Goal: Task Accomplishment & Management: Use online tool/utility

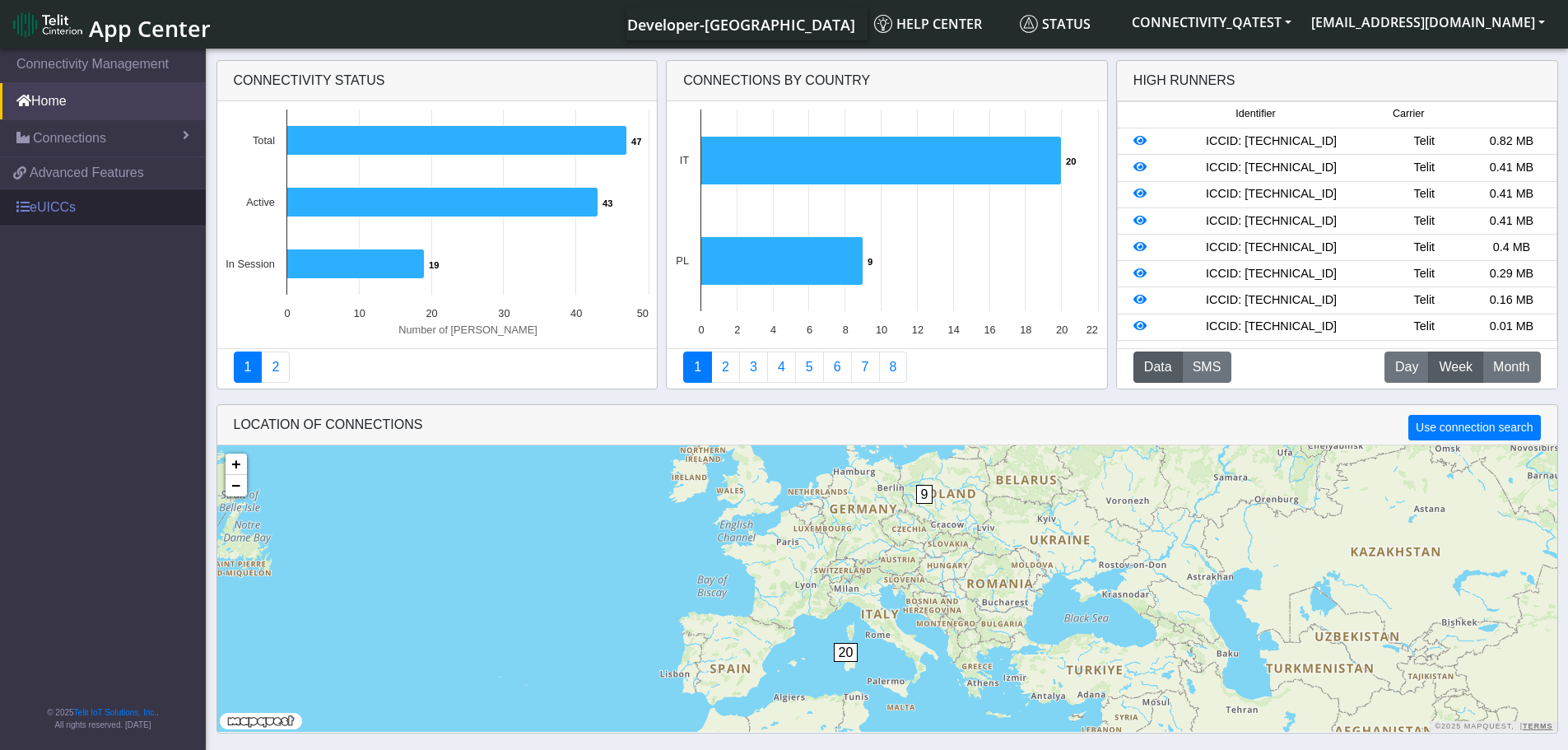
click at [86, 213] on link "eUICCs" at bounding box center [103, 207] width 206 height 36
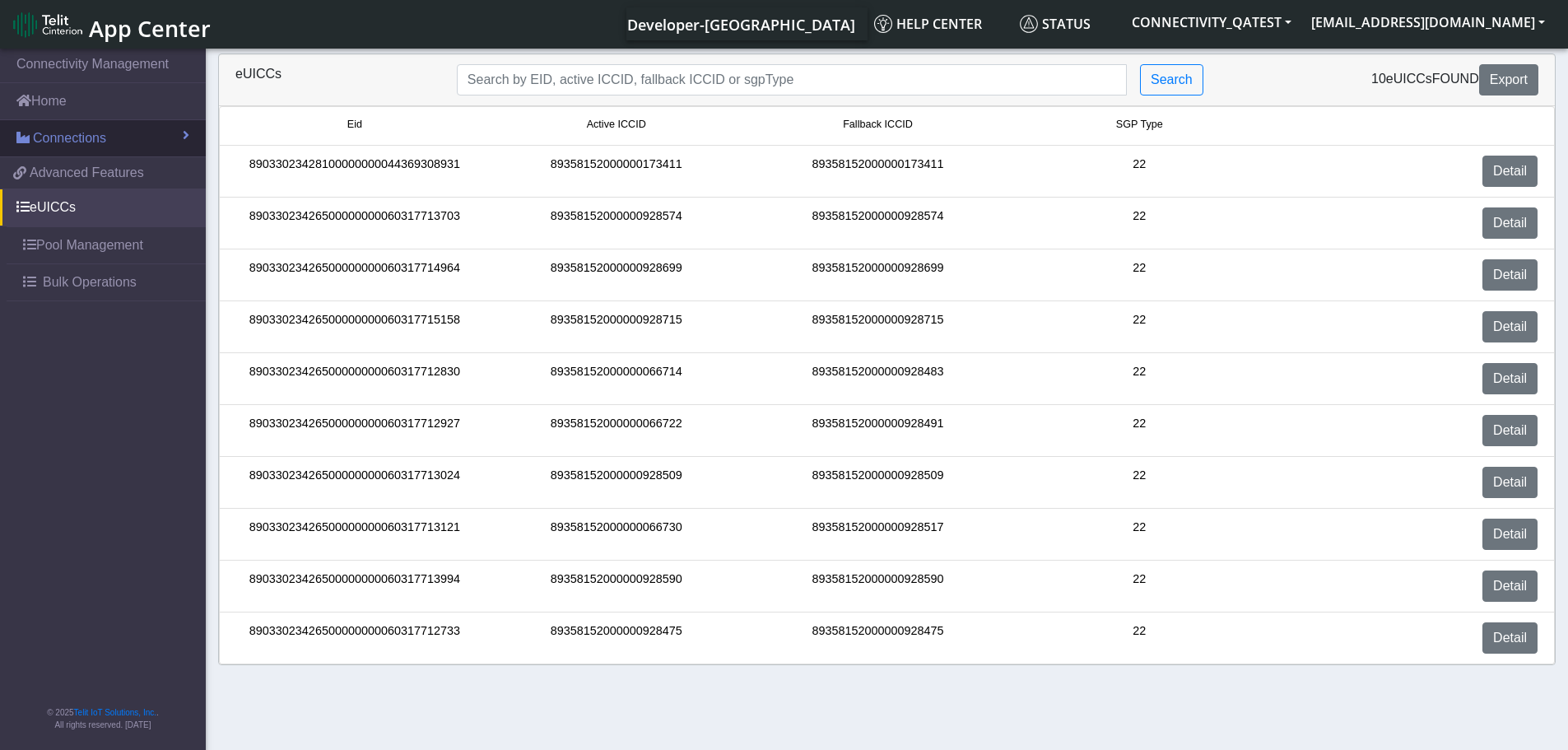
click at [98, 140] on span "Connections" at bounding box center [69, 138] width 73 height 20
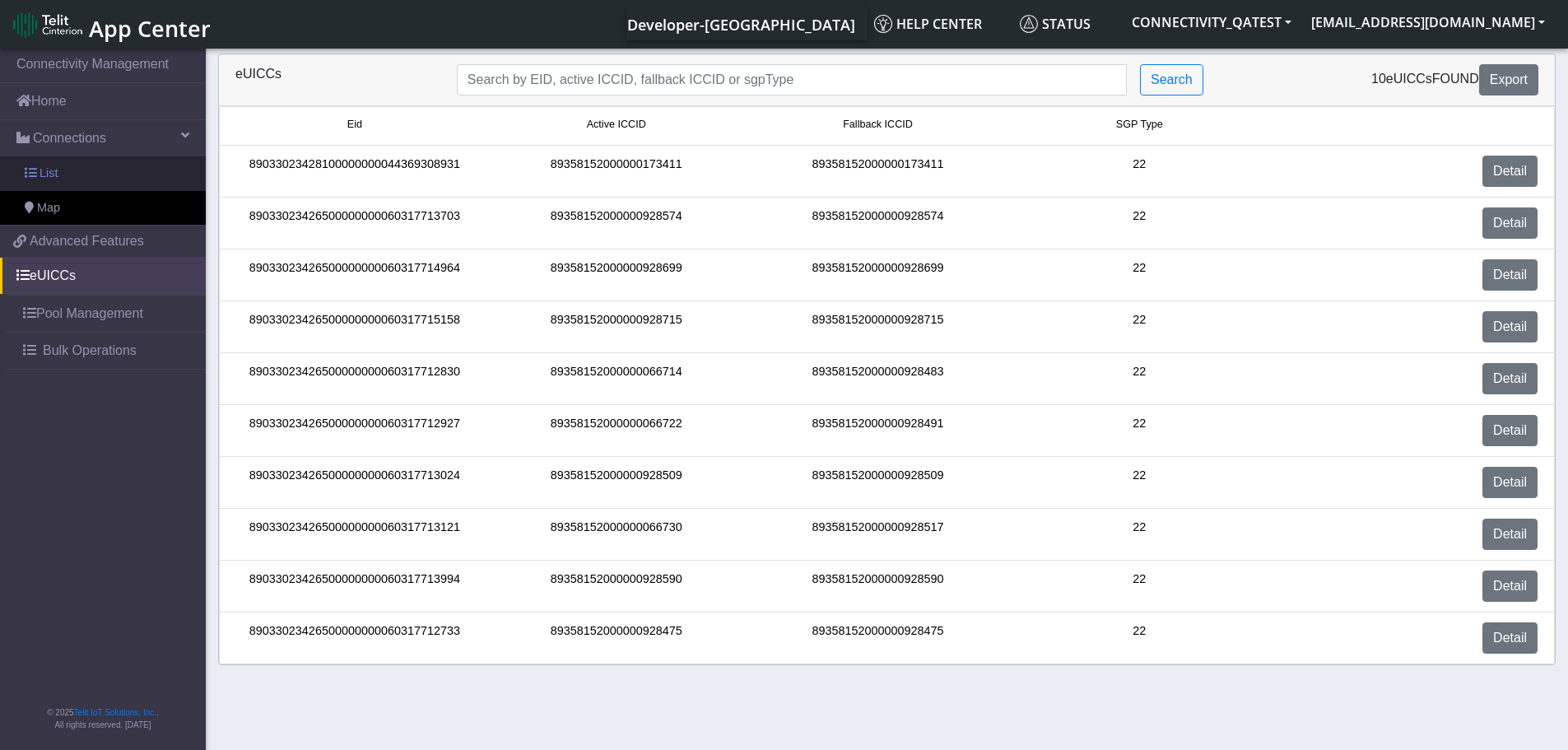
click at [89, 174] on link "List" at bounding box center [103, 174] width 206 height 34
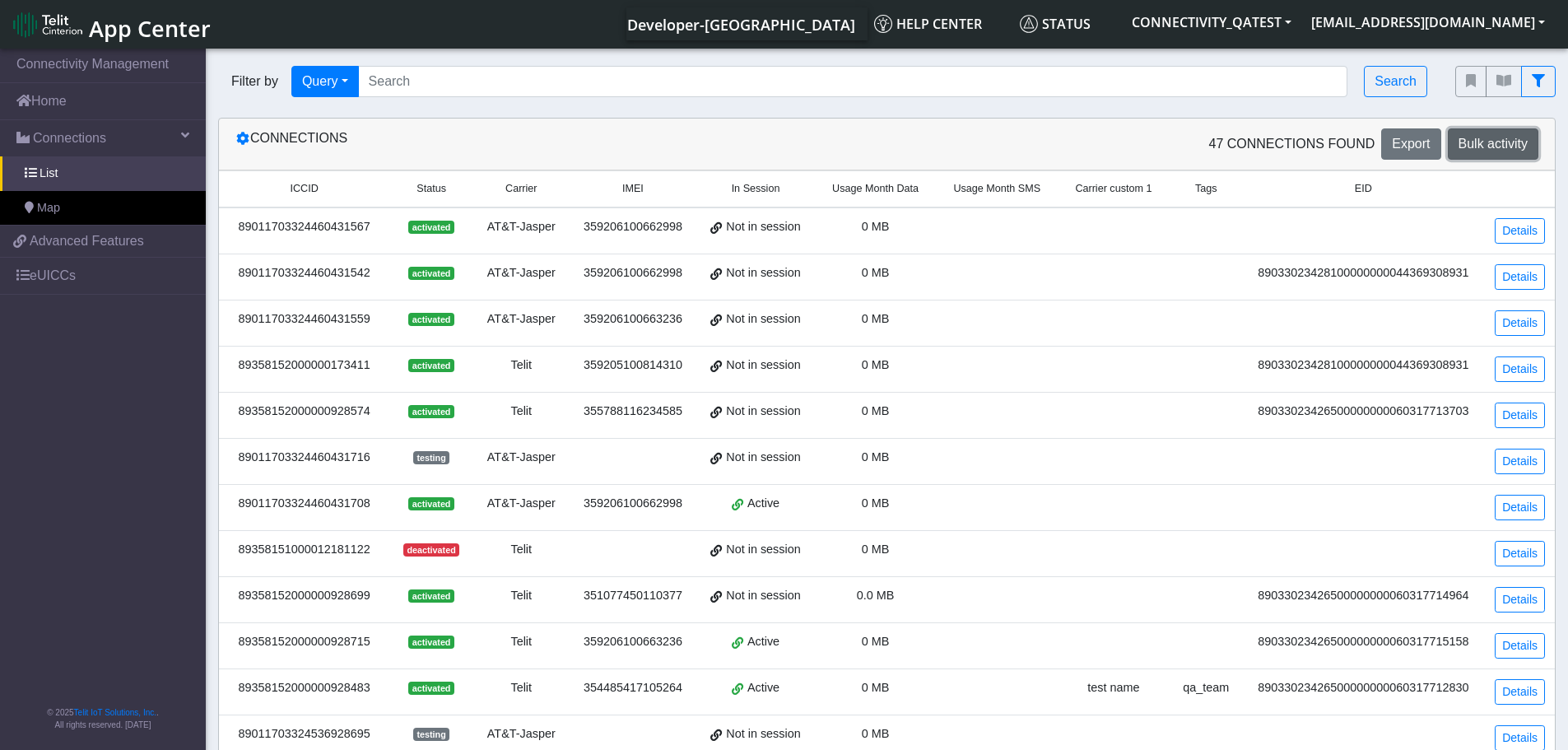
click at [1489, 139] on span "Bulk activity" at bounding box center [1493, 144] width 69 height 14
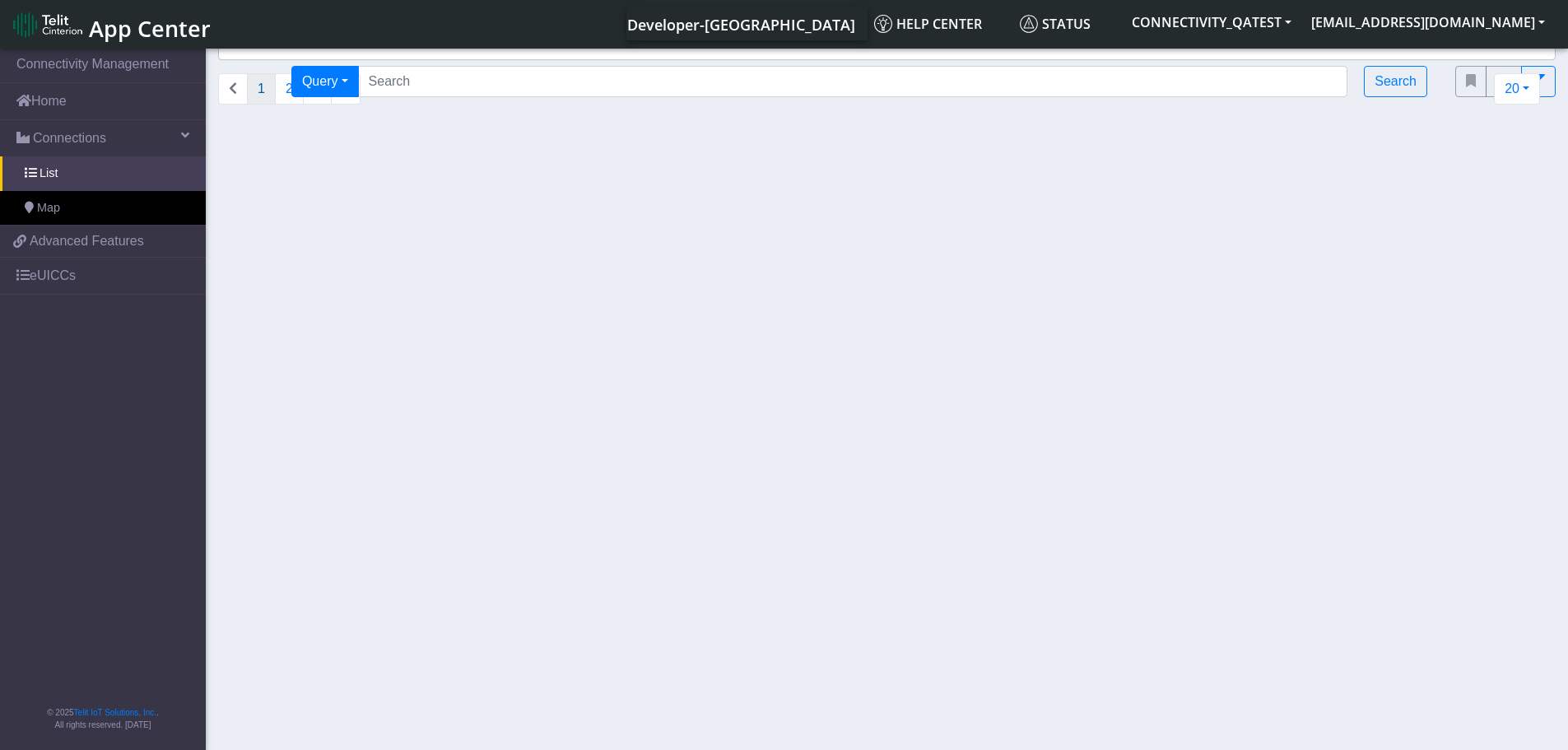
select select
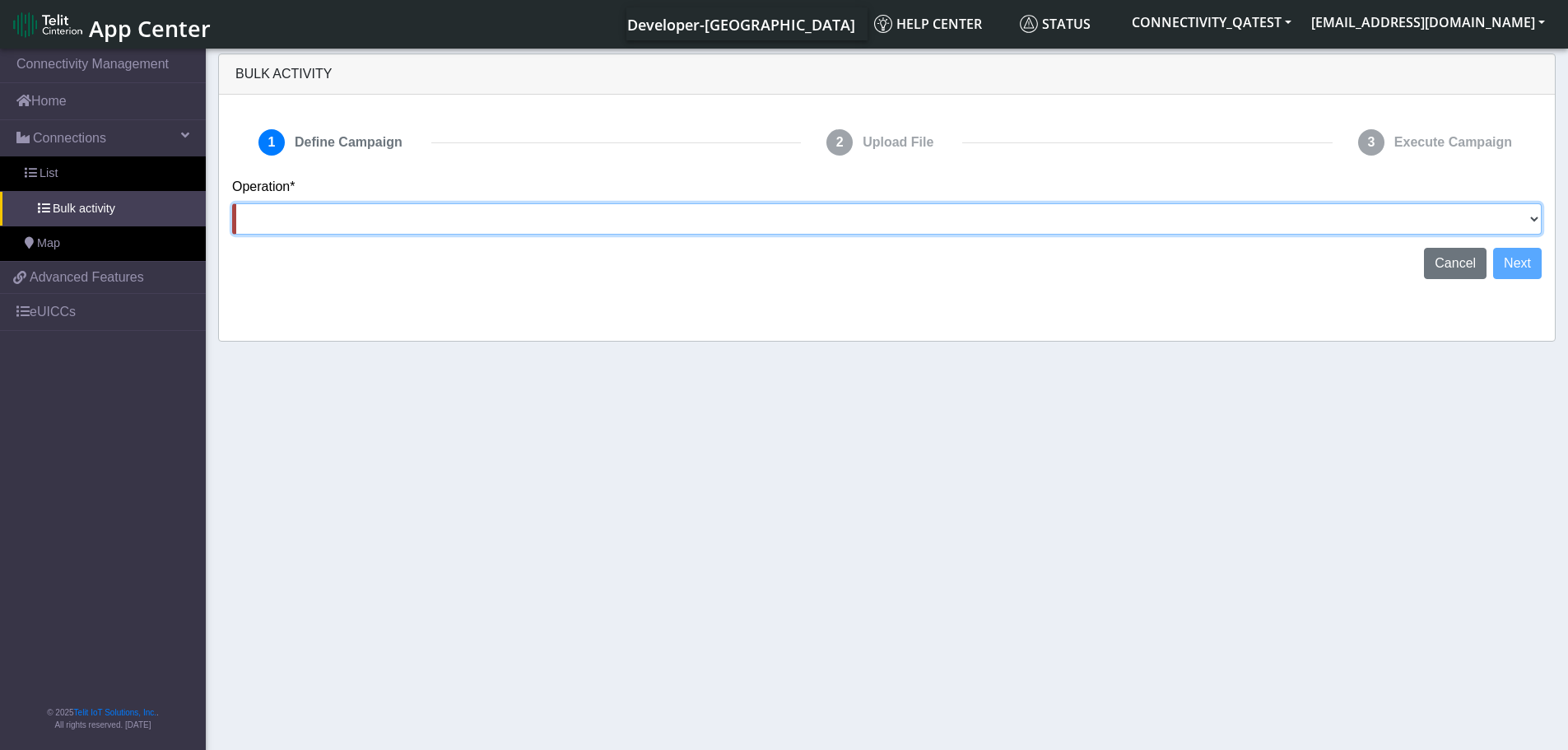
click at [501, 214] on select "Activate [PERSON_NAME] Deactivate [PERSON_NAME] Add Tags Remove Tags Advanced" at bounding box center [887, 219] width 1310 height 31
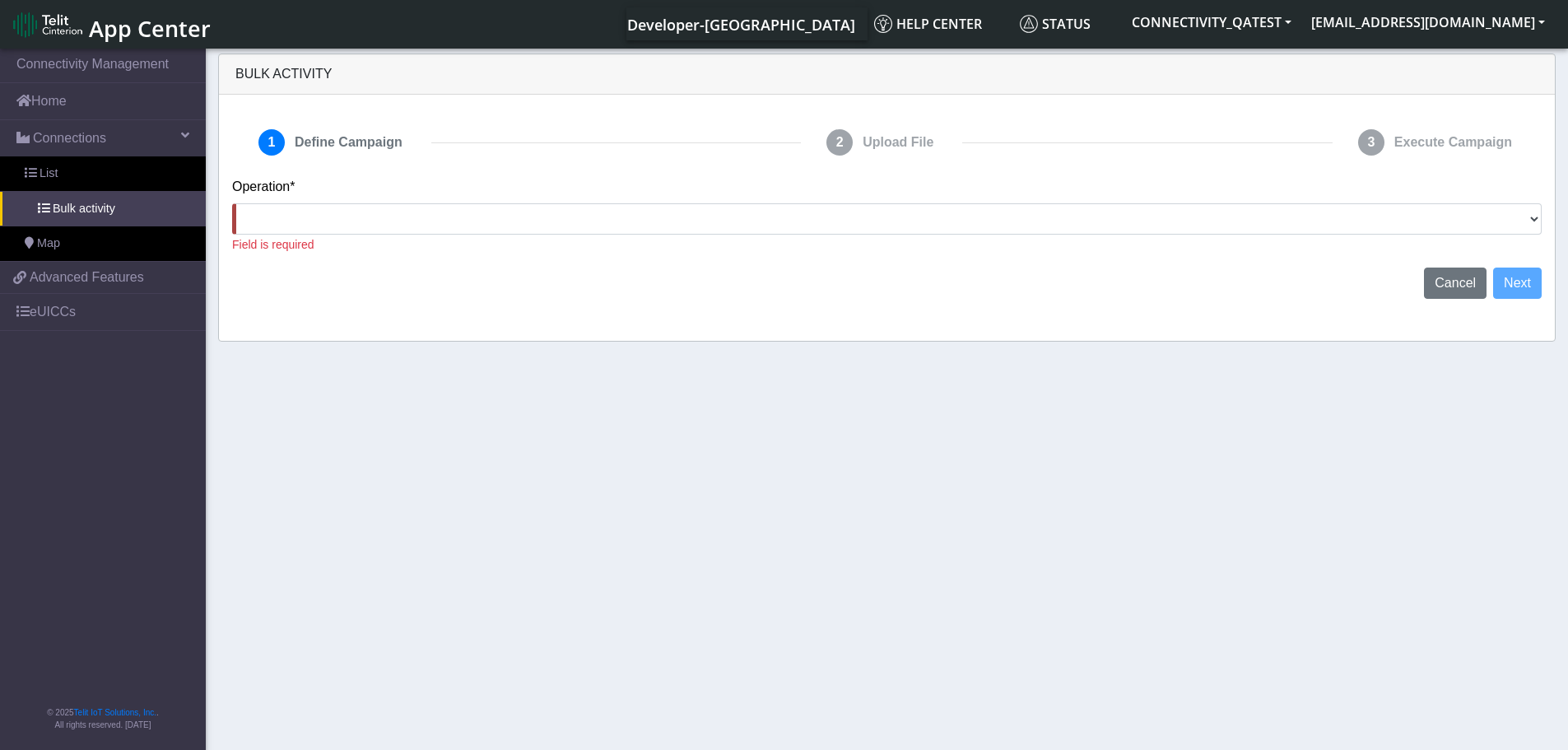
click at [501, 548] on section "Connectivity Management Home Connections List Bulk activity Map 2901c551f103216…" at bounding box center [784, 401] width 1568 height 711
click at [43, 179] on span "List" at bounding box center [48, 173] width 18 height 18
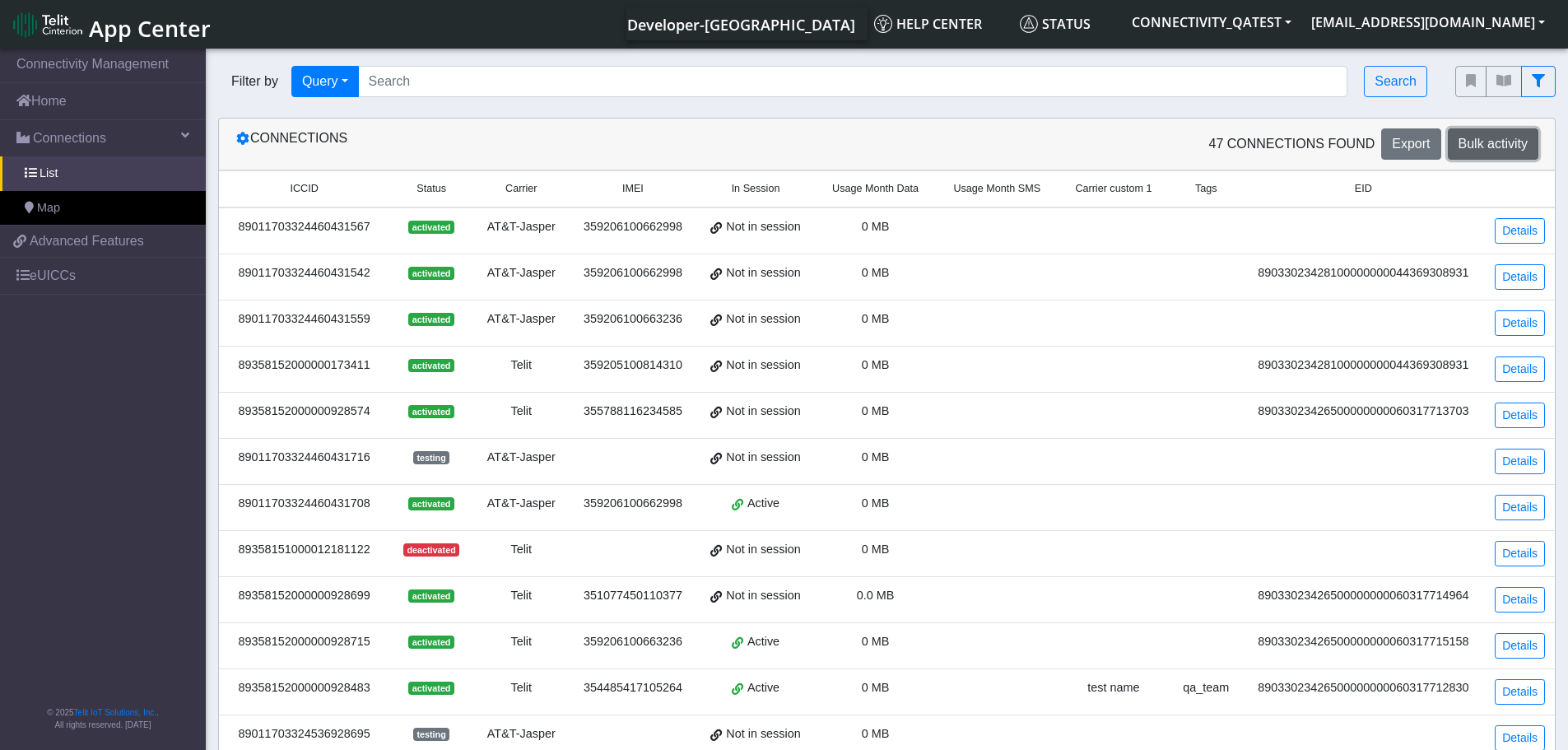
click at [1512, 145] on span "Bulk activity" at bounding box center [1493, 144] width 69 height 14
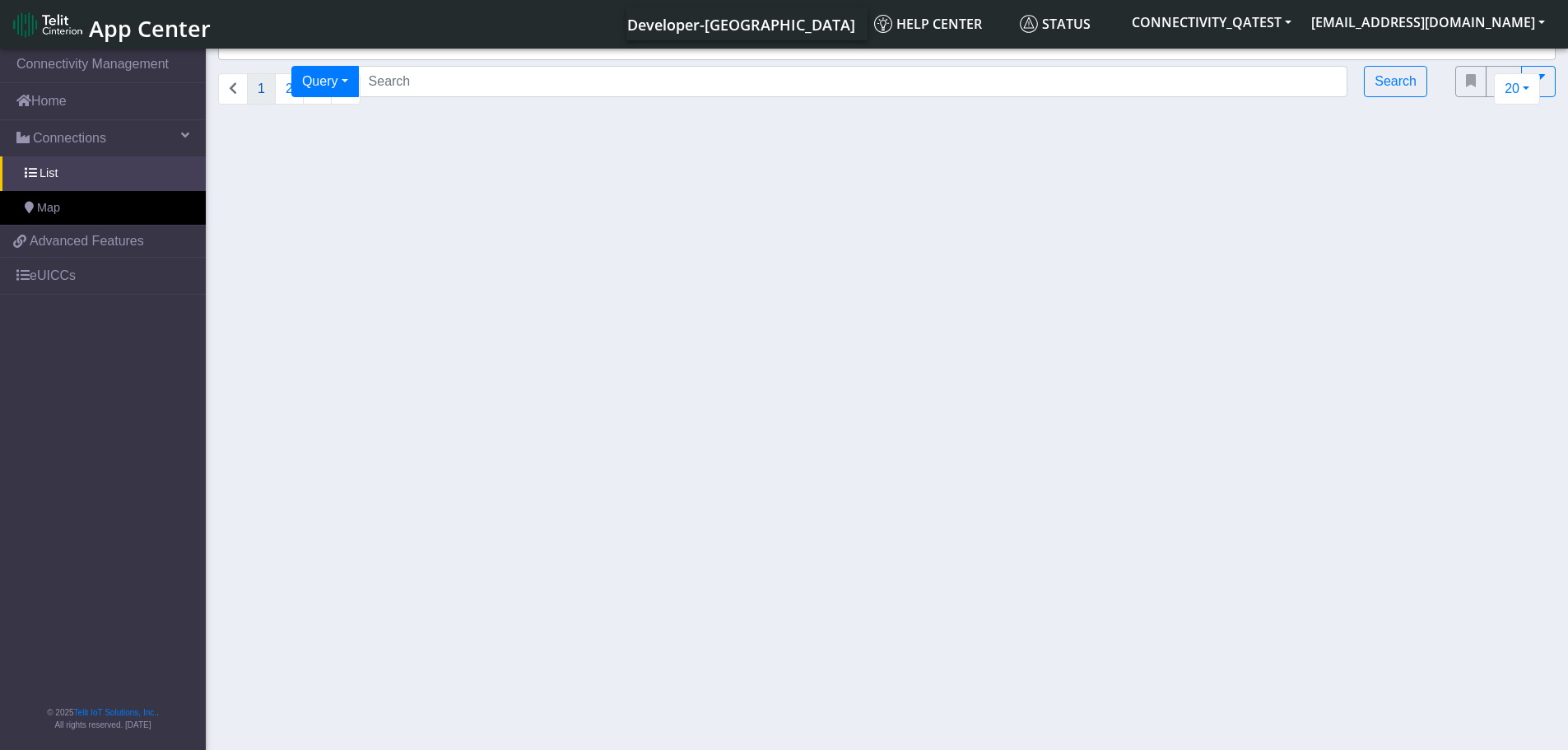
select select
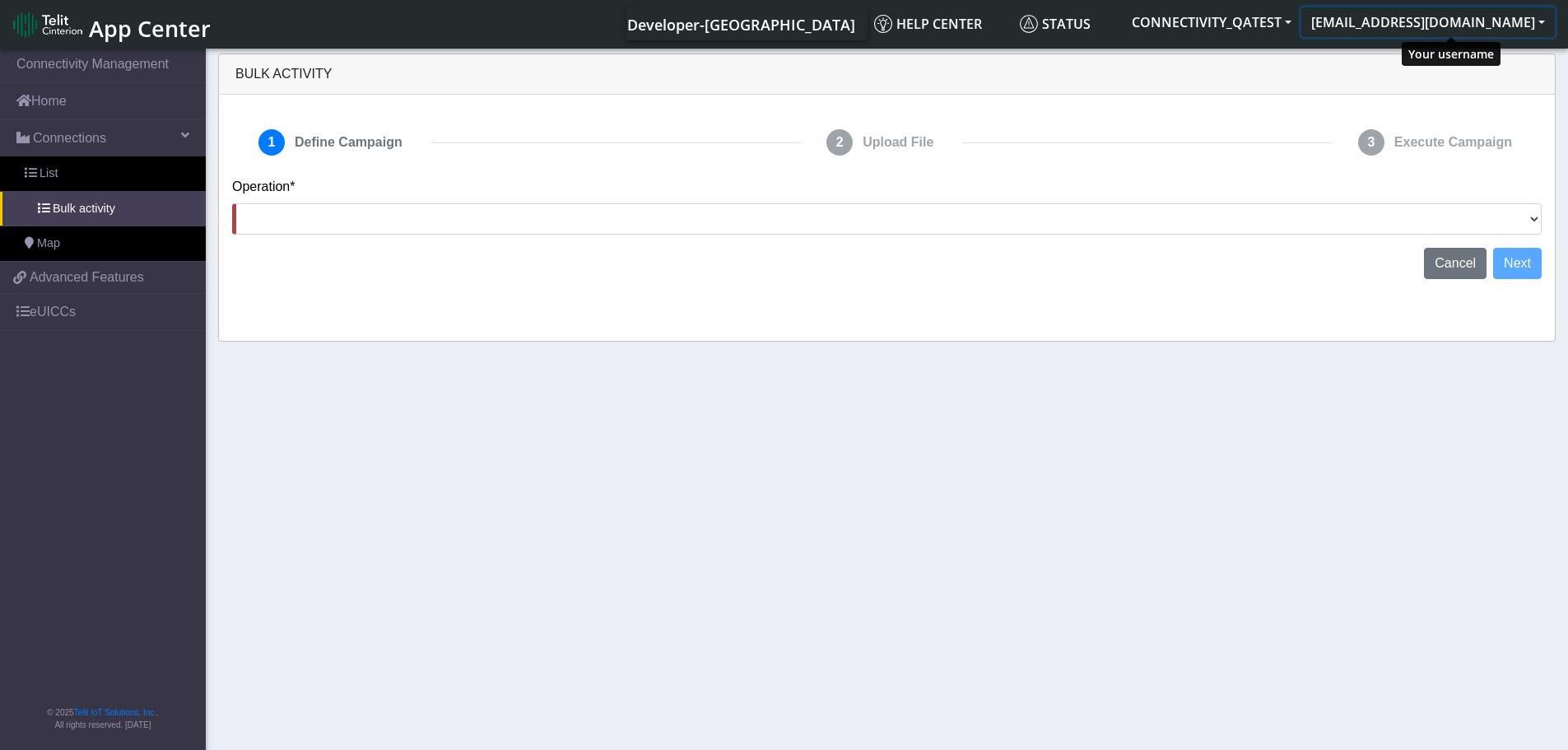
click at [1469, 22] on button "qaorgadminuser@telit.com" at bounding box center [1428, 22] width 254 height 29
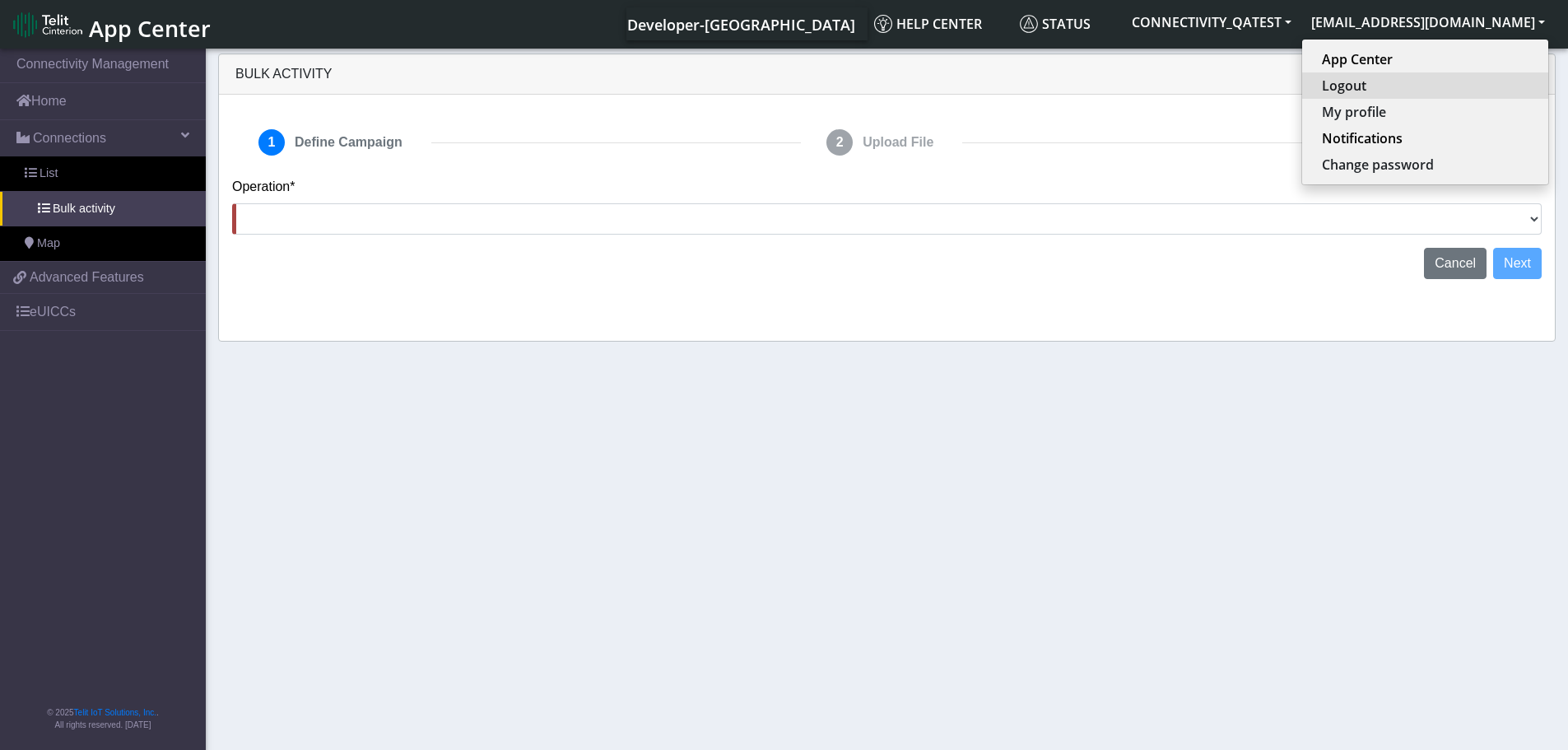
click at [1420, 87] on button "Logout" at bounding box center [1425, 86] width 246 height 27
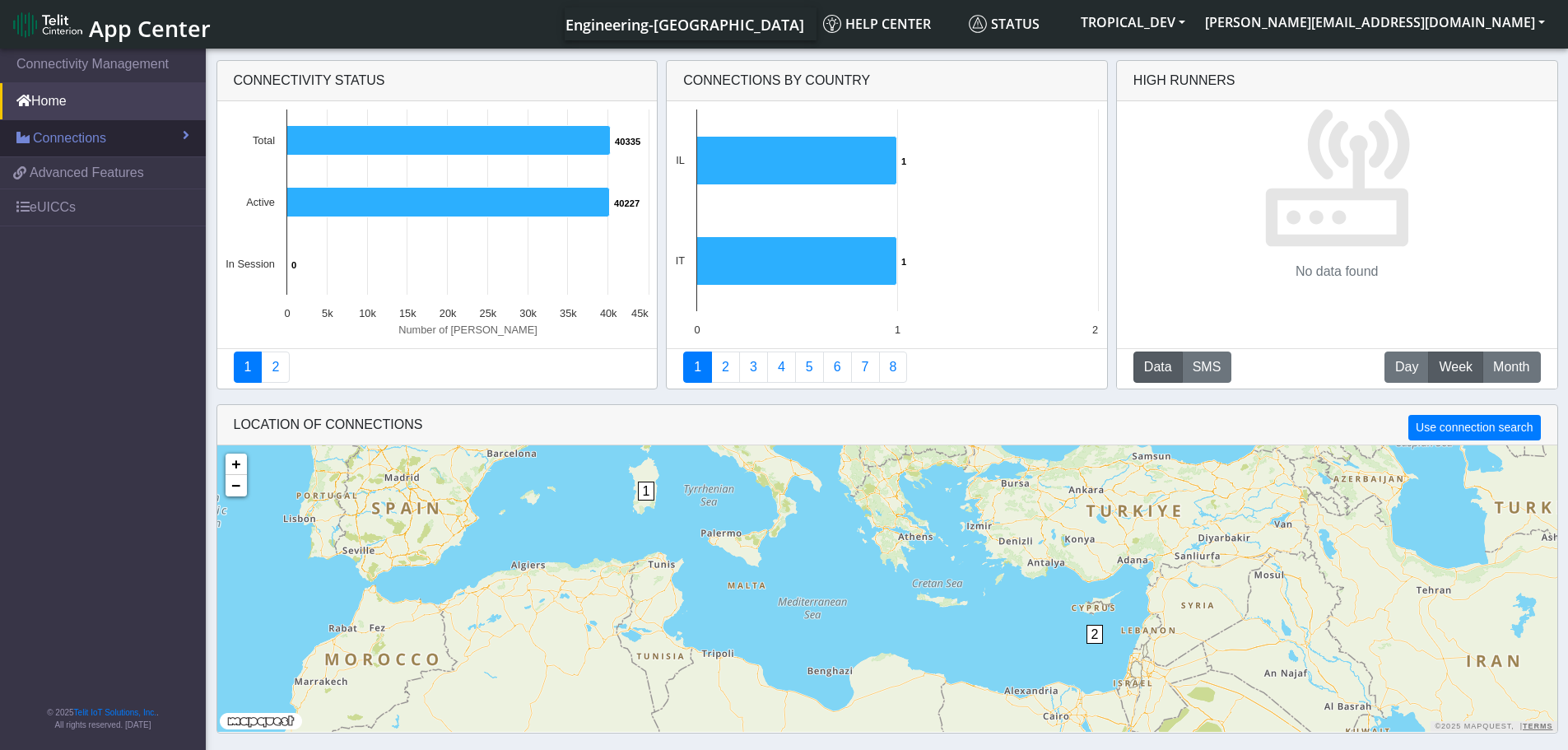
click at [47, 143] on span "Connections" at bounding box center [69, 138] width 73 height 20
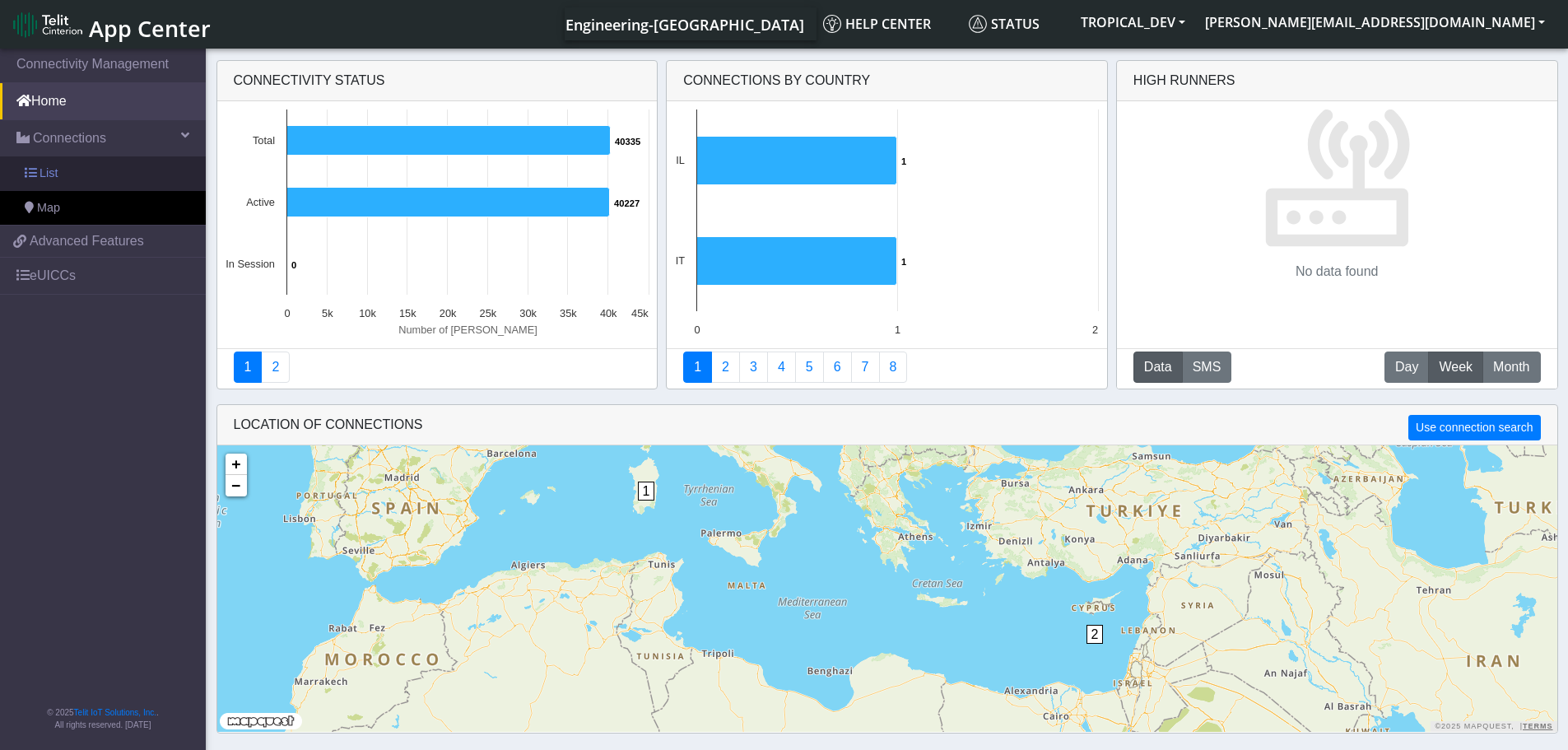
click at [48, 169] on span "List" at bounding box center [48, 173] width 18 height 18
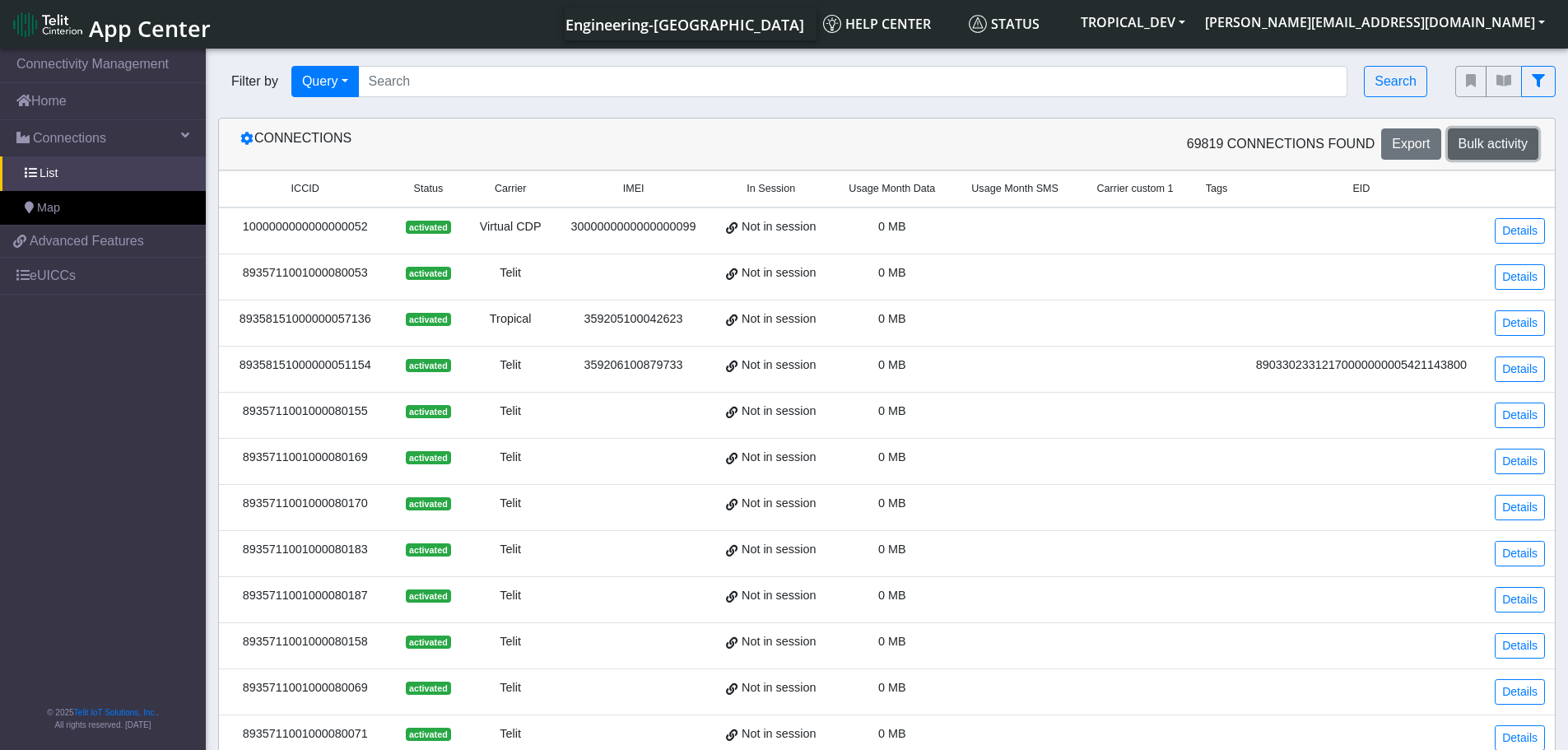
click at [1495, 141] on span "Bulk activity" at bounding box center [1493, 144] width 69 height 14
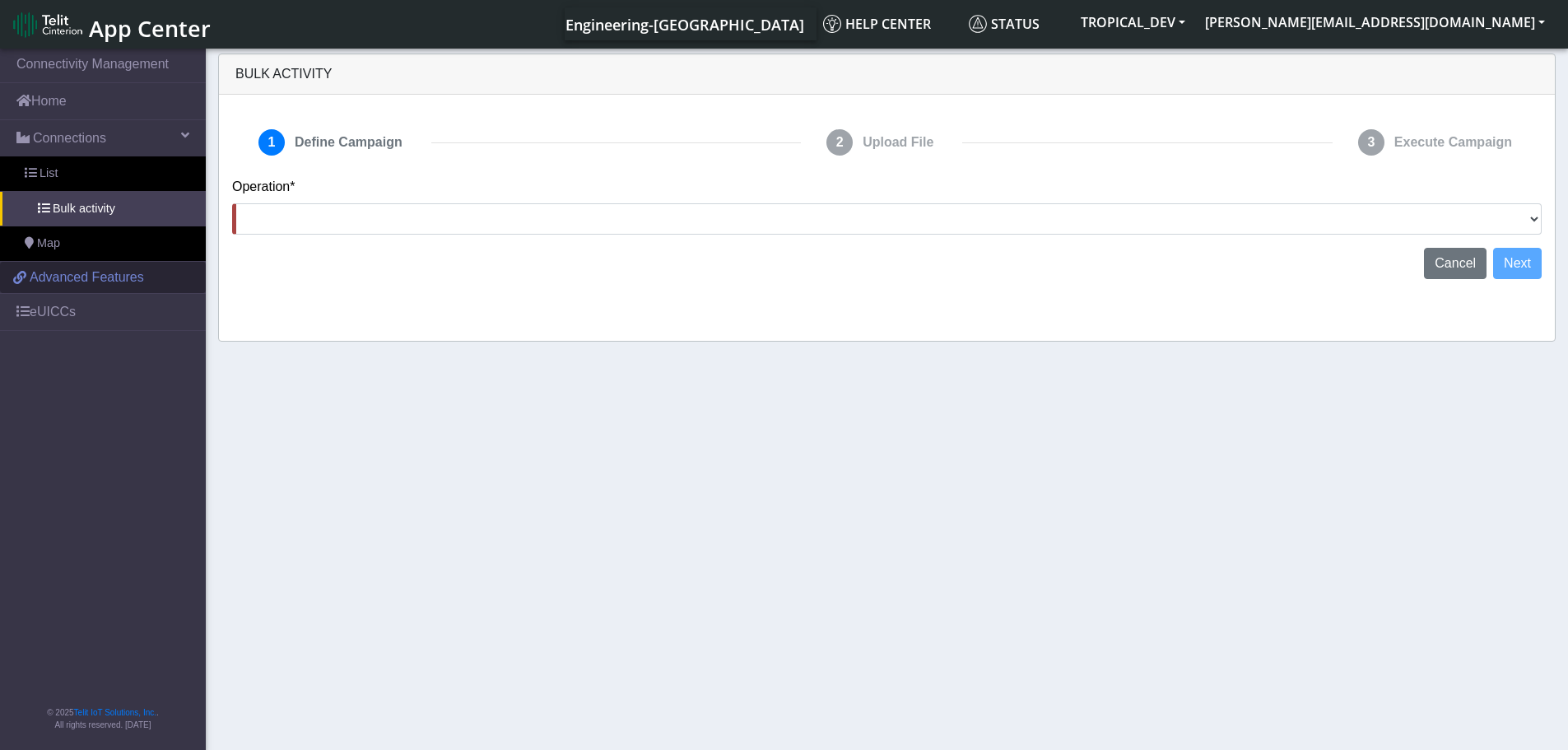
click at [139, 274] on span "Advanced Features" at bounding box center [86, 278] width 114 height 20
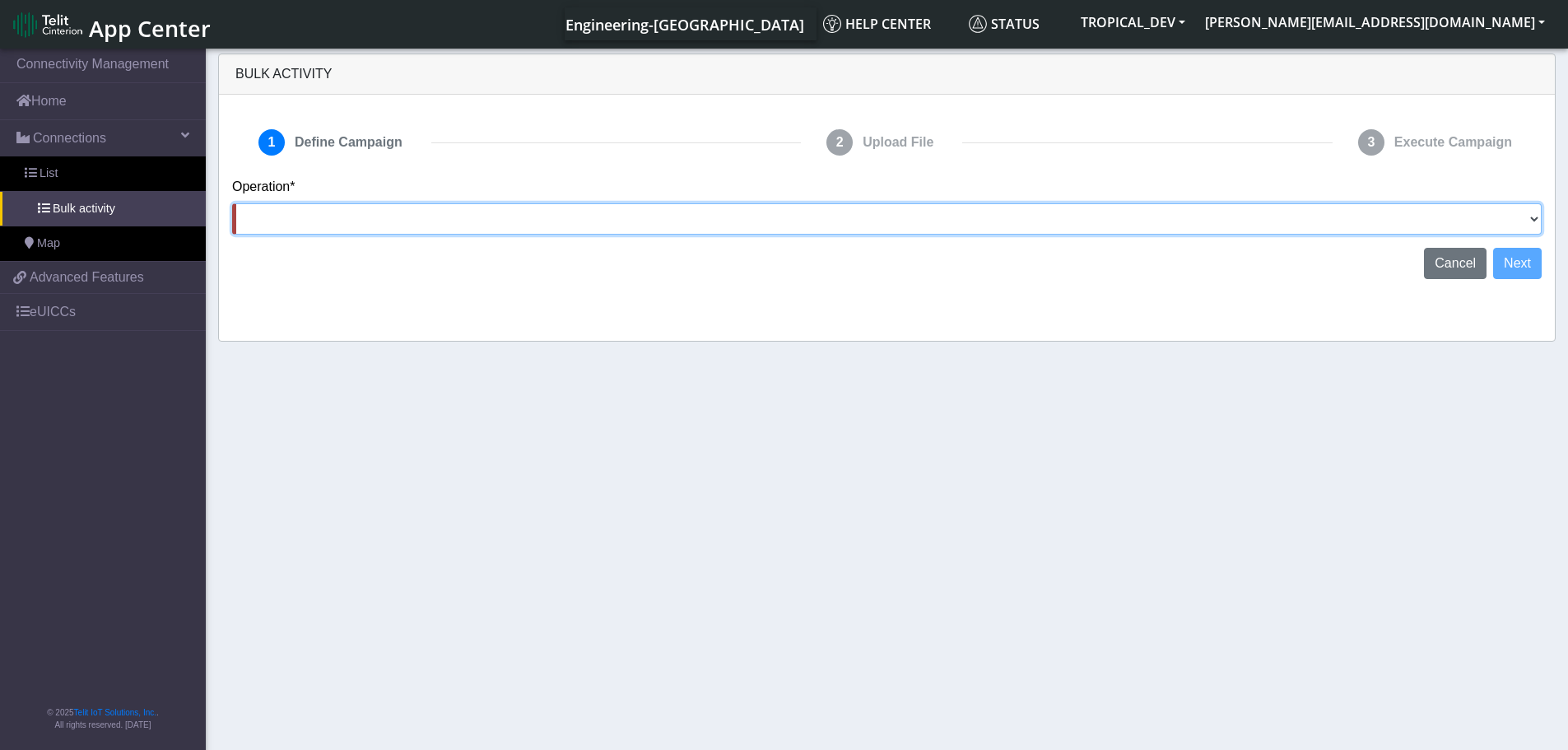
click at [553, 218] on select "Activate [PERSON_NAME] Deactivate [PERSON_NAME] Add Tags Remove Tags Advanced" at bounding box center [887, 219] width 1310 height 31
select select "text.advanced"
click at [232, 203] on select "Activate [PERSON_NAME] Deactivate [PERSON_NAME] Add Tags Remove Tags Advanced" at bounding box center [887, 219] width 1310 height 31
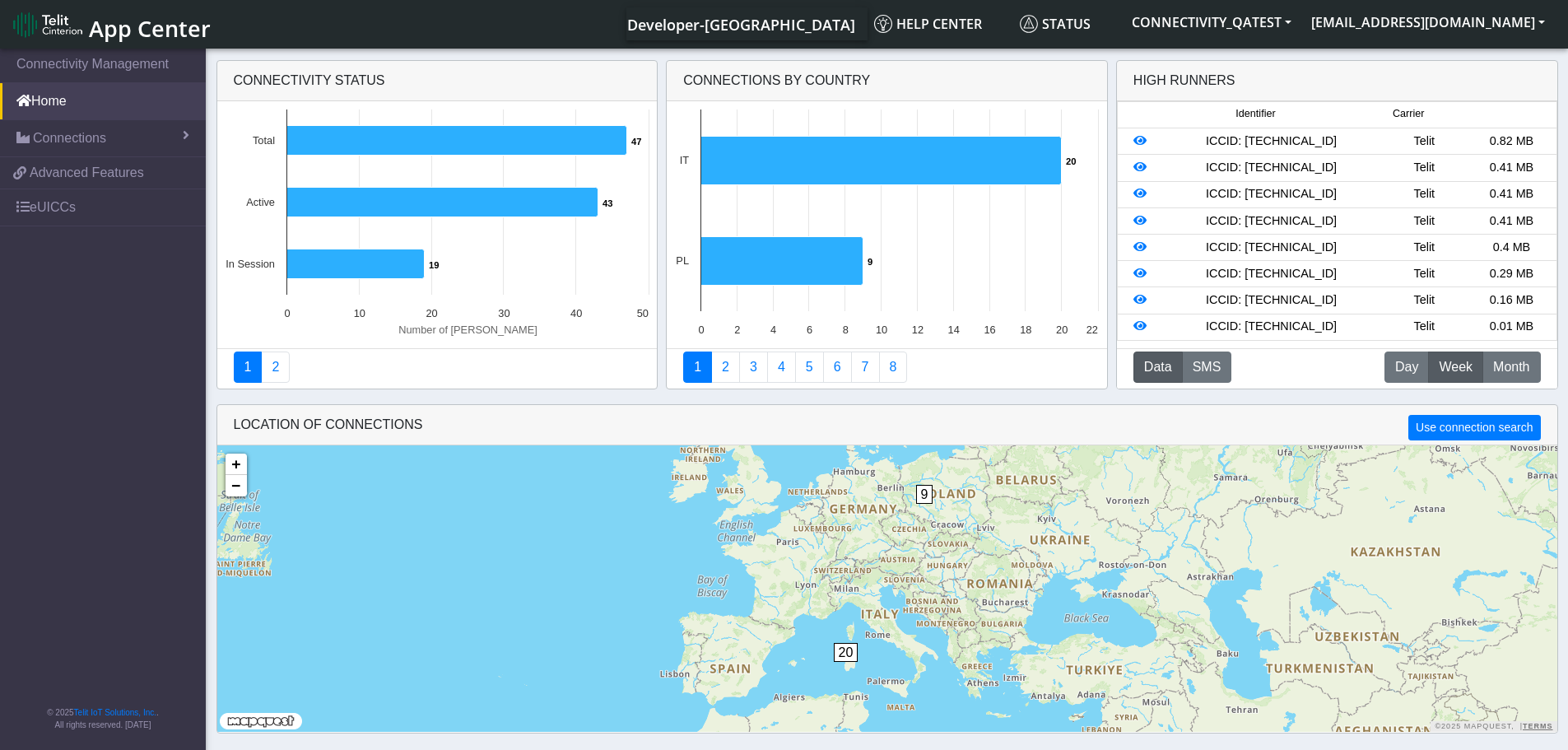
drag, startPoint x: 58, startPoint y: 145, endPoint x: 79, endPoint y: 159, distance: 25.2
click at [58, 145] on span "Connections" at bounding box center [69, 138] width 73 height 20
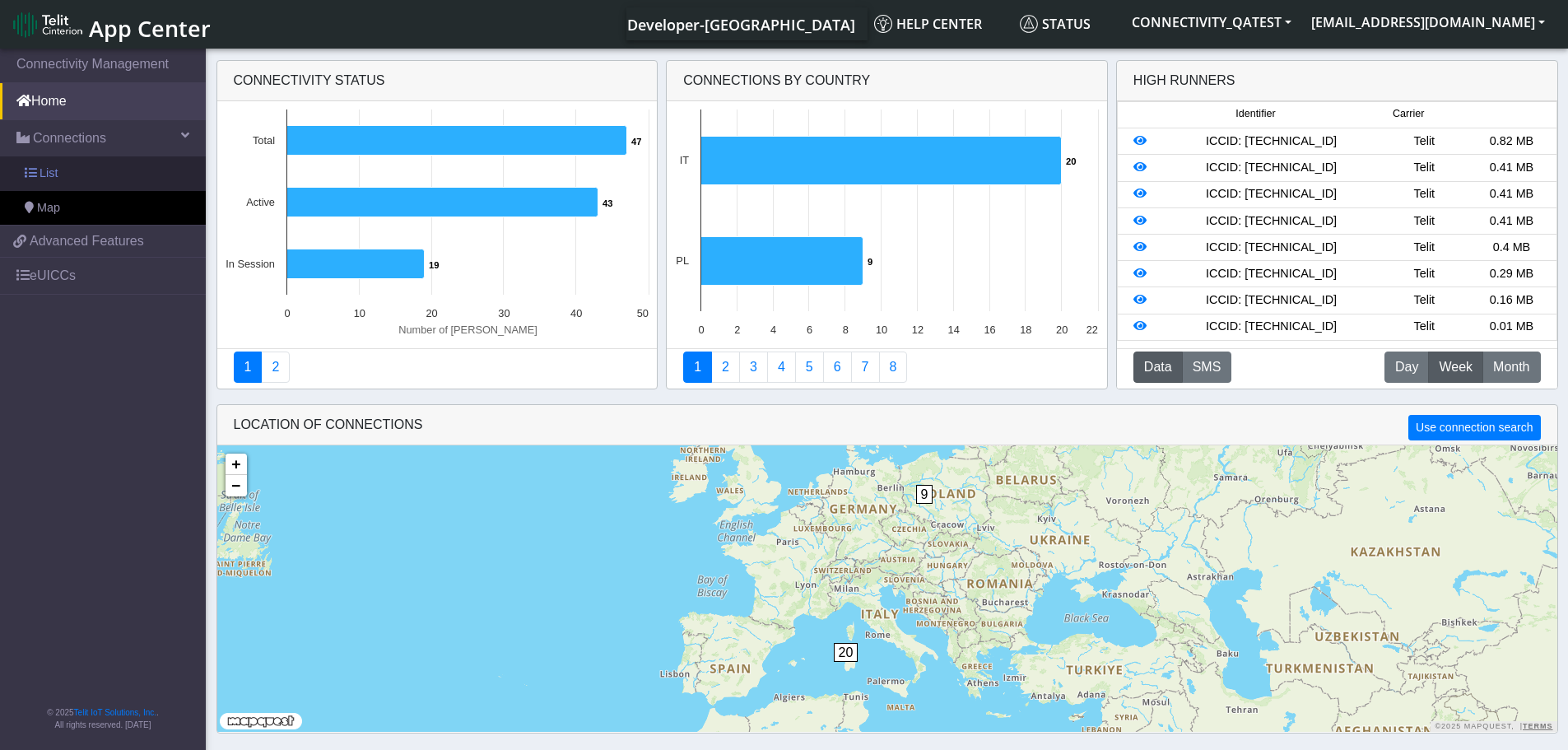
click at [56, 177] on span "List" at bounding box center [48, 173] width 18 height 18
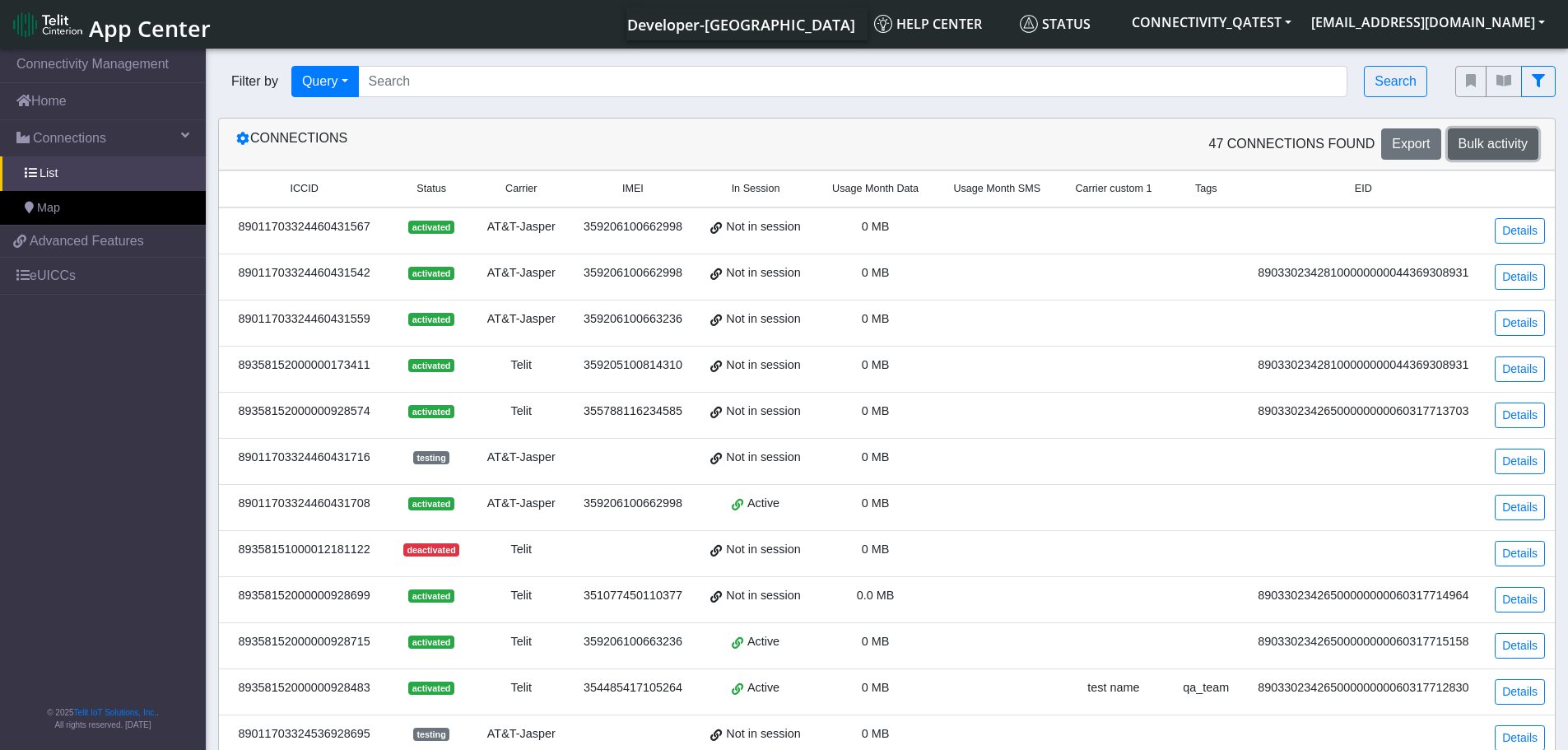
click at [1504, 142] on span "Bulk activity" at bounding box center [1493, 144] width 69 height 14
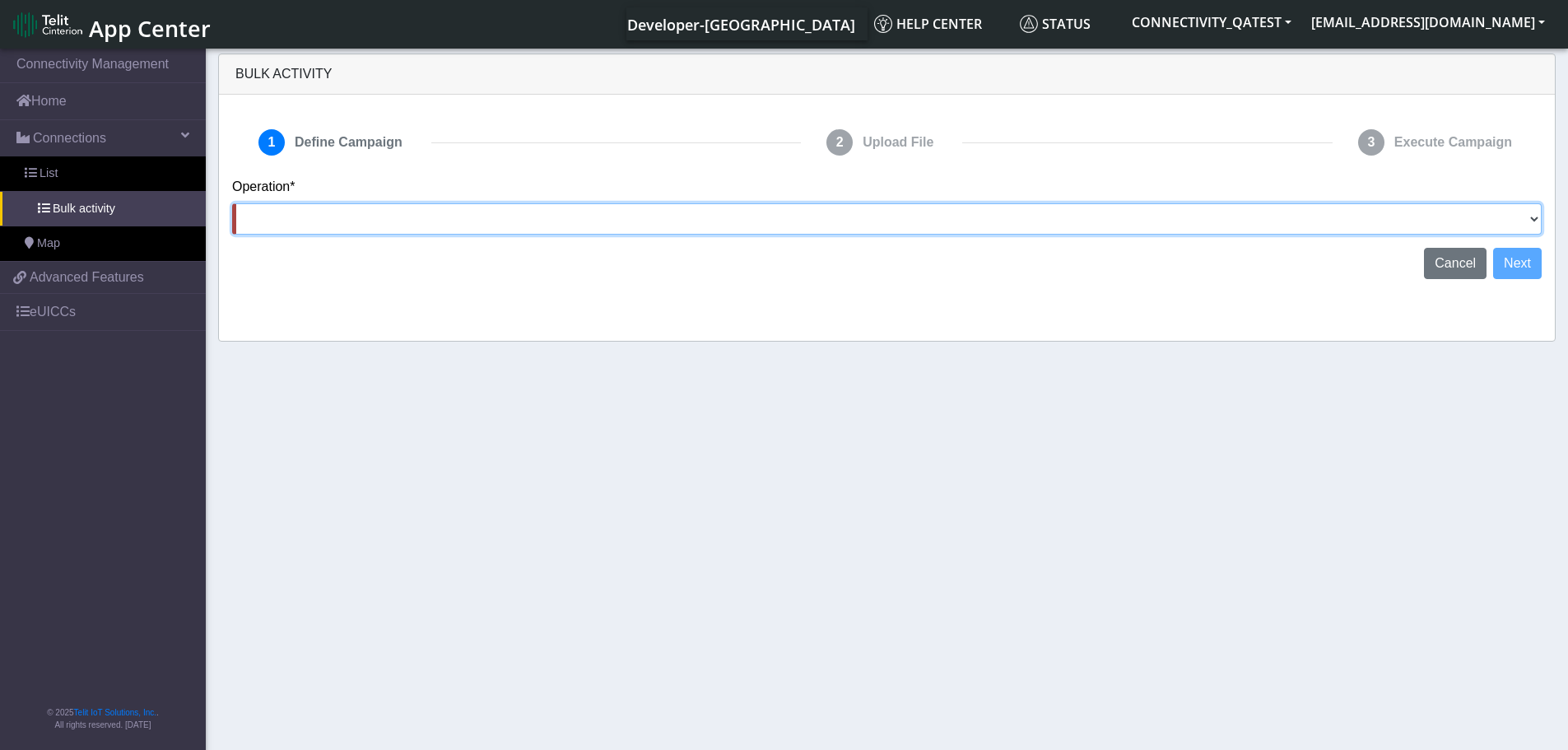
click at [292, 226] on select "Activate [PERSON_NAME] Deactivate [PERSON_NAME] Add Tags Remove Tags Advanced" at bounding box center [887, 219] width 1310 height 31
select select "text.advanced"
click at [232, 203] on select "Activate [PERSON_NAME] Deactivate [PERSON_NAME] Add Tags Remove Tags Advanced" at bounding box center [887, 219] width 1310 height 31
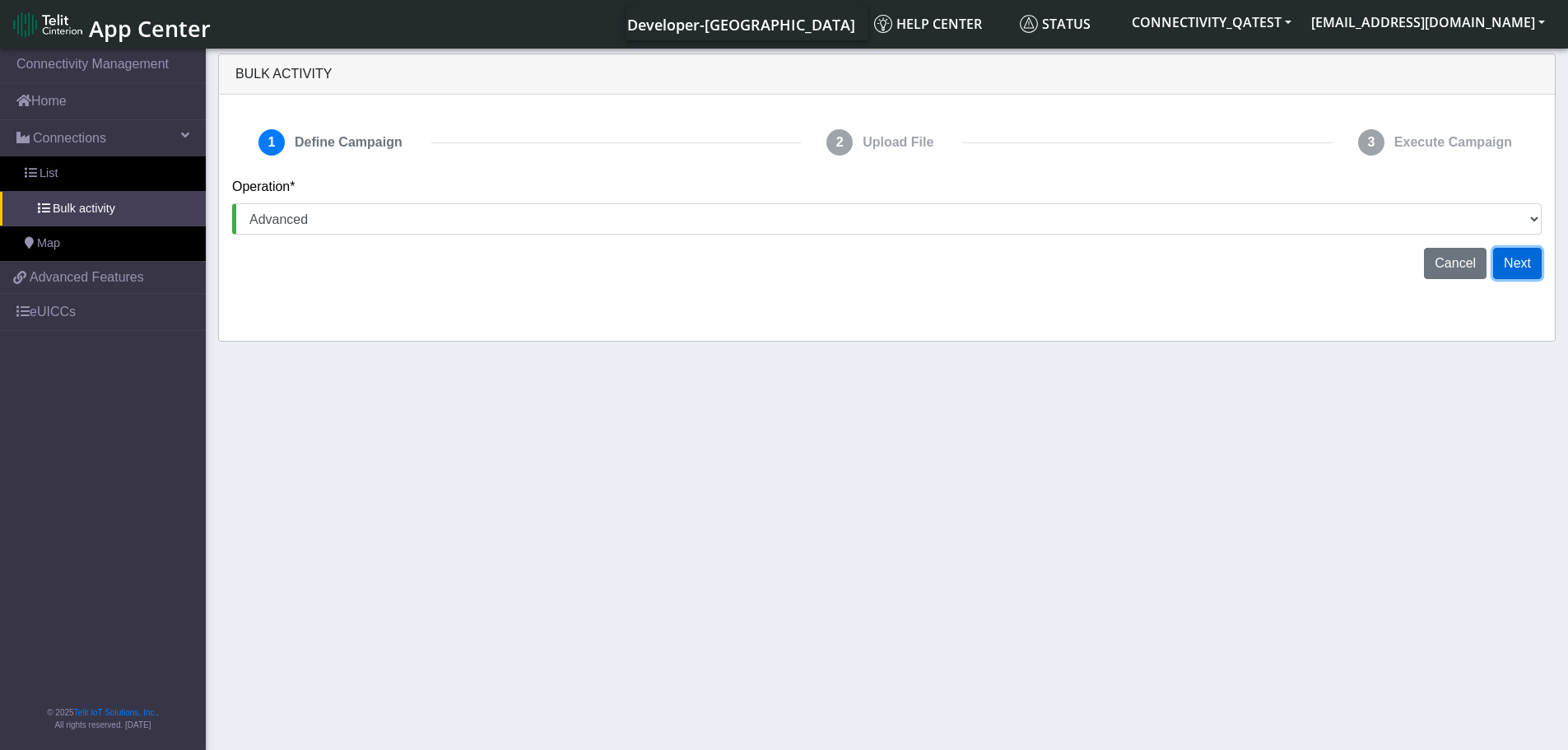
click at [1528, 250] on button "Next" at bounding box center [1518, 263] width 48 height 31
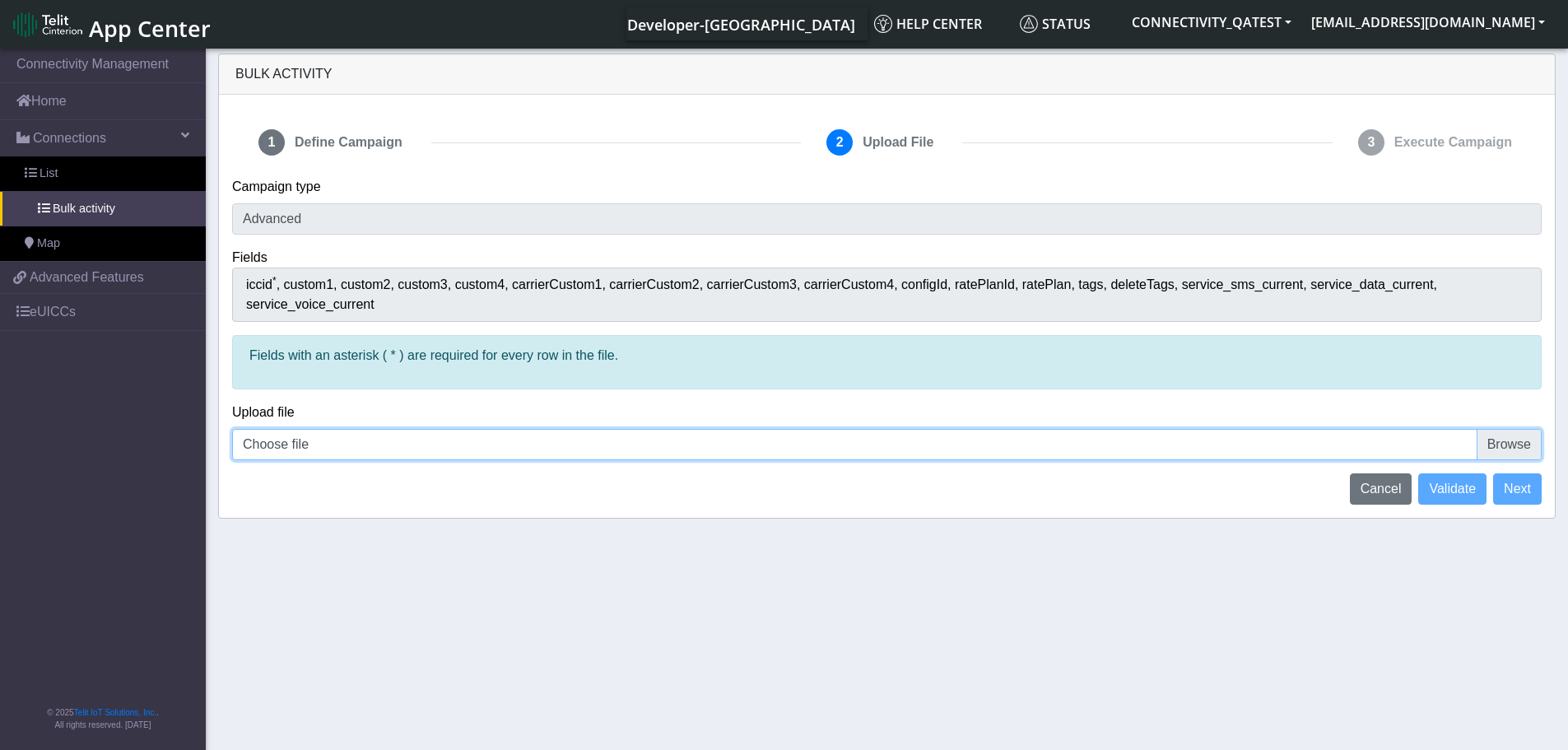
click at [1518, 429] on input "Choose file" at bounding box center [887, 444] width 1310 height 31
type input "C:\fakepath\iccid_89358152000000928475.csv"
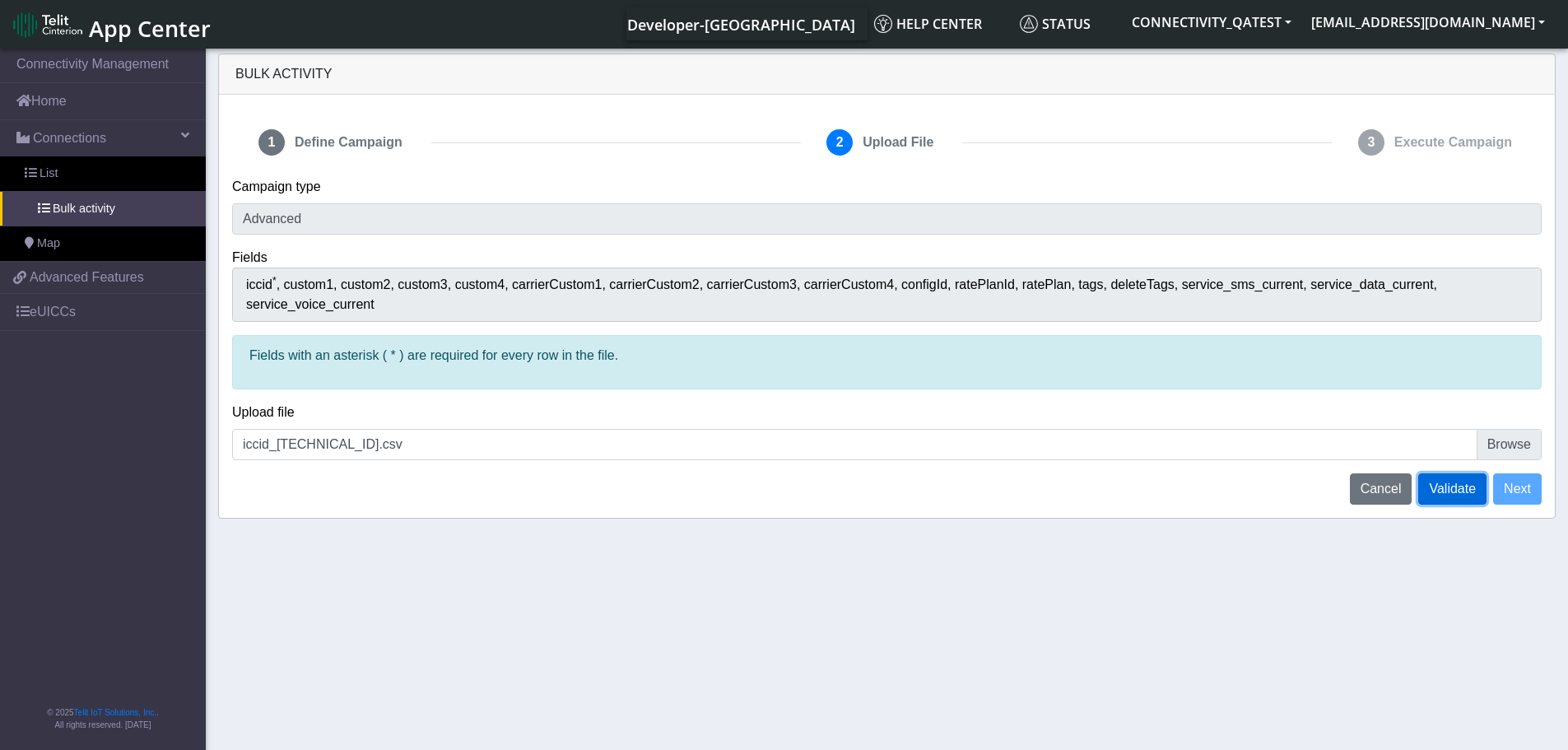
click at [1464, 482] on span "Validate" at bounding box center [1452, 489] width 47 height 14
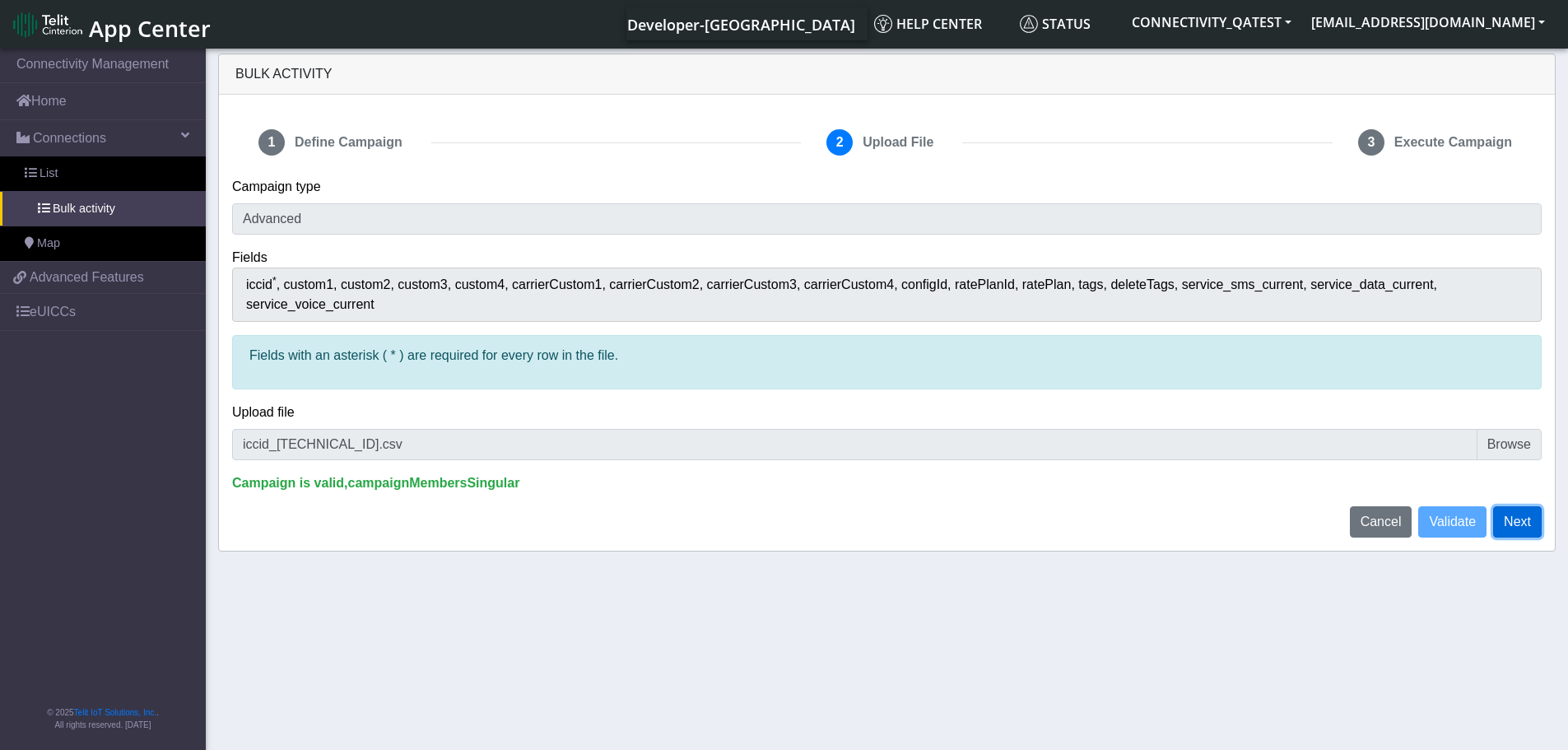
click at [1524, 509] on button "Next" at bounding box center [1518, 522] width 48 height 31
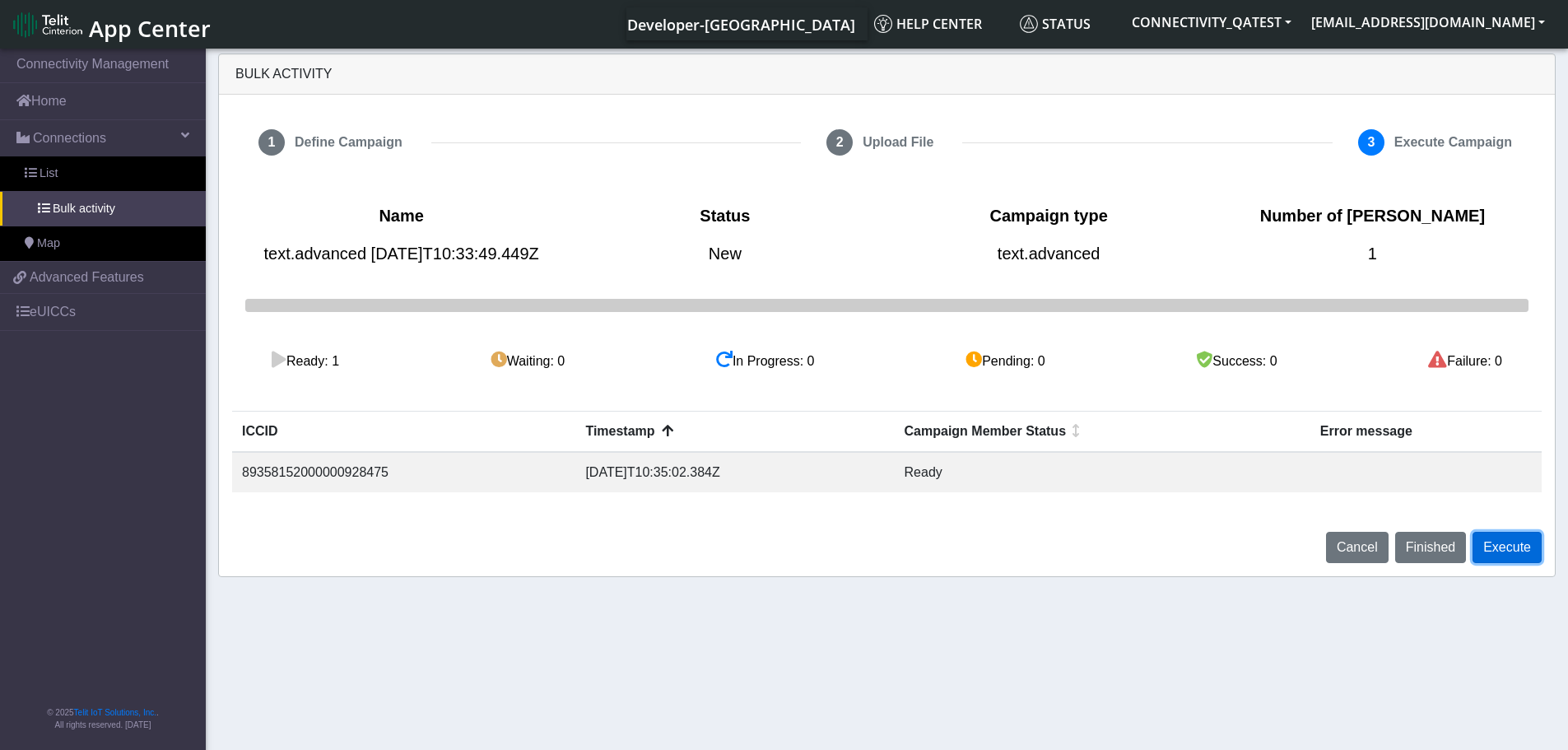
click at [1522, 564] on button "Execute" at bounding box center [1507, 548] width 69 height 31
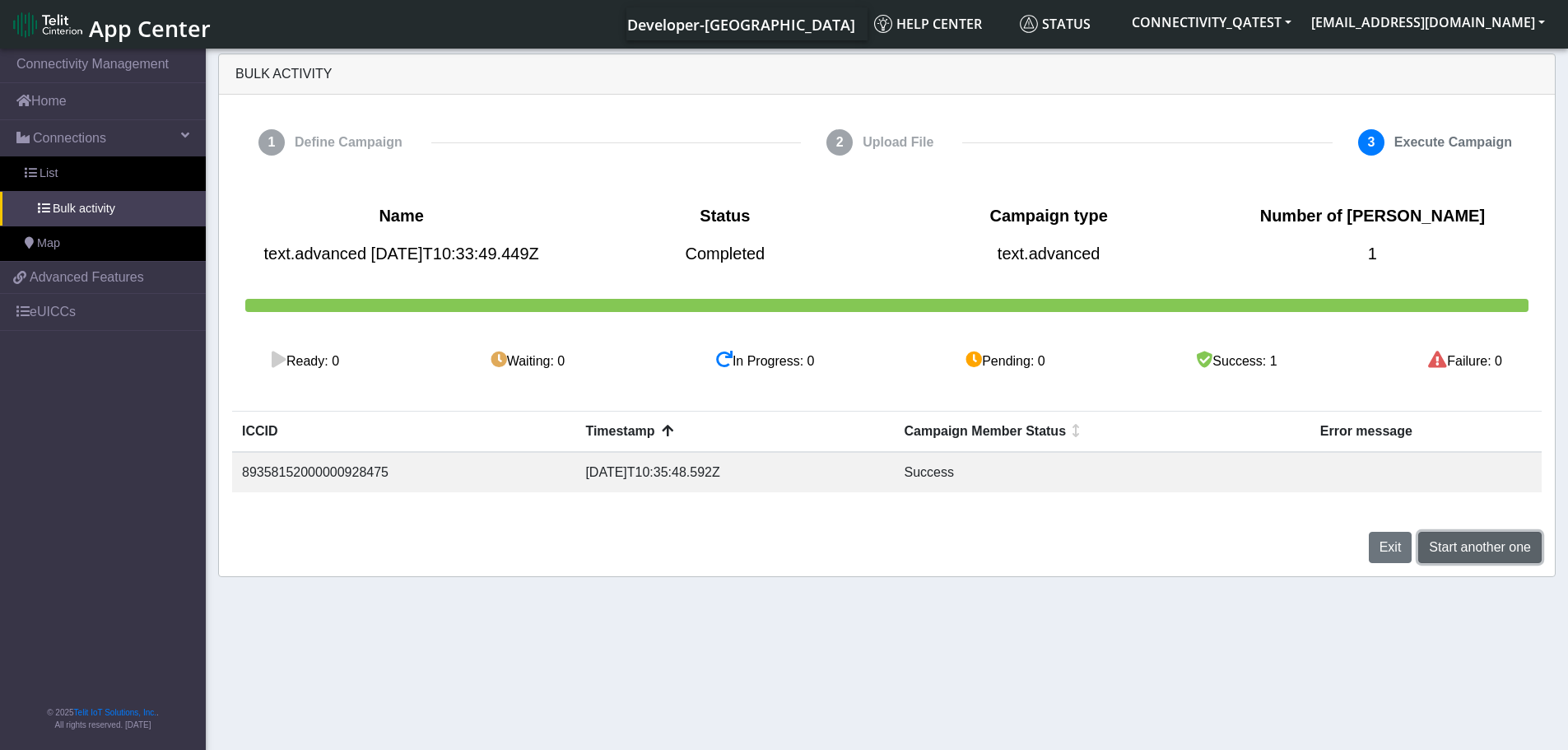
click at [1512, 554] on span "Start another one" at bounding box center [1480, 547] width 102 height 14
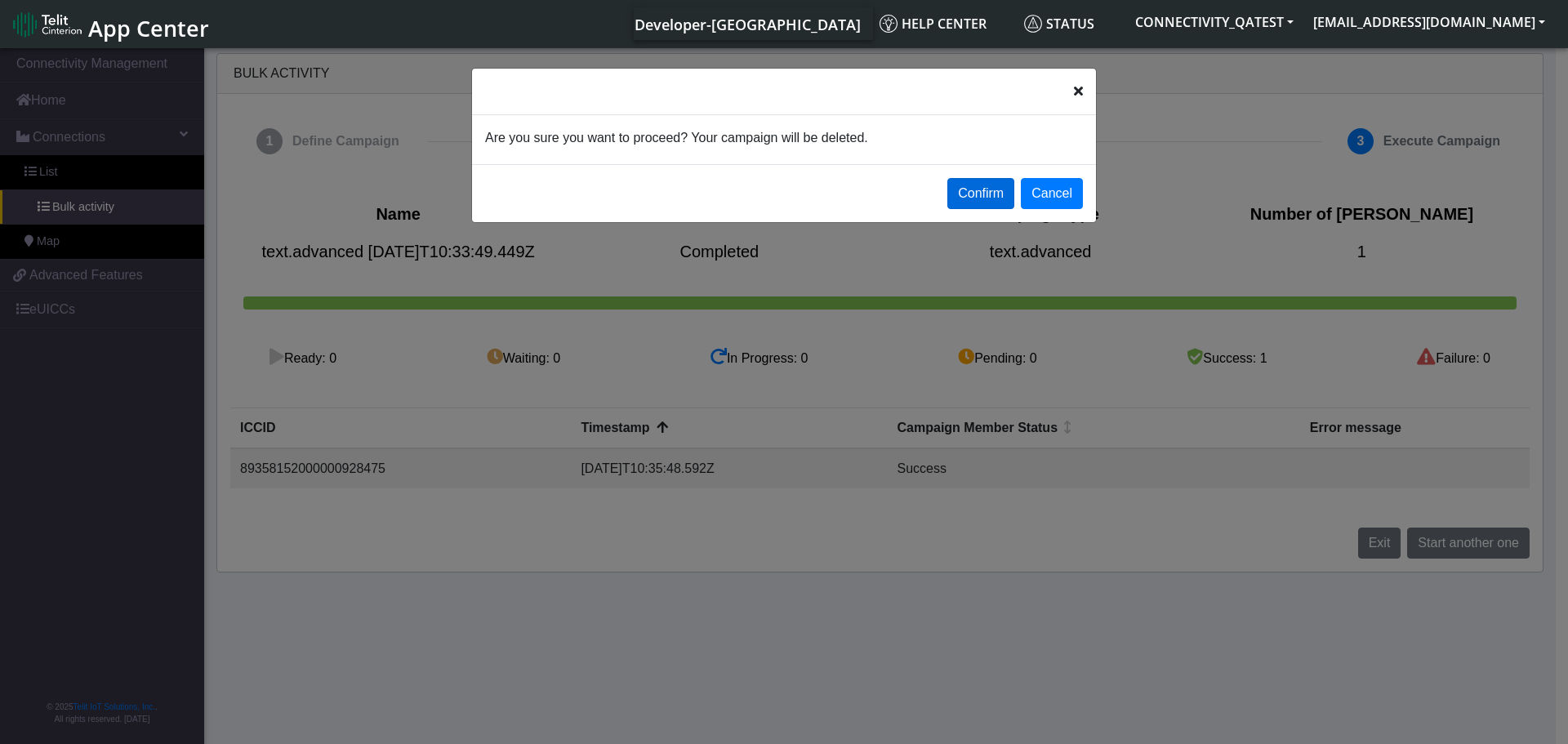
click at [993, 192] on button "Confirm" at bounding box center [981, 193] width 67 height 31
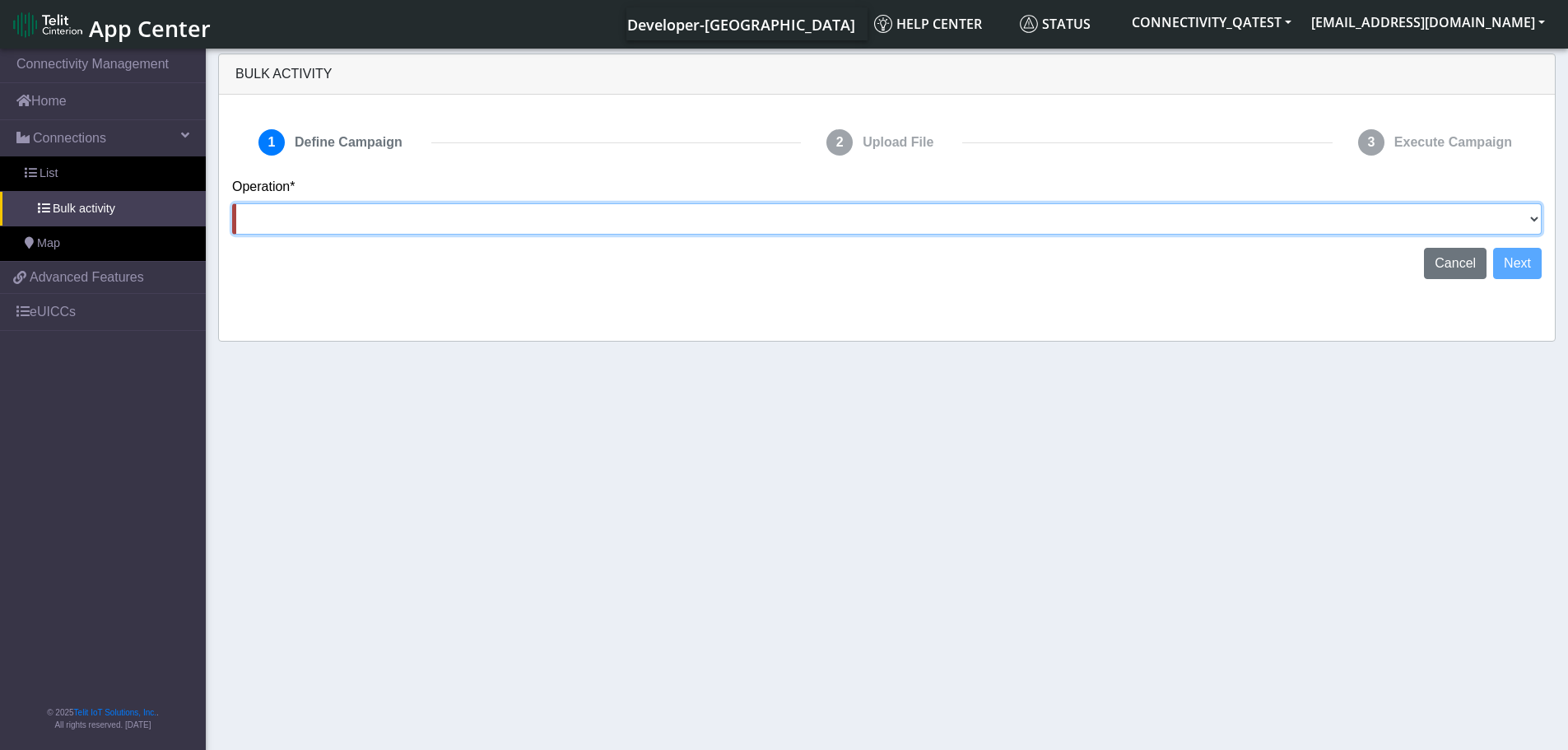
drag, startPoint x: 1258, startPoint y: 211, endPoint x: 1236, endPoint y: 229, distance: 28.4
click at [1258, 211] on select "Activate [PERSON_NAME] Deactivate [PERSON_NAME] Add Tags Remove Tags Advanced" at bounding box center [887, 219] width 1310 height 31
select select "text.advanced"
click at [232, 203] on select "Activate [PERSON_NAME] Deactivate [PERSON_NAME] Add Tags Remove Tags Advanced" at bounding box center [887, 219] width 1310 height 31
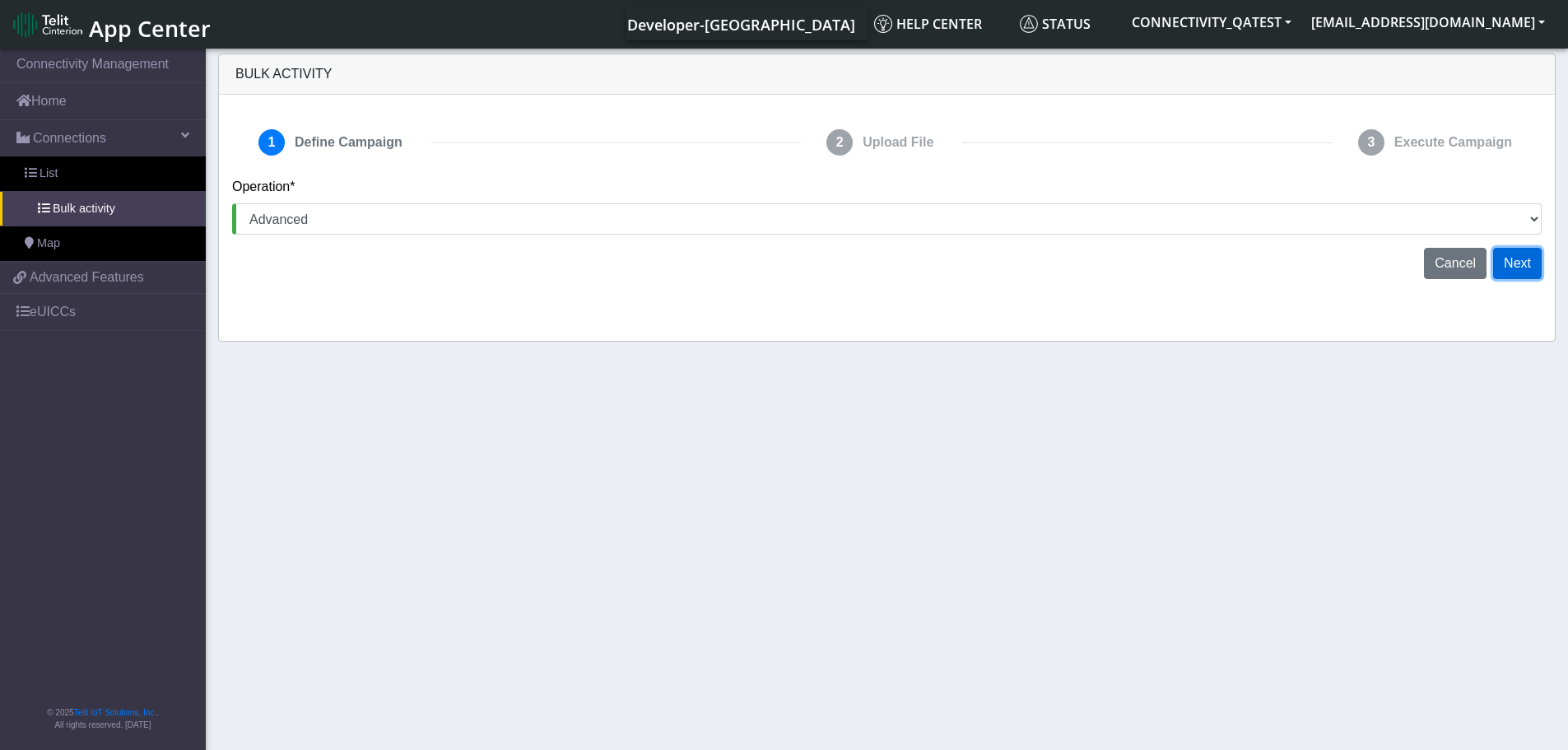
click at [1524, 268] on button "Next" at bounding box center [1518, 263] width 48 height 31
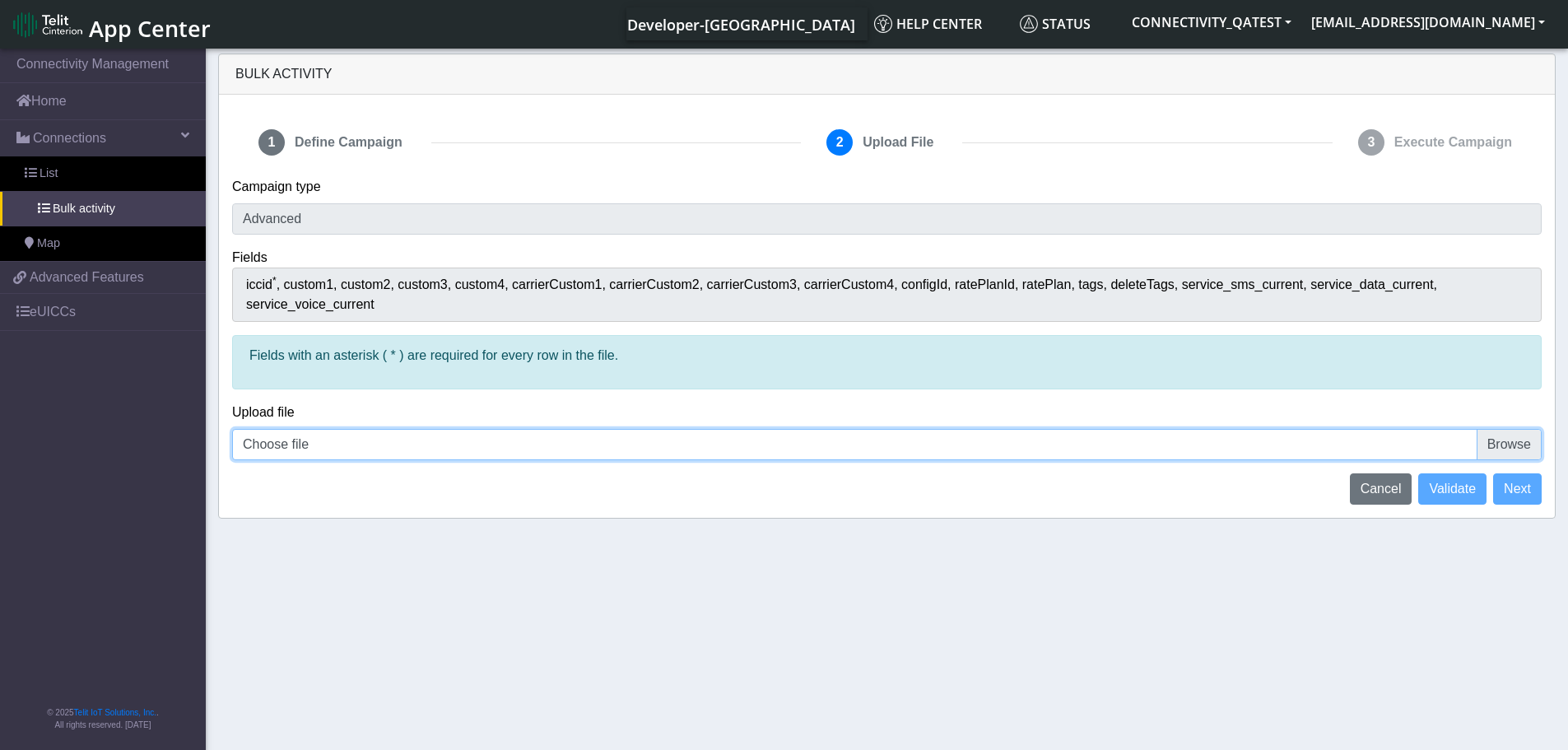
click at [1531, 429] on input "Choose file" at bounding box center [887, 444] width 1310 height 31
click at [1509, 429] on input "Choose file" at bounding box center [887, 444] width 1310 height 31
type input "C:\fakepath\iccid_89358152000000928475 - 1line.csv"
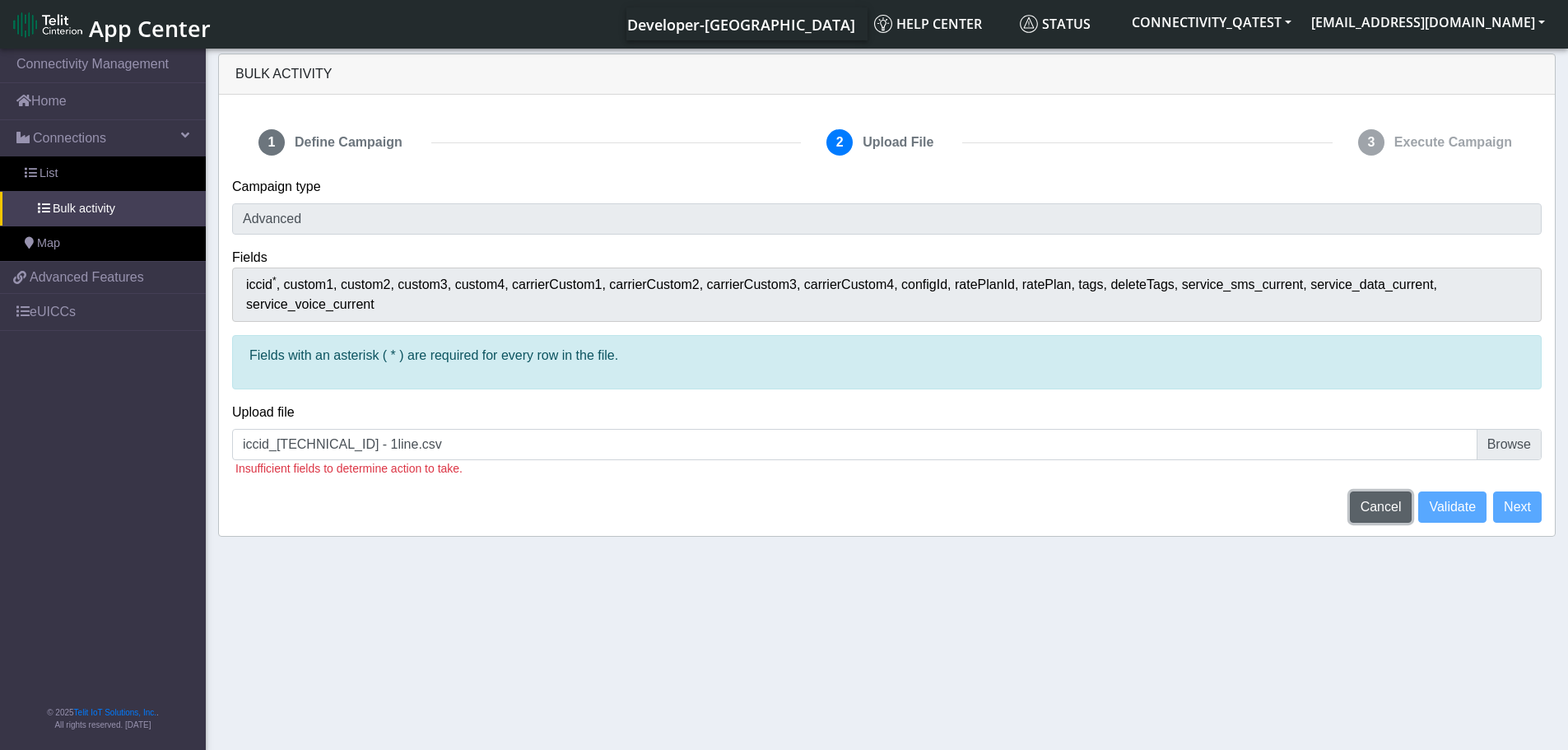
click at [1389, 500] on span "Cancel" at bounding box center [1381, 507] width 41 height 14
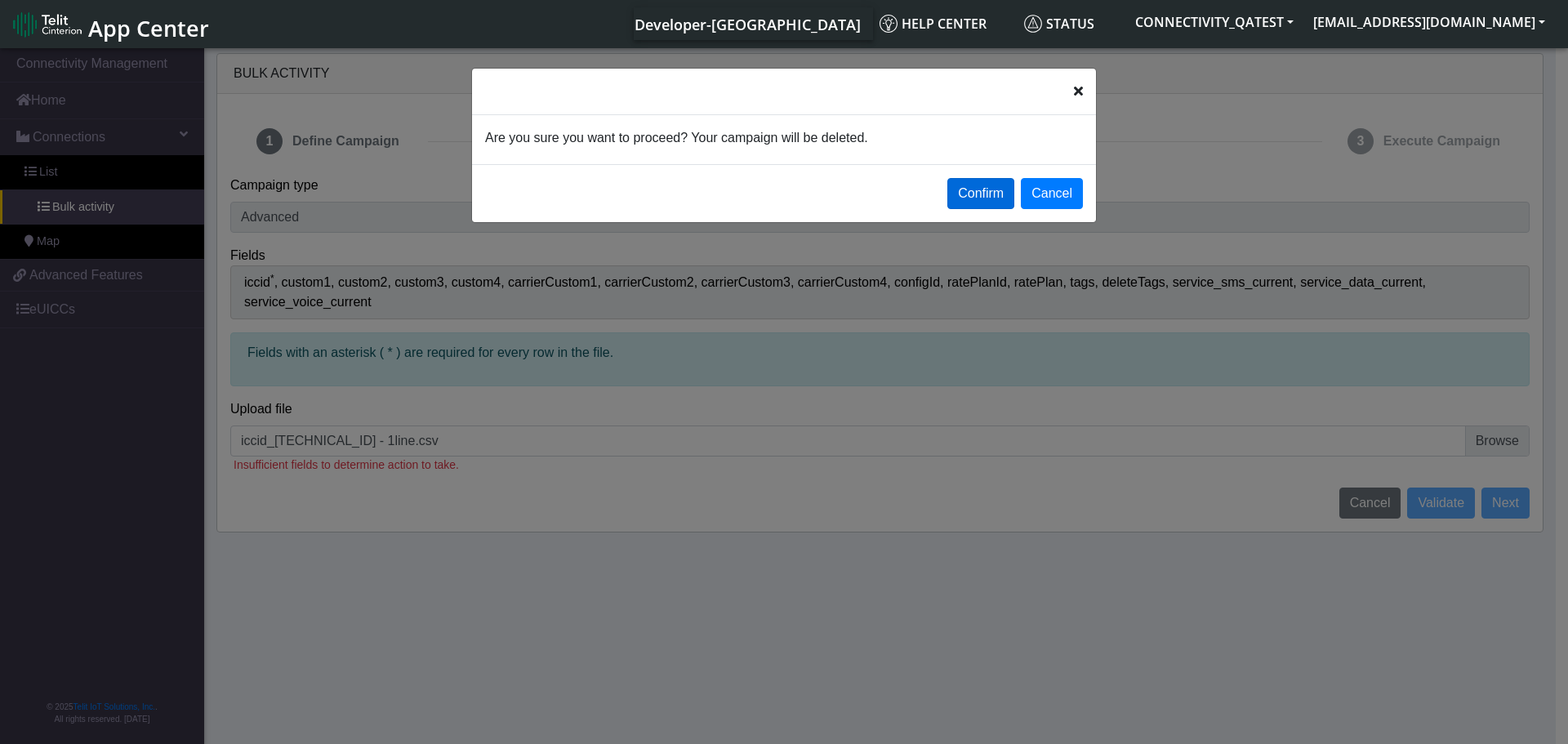
click at [1004, 202] on button "Confirm" at bounding box center [981, 193] width 67 height 31
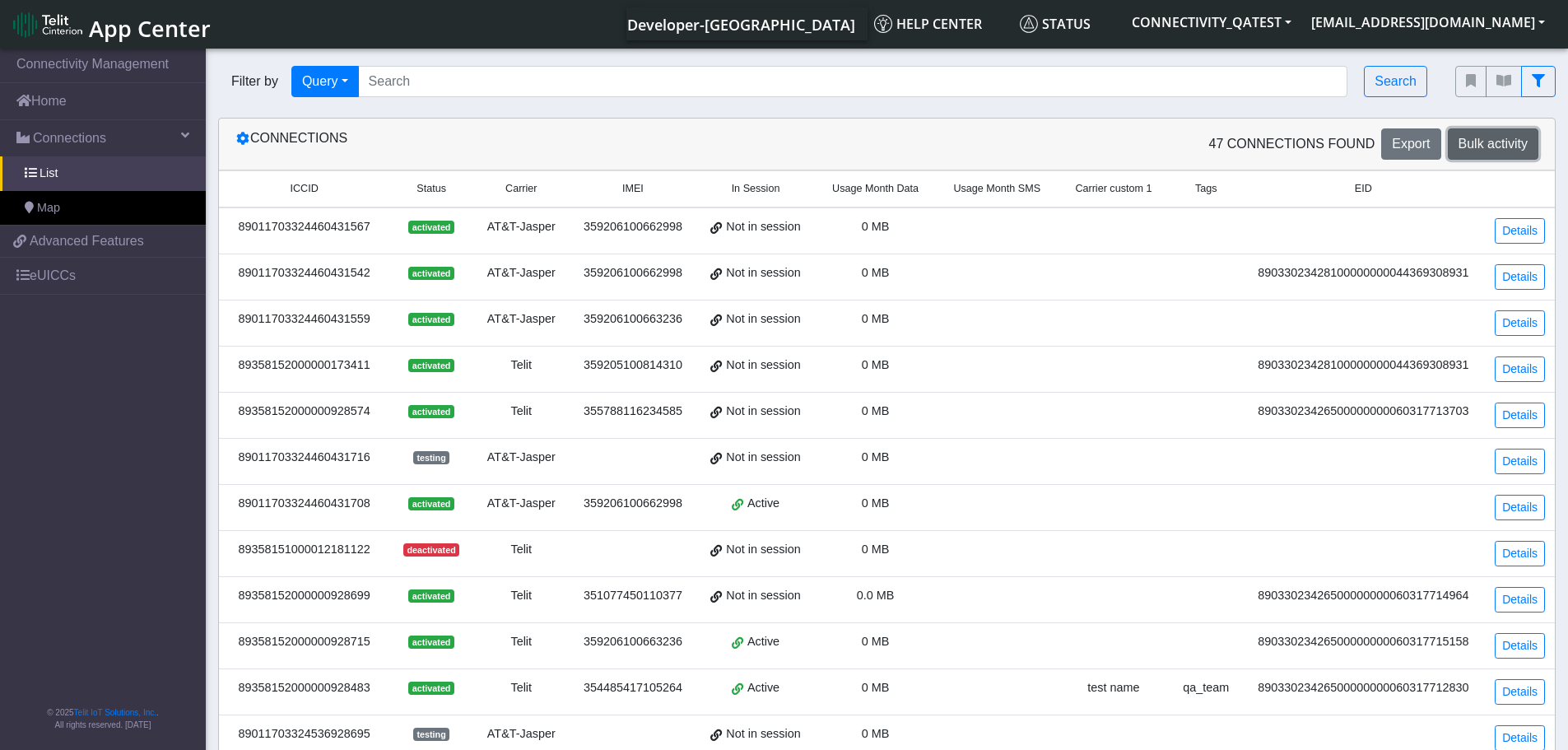
click at [1518, 151] on span "Bulk activity" at bounding box center [1493, 144] width 69 height 14
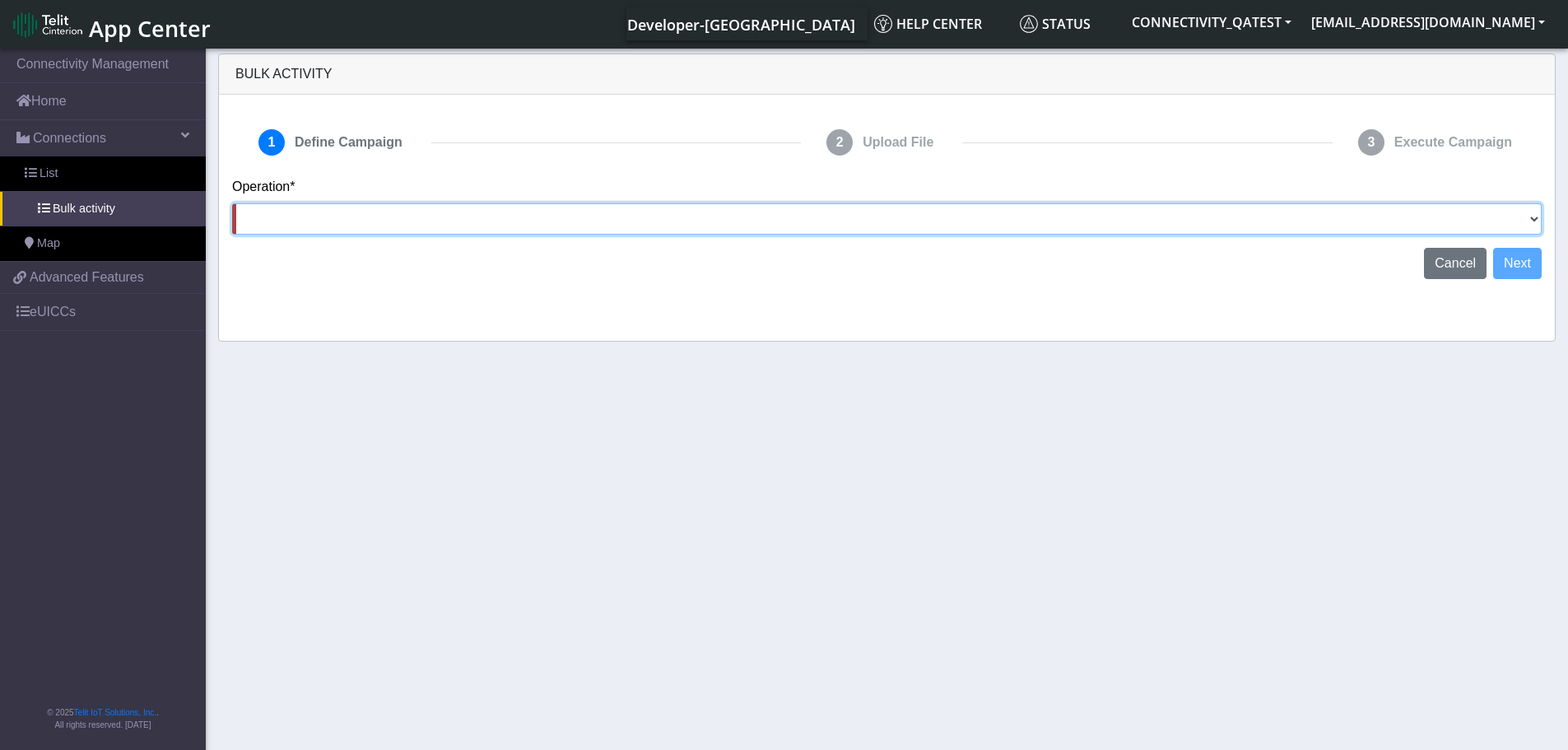
click at [681, 228] on select "Activate [PERSON_NAME] Deactivate [PERSON_NAME] Add Tags Remove Tags Advanced" at bounding box center [887, 219] width 1310 height 31
select select "text.advanced"
click at [232, 203] on select "Activate [PERSON_NAME] Deactivate [PERSON_NAME] Add Tags Remove Tags Advanced" at bounding box center [887, 219] width 1310 height 31
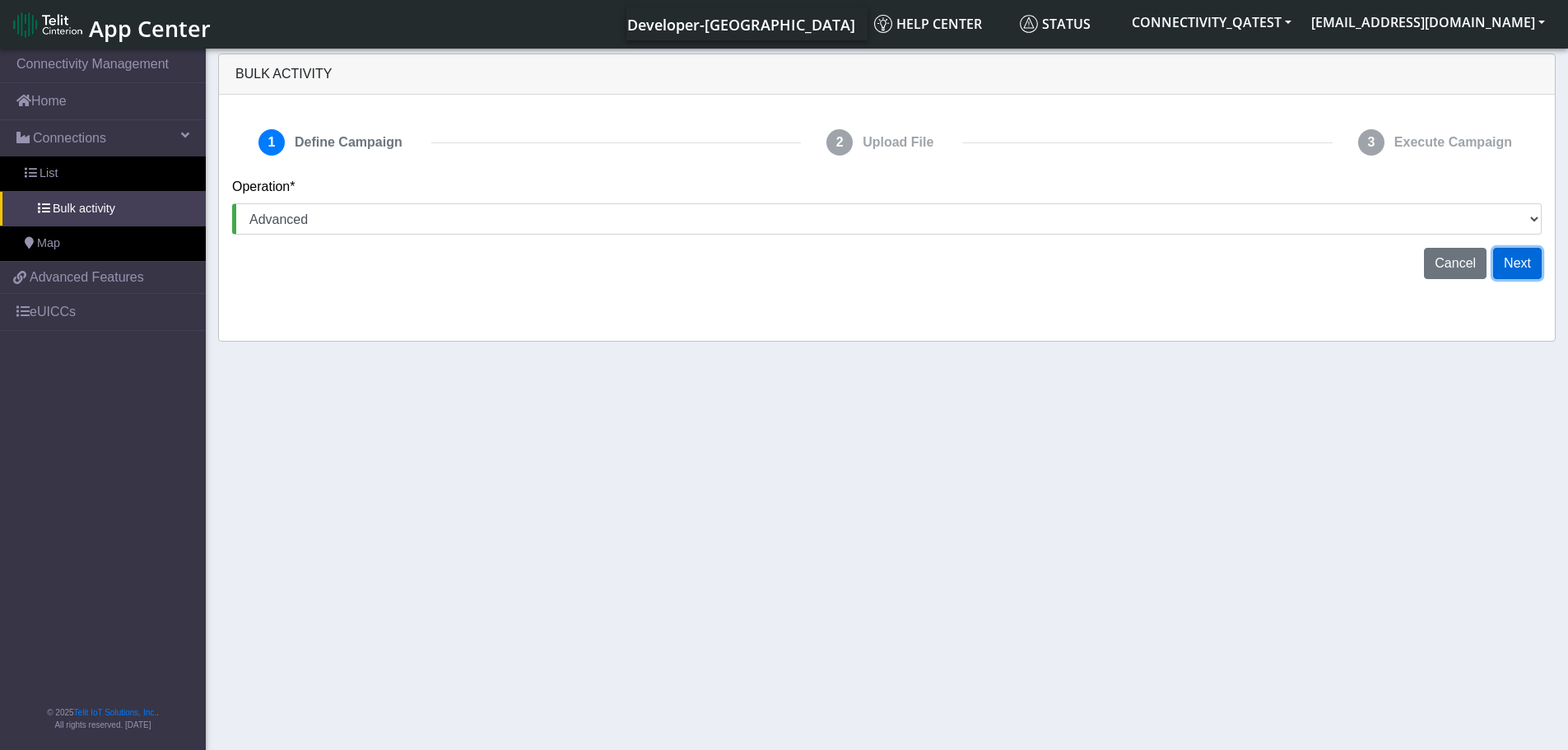
click at [1519, 258] on button "Next" at bounding box center [1518, 263] width 48 height 31
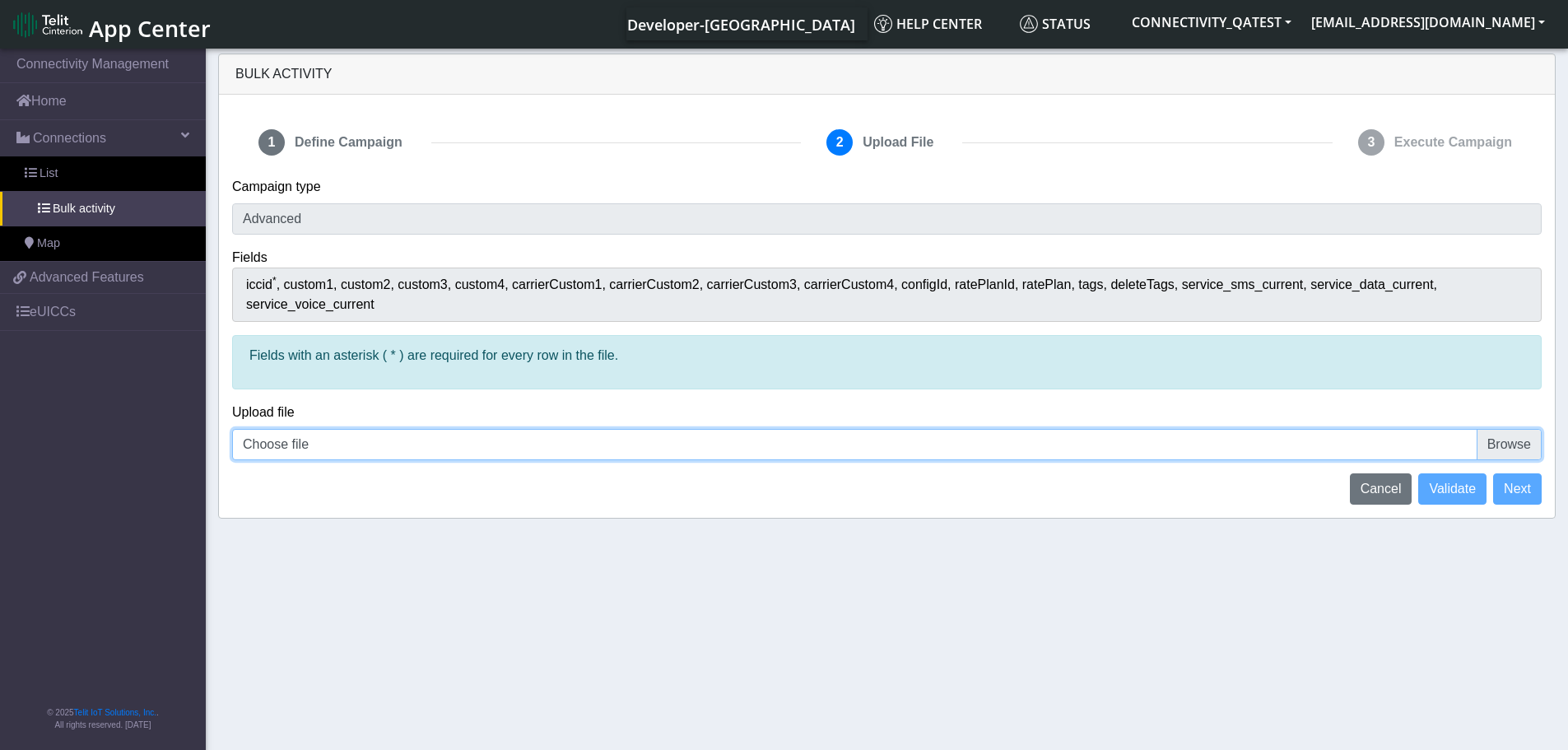
click at [1499, 429] on input "Choose file" at bounding box center [887, 444] width 1310 height 31
type input "C:\fakepath\iccid_89358152000000928475 - 1line.csv"
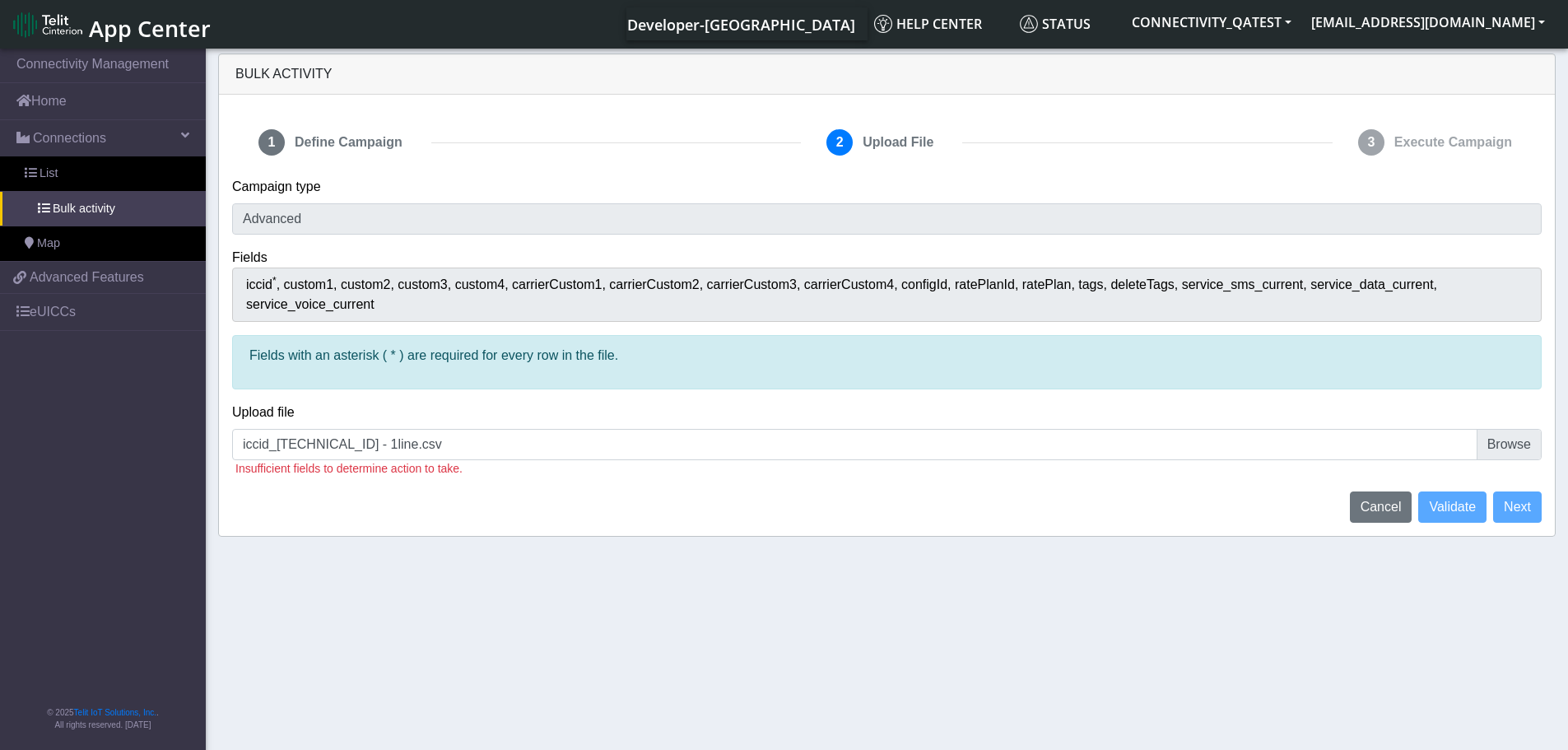
drag, startPoint x: 635, startPoint y: 342, endPoint x: 240, endPoint y: 329, distance: 395.2
click at [240, 336] on div "Fields with an asterisk ( * ) are required for every row in the file." at bounding box center [887, 362] width 1310 height 54
copy p "Fields with an asterisk ( * ) are required for every row in the file."
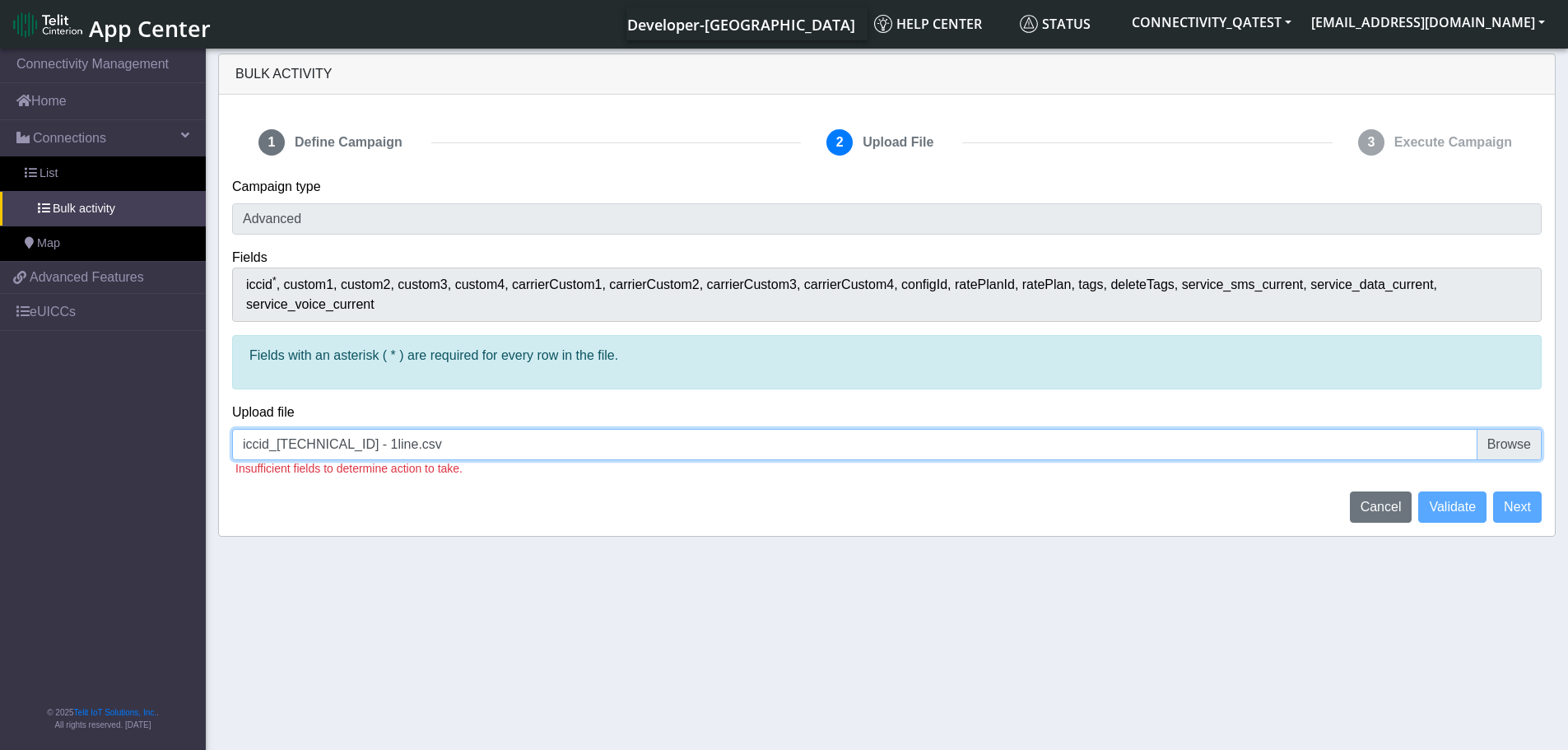
click at [1507, 429] on input "iccid_89358152000000928475 - 1line.csv" at bounding box center [887, 444] width 1310 height 31
type input "C:\fakepath\iccid_89358152000000928475 - 2 lines.csv"
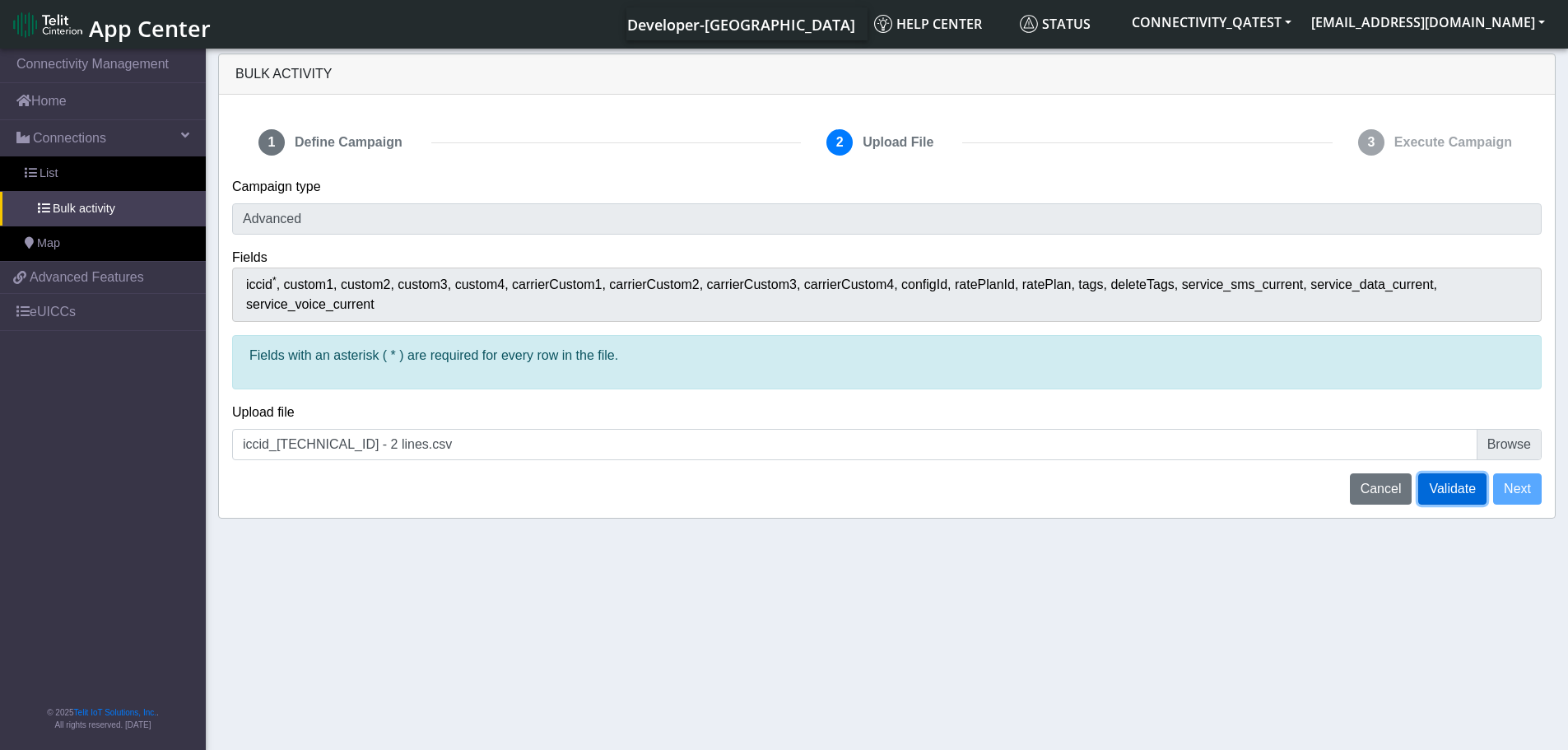
click at [1447, 482] on span "Validate" at bounding box center [1452, 489] width 47 height 14
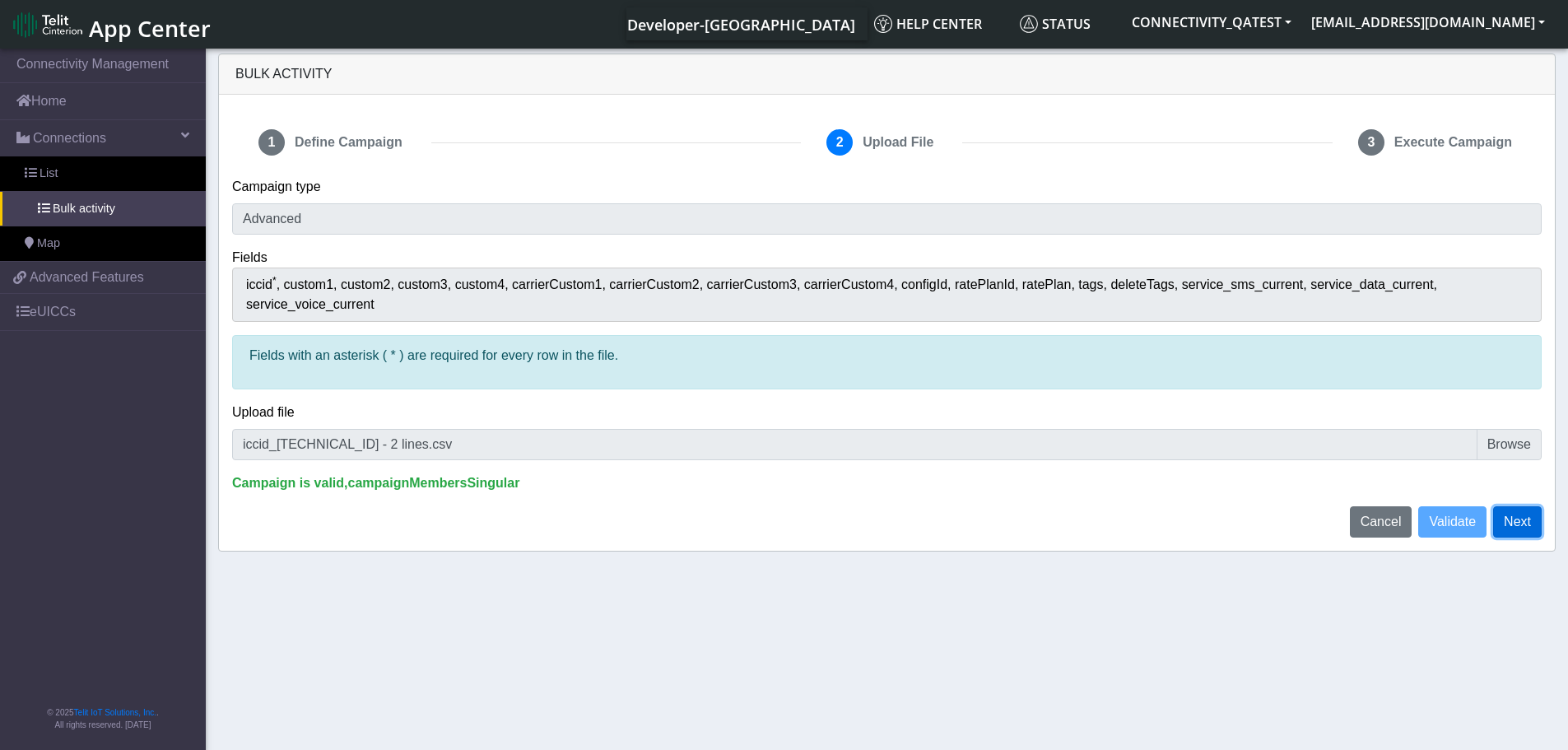
click at [1519, 507] on button "Next" at bounding box center [1518, 522] width 48 height 31
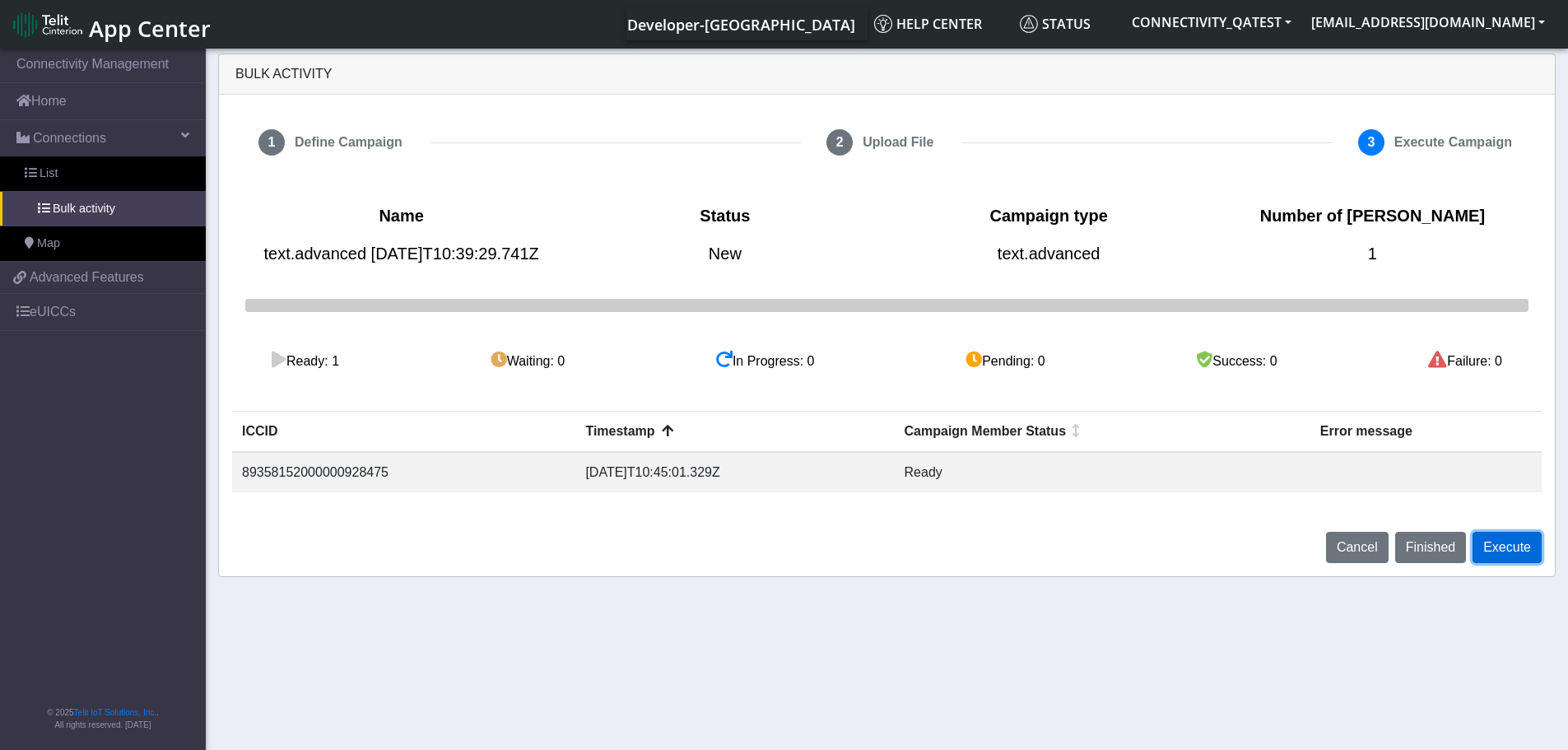
click at [1504, 564] on button "Execute" at bounding box center [1507, 548] width 69 height 31
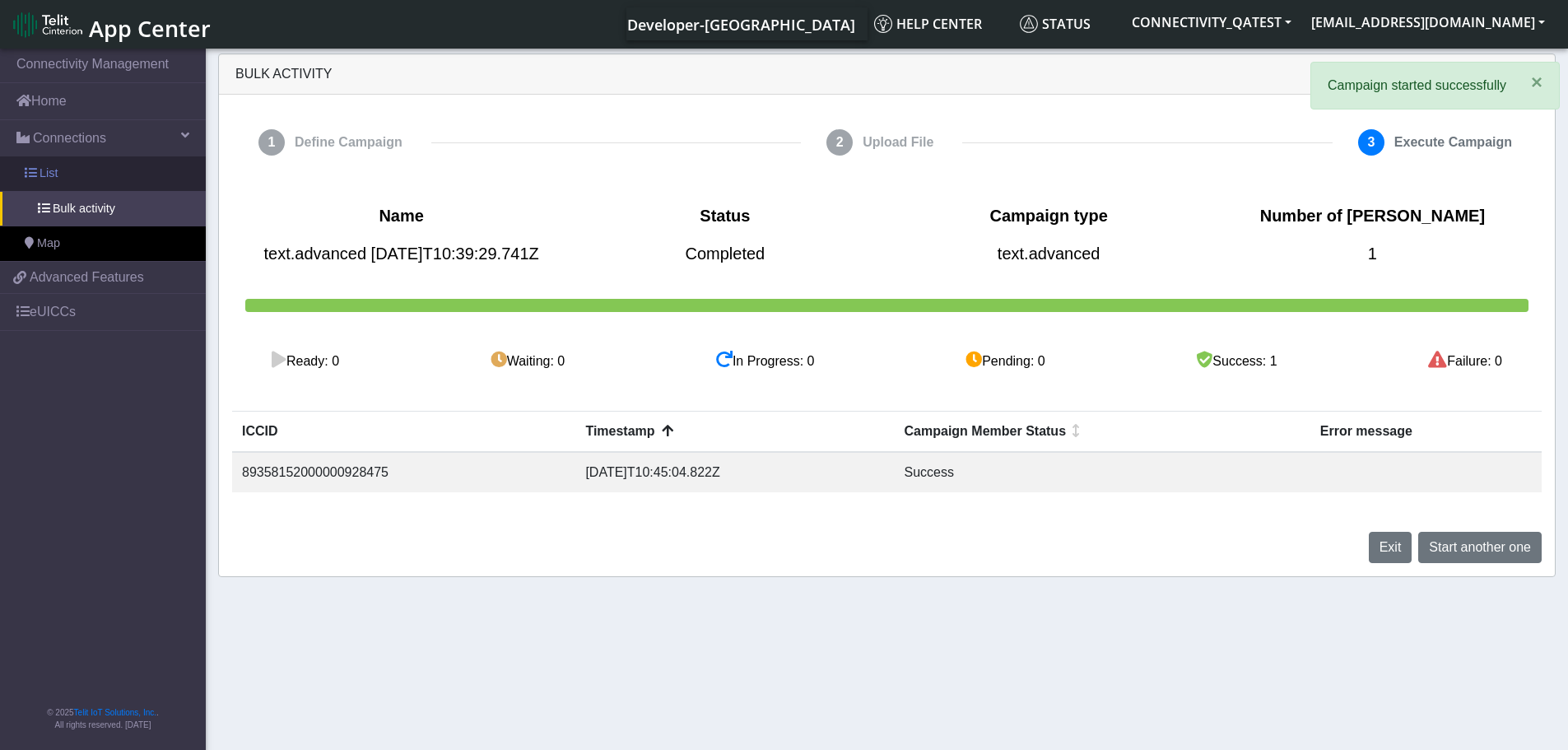
click at [69, 181] on link "List" at bounding box center [103, 174] width 206 height 34
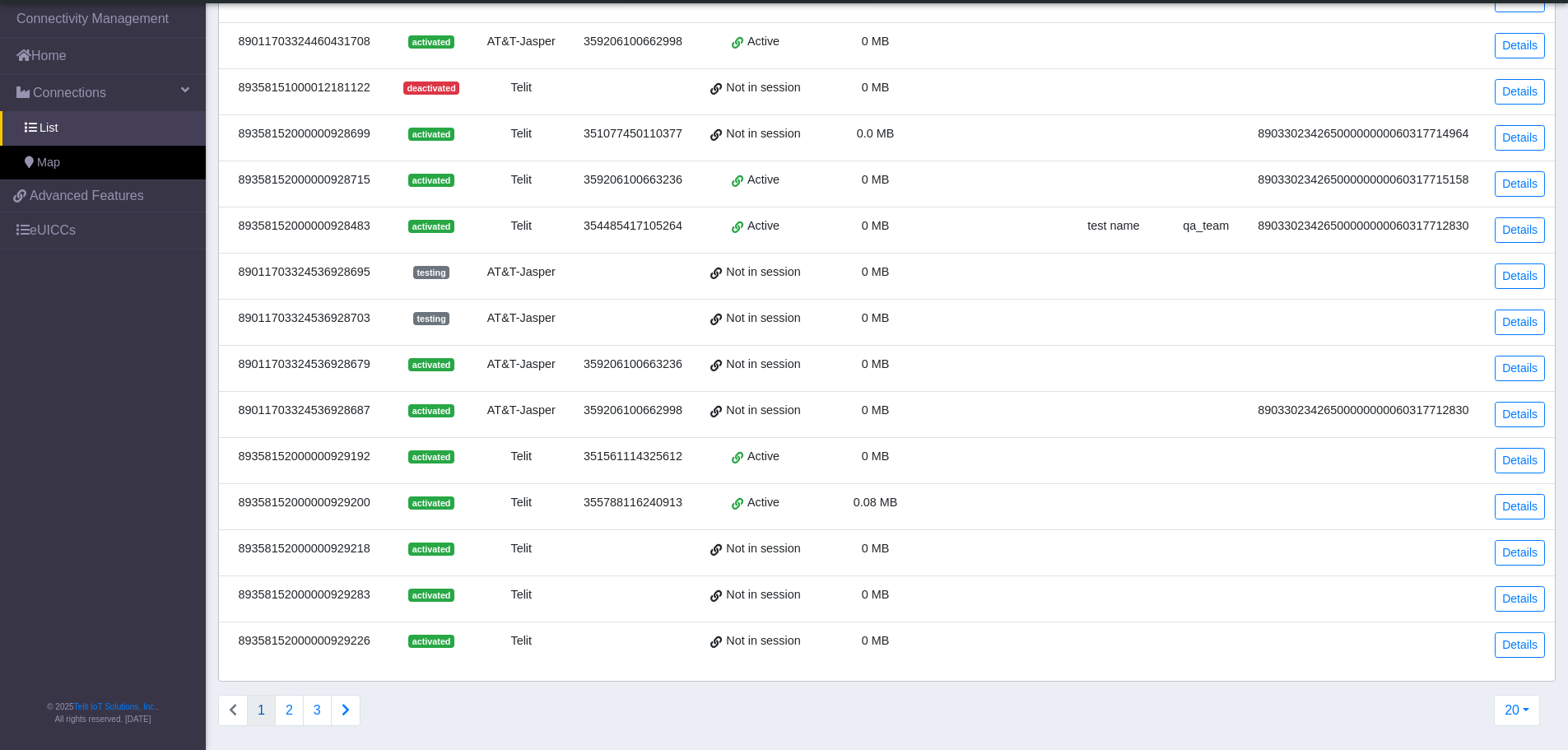
scroll to position [419, 0]
click at [286, 700] on button "2" at bounding box center [289, 708] width 29 height 31
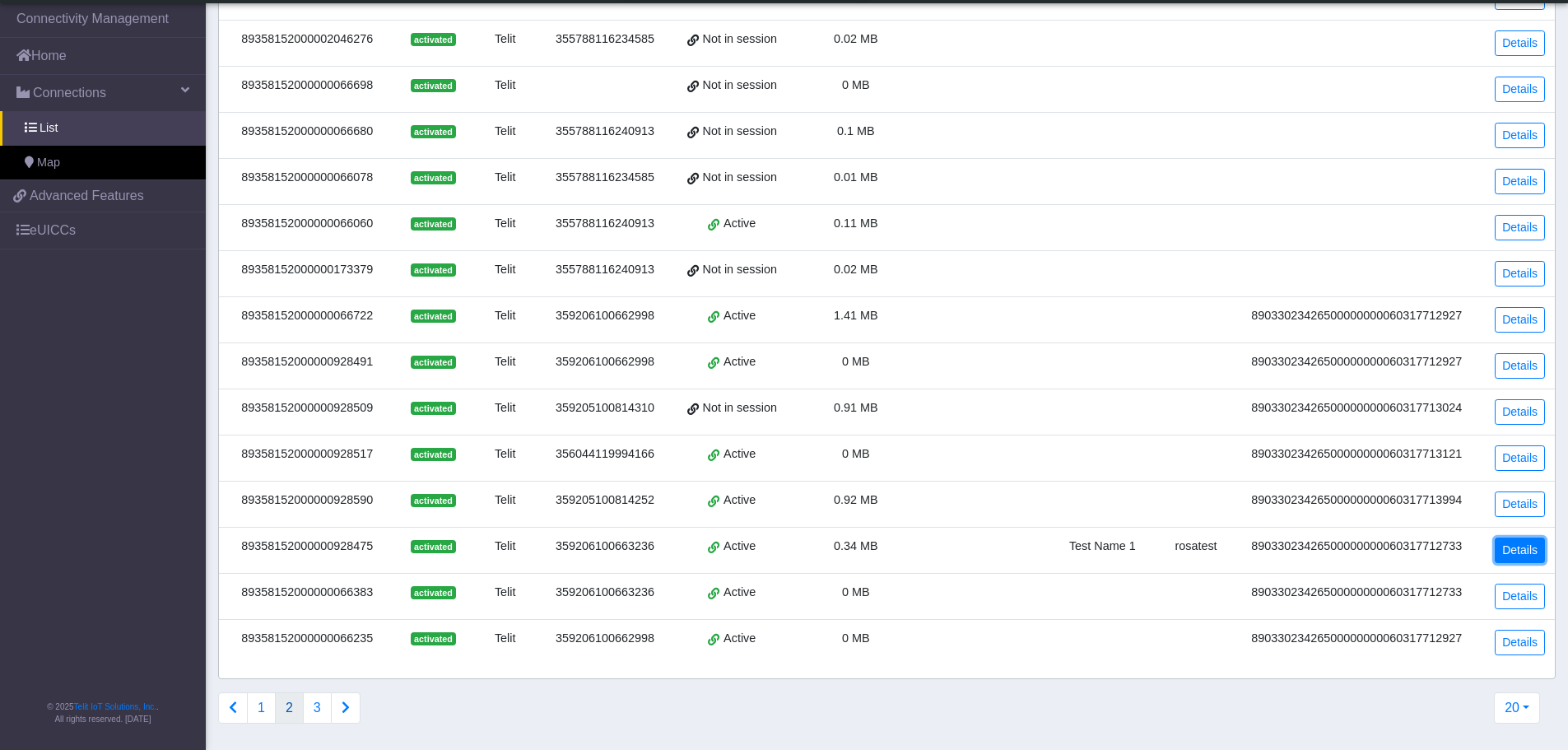
click at [1526, 554] on link "Details" at bounding box center [1520, 550] width 50 height 26
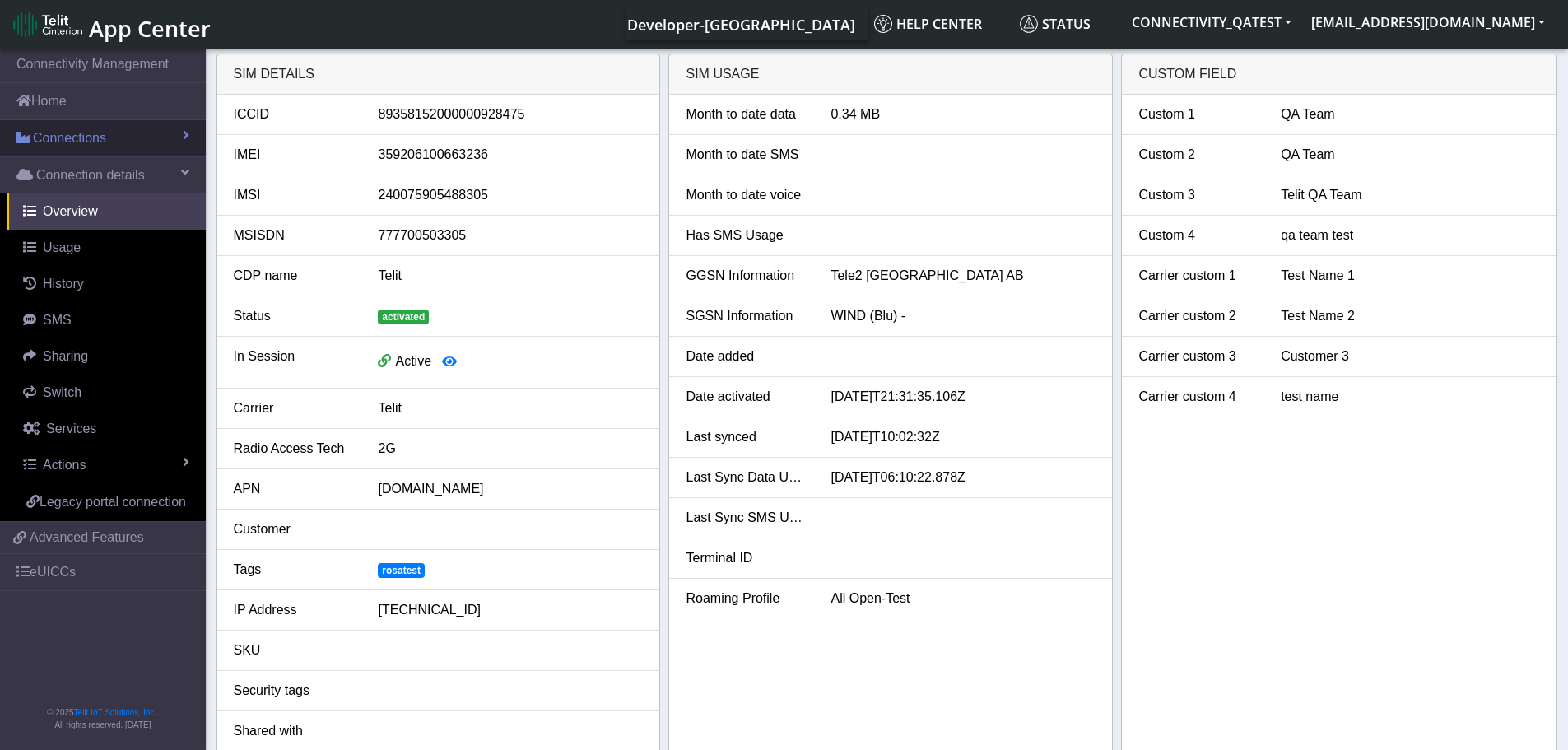
drag, startPoint x: 83, startPoint y: 145, endPoint x: 86, endPoint y: 155, distance: 10.4
click at [83, 145] on span "Connections" at bounding box center [69, 138] width 73 height 20
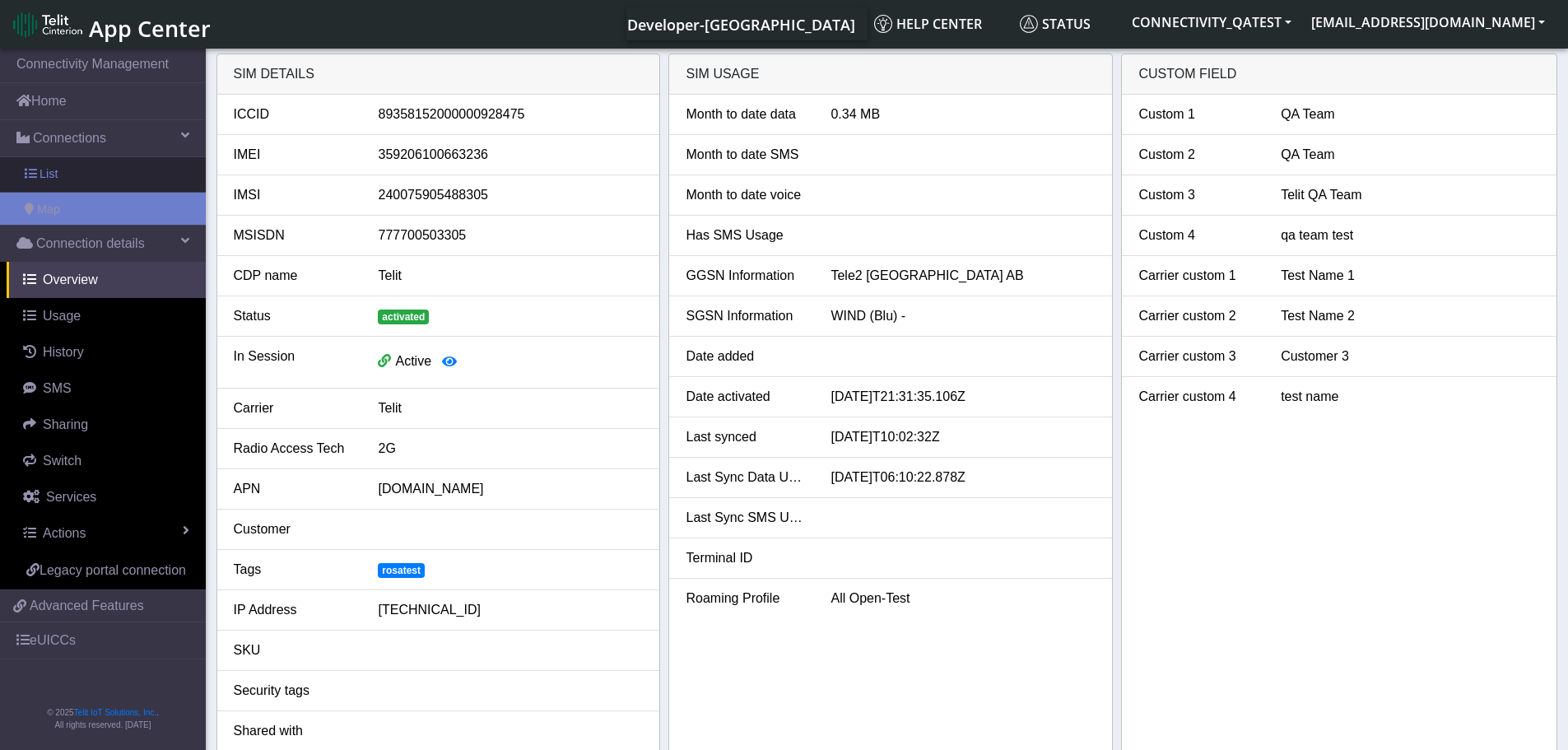
click at [86, 178] on link "List" at bounding box center [103, 174] width 206 height 34
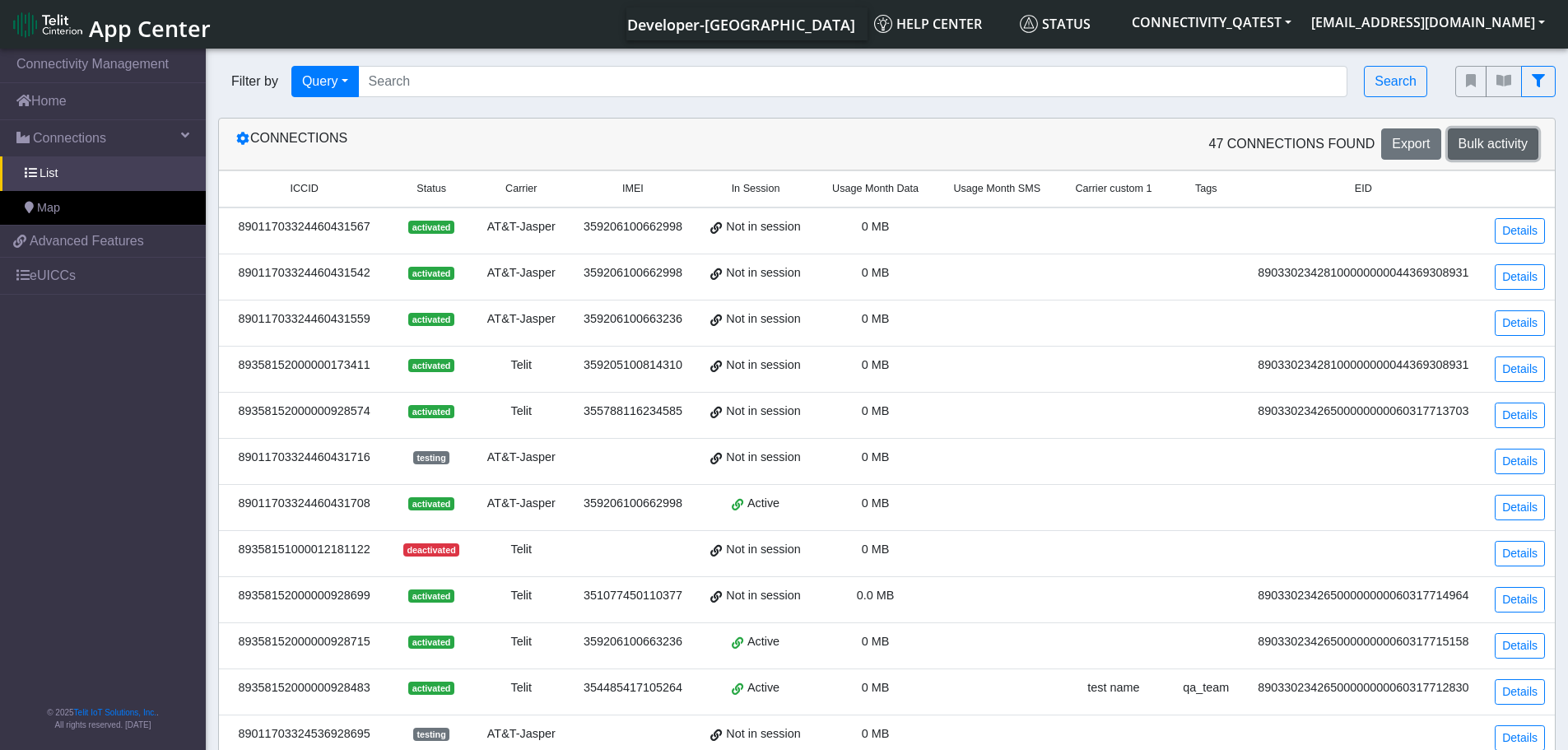
click at [1482, 141] on span "Bulk activity" at bounding box center [1493, 144] width 69 height 14
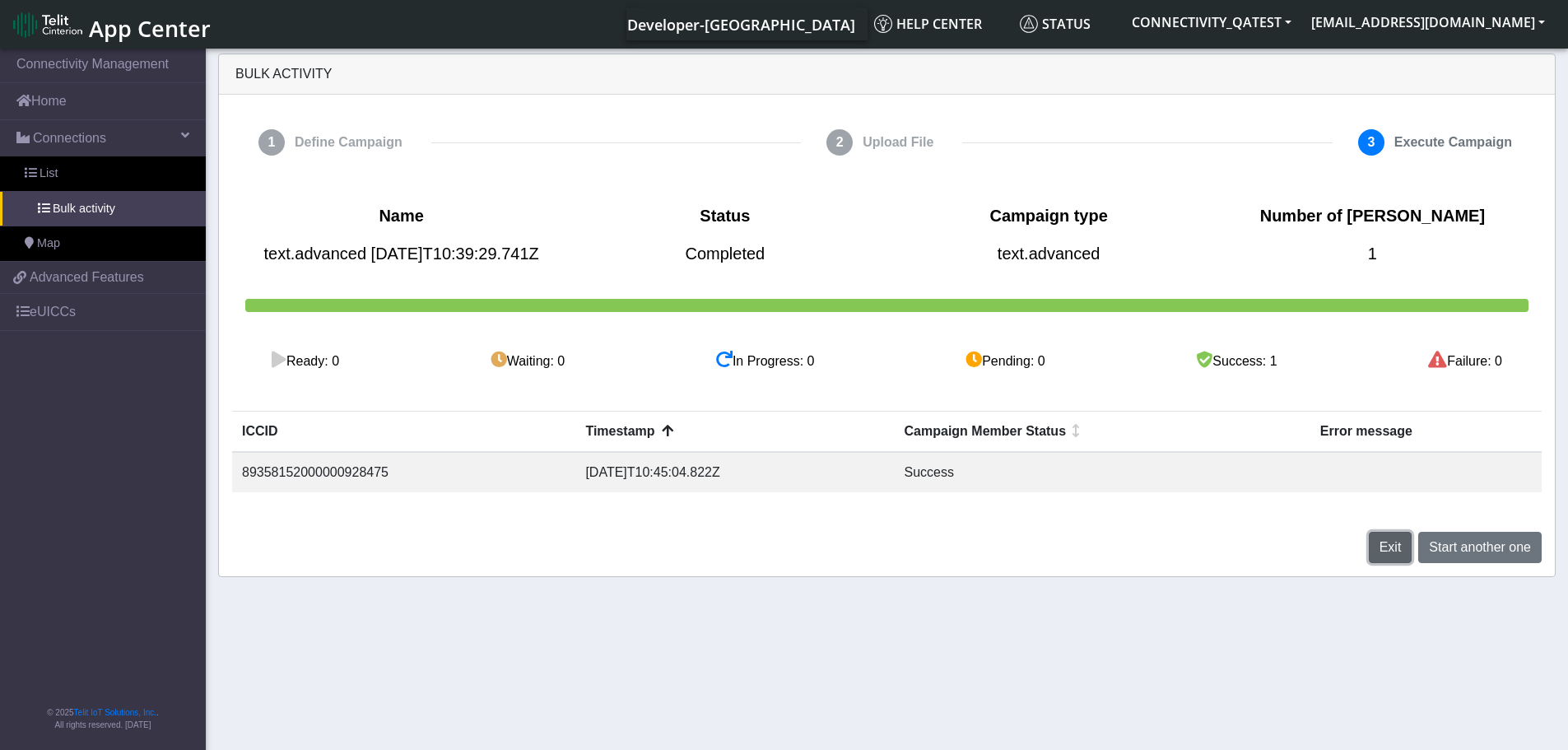
click at [1394, 554] on span "Exit" at bounding box center [1390, 547] width 22 height 14
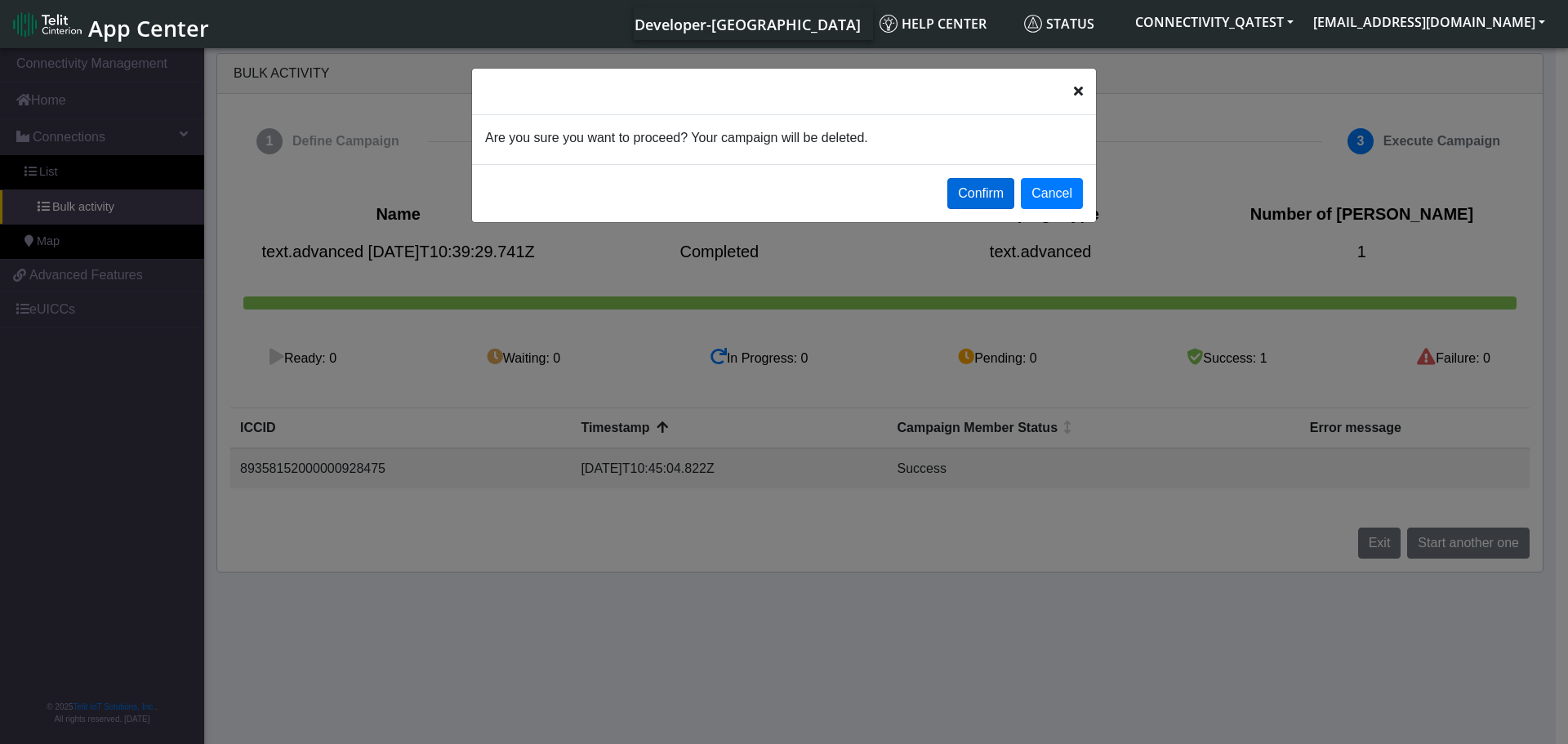
click at [963, 188] on button "Confirm" at bounding box center [981, 193] width 67 height 31
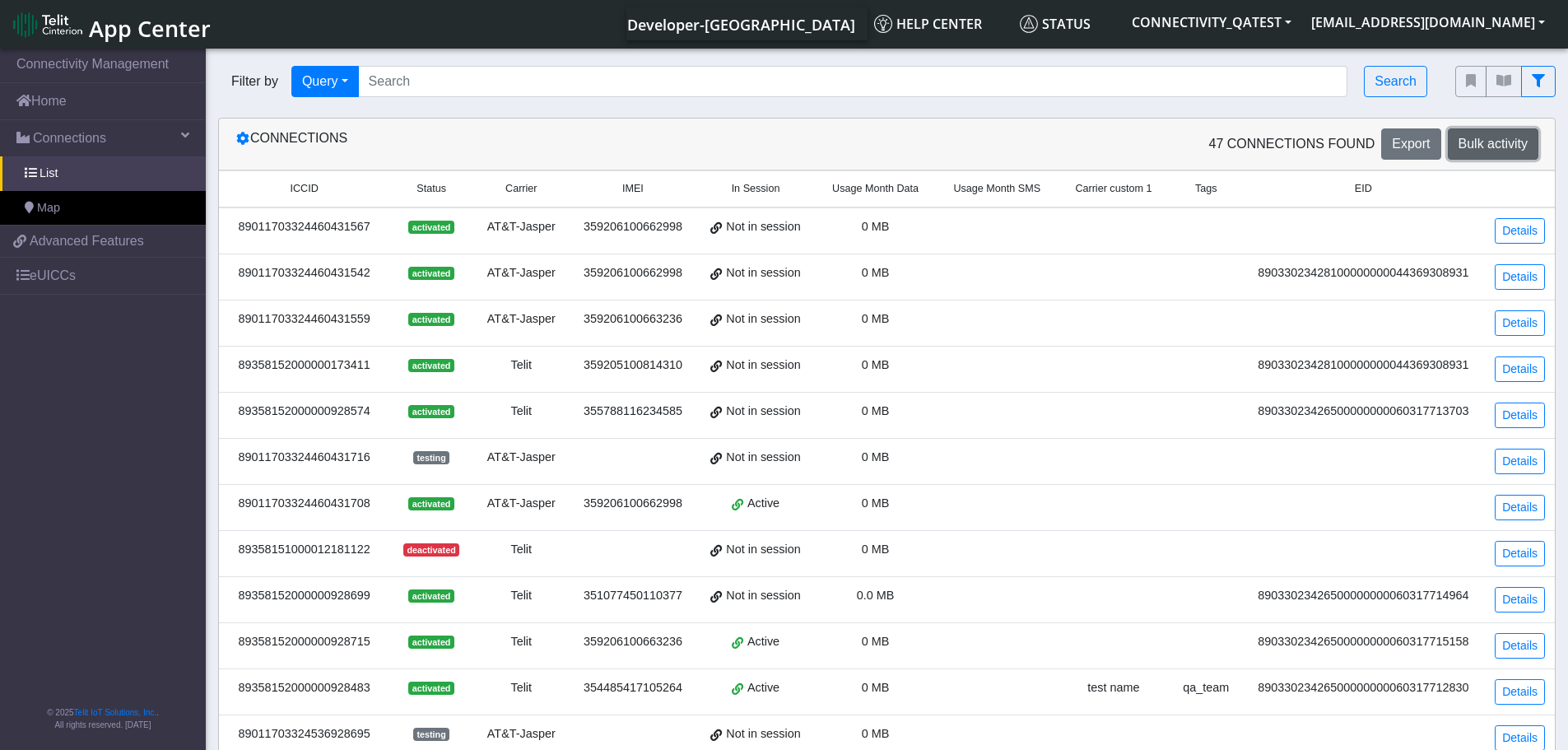
click at [1516, 158] on button "Bulk activity" at bounding box center [1493, 144] width 90 height 31
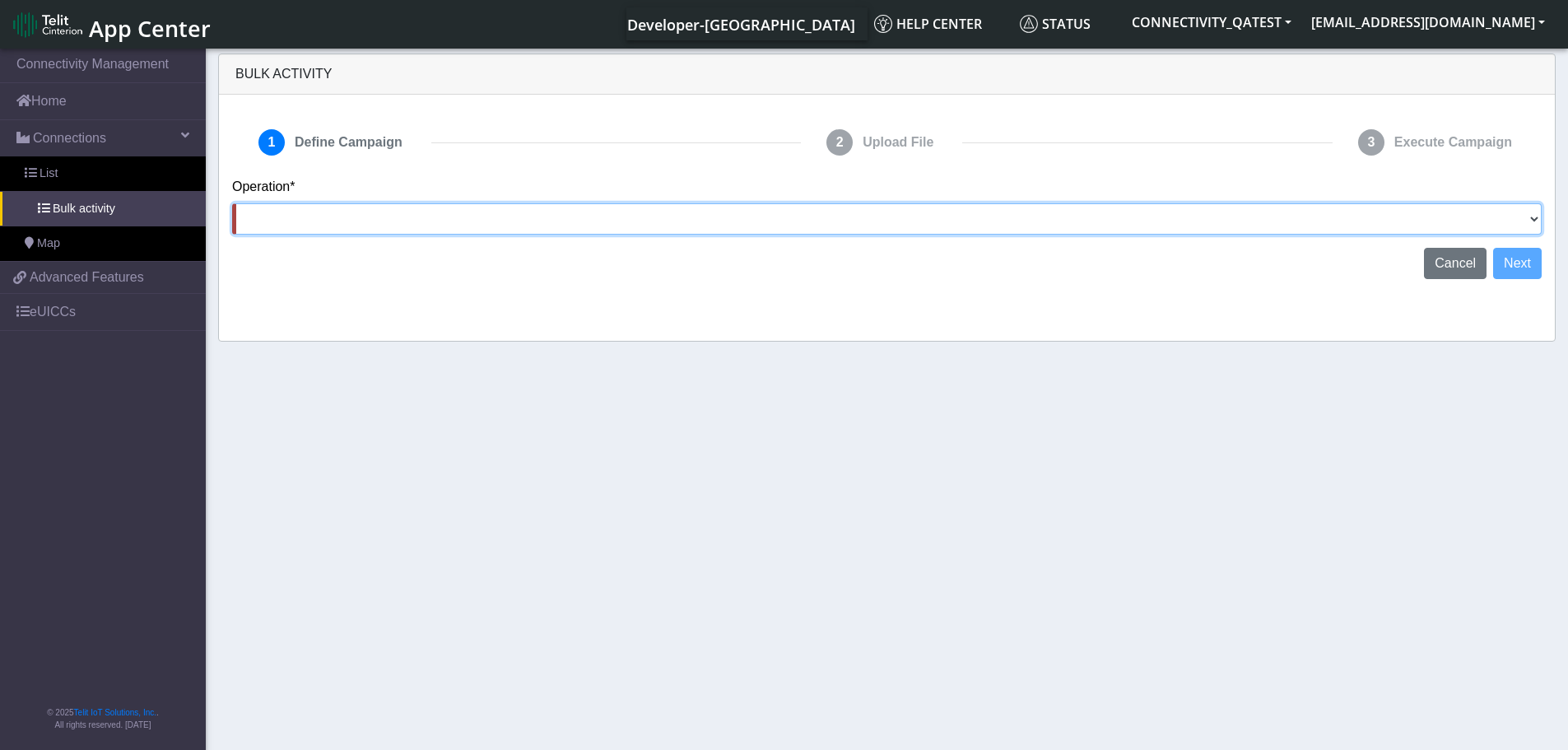
drag, startPoint x: 1489, startPoint y: 227, endPoint x: 1325, endPoint y: 232, distance: 164.1
click at [1489, 227] on select "Activate [PERSON_NAME] Deactivate [PERSON_NAME] Add Tags Remove Tags Advanced" at bounding box center [887, 219] width 1310 height 31
select select "text.advanced"
click at [232, 203] on select "Activate [PERSON_NAME] Deactivate [PERSON_NAME] Add Tags Remove Tags Advanced" at bounding box center [887, 219] width 1310 height 31
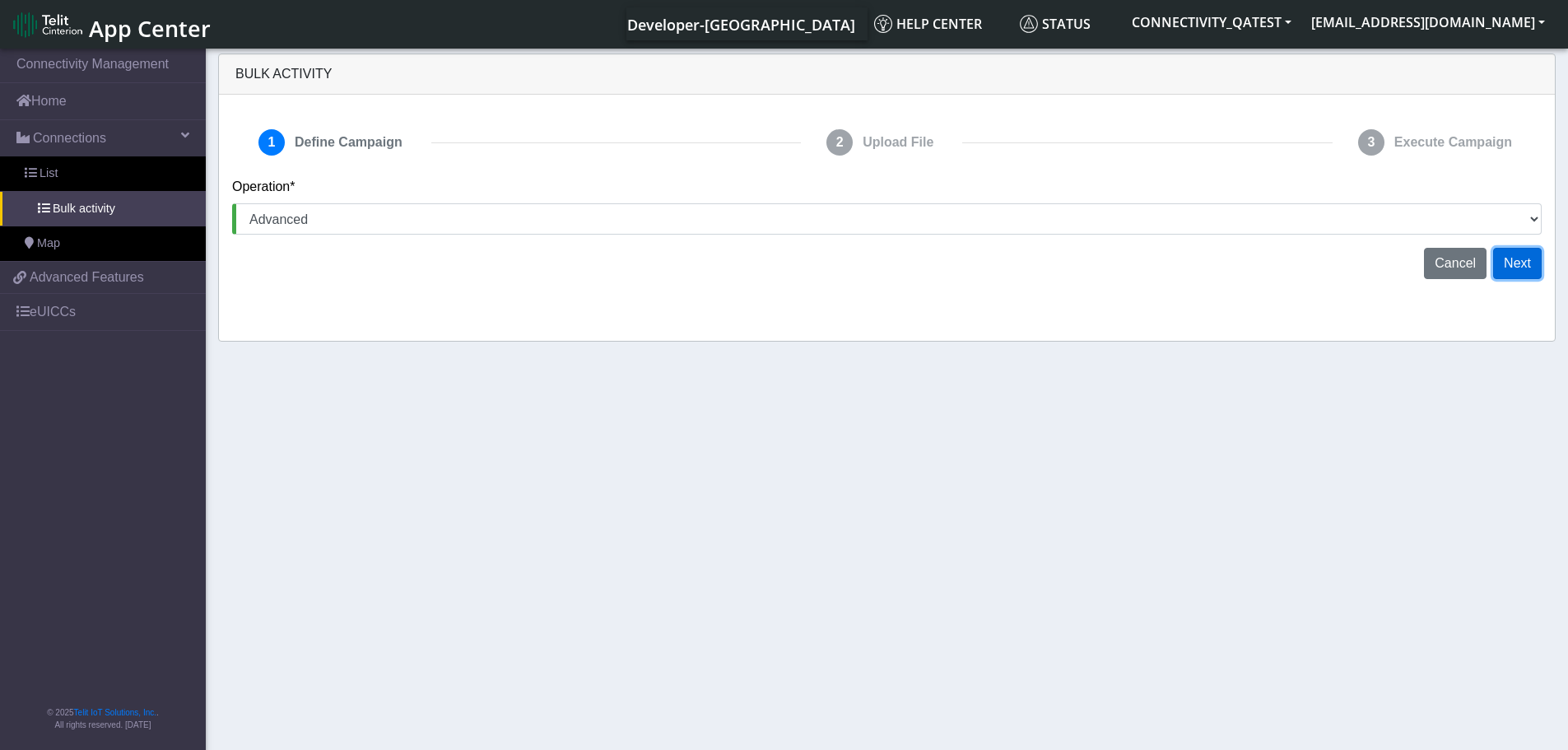
click at [1522, 263] on button "Next" at bounding box center [1518, 263] width 48 height 31
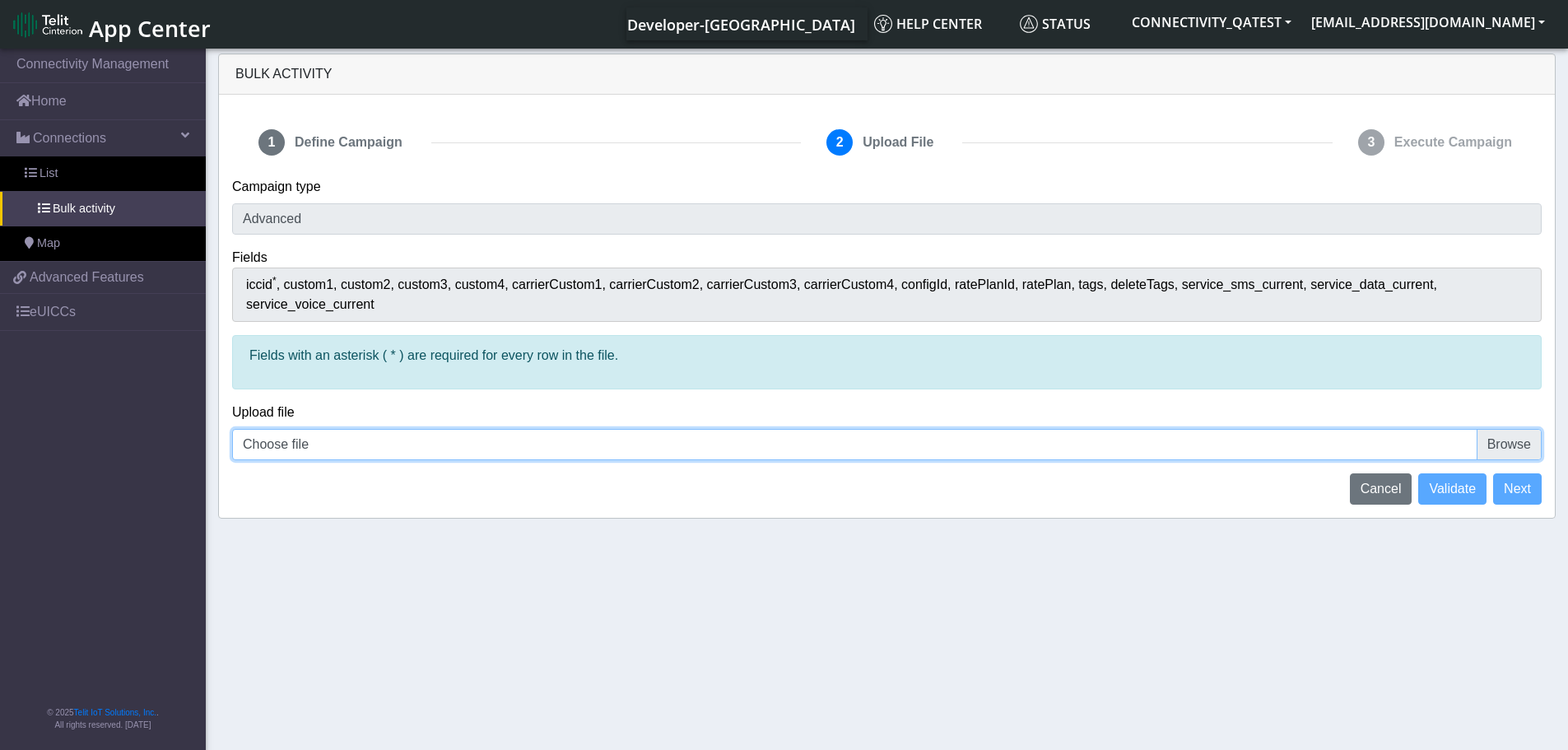
click at [1518, 429] on input "Choose file" at bounding box center [887, 444] width 1310 height 31
type input "C:\fakepath\iccid_89358152000000928475 - 2 lines.csv"
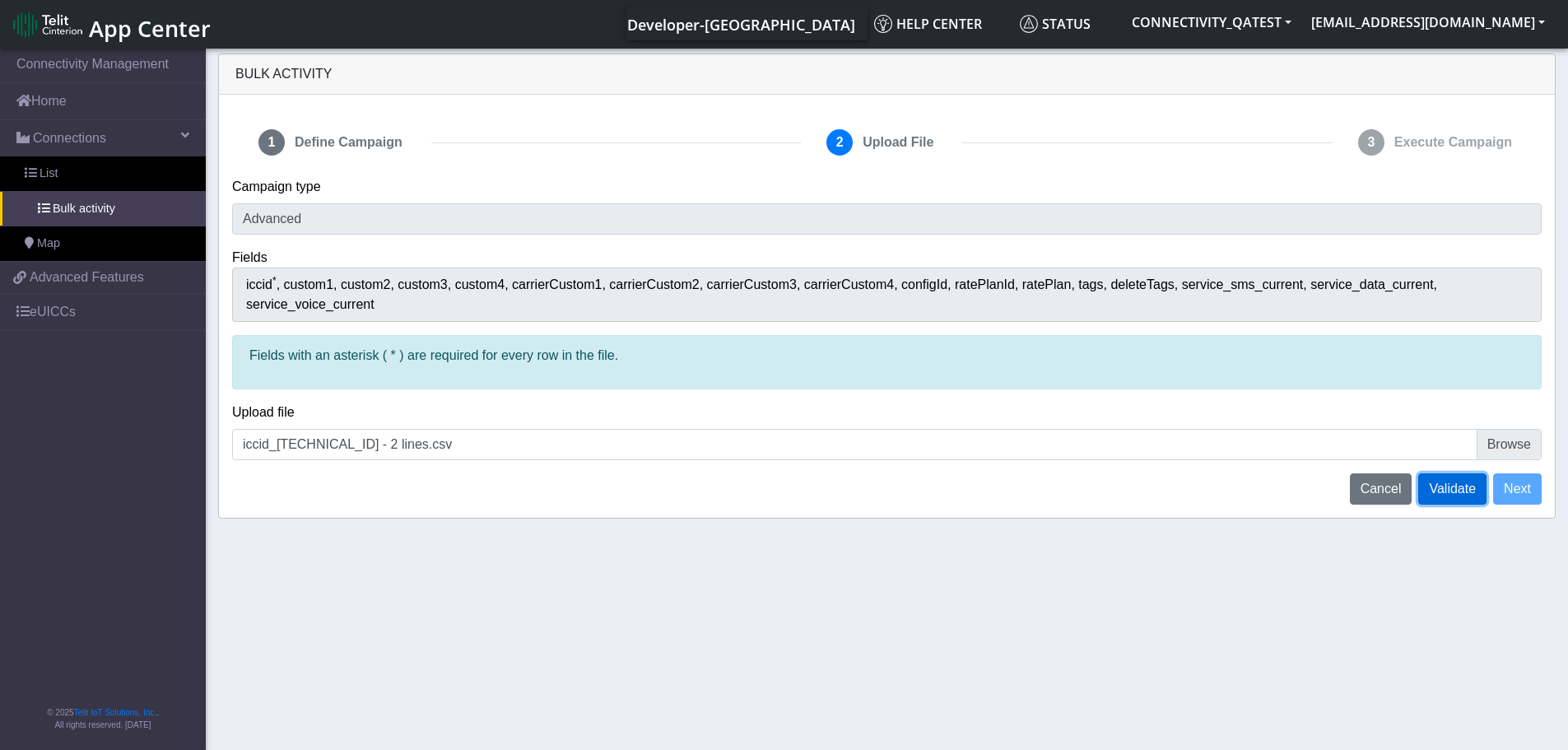
click at [1450, 482] on span "Validate" at bounding box center [1452, 489] width 47 height 14
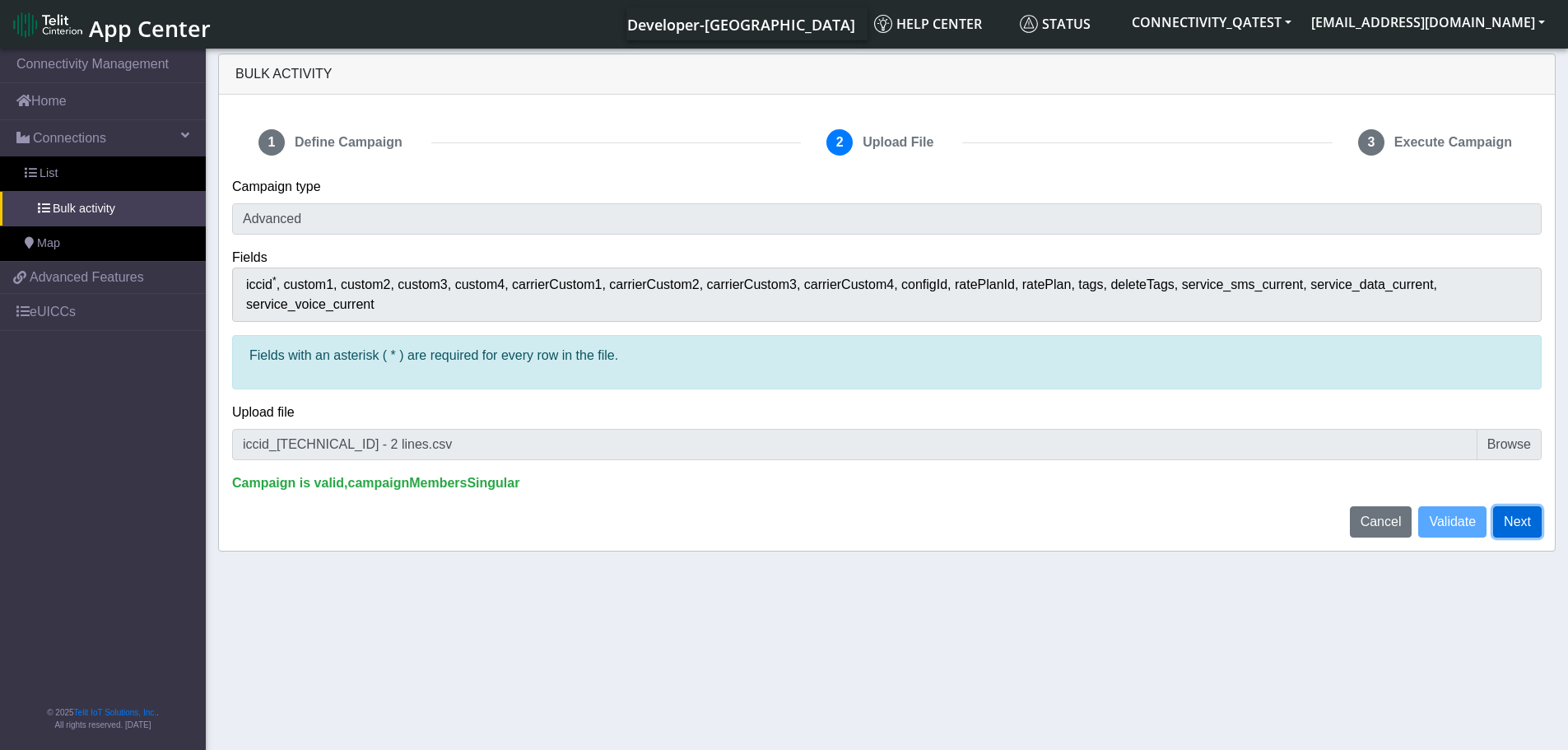
click at [1519, 508] on button "Next" at bounding box center [1518, 522] width 48 height 31
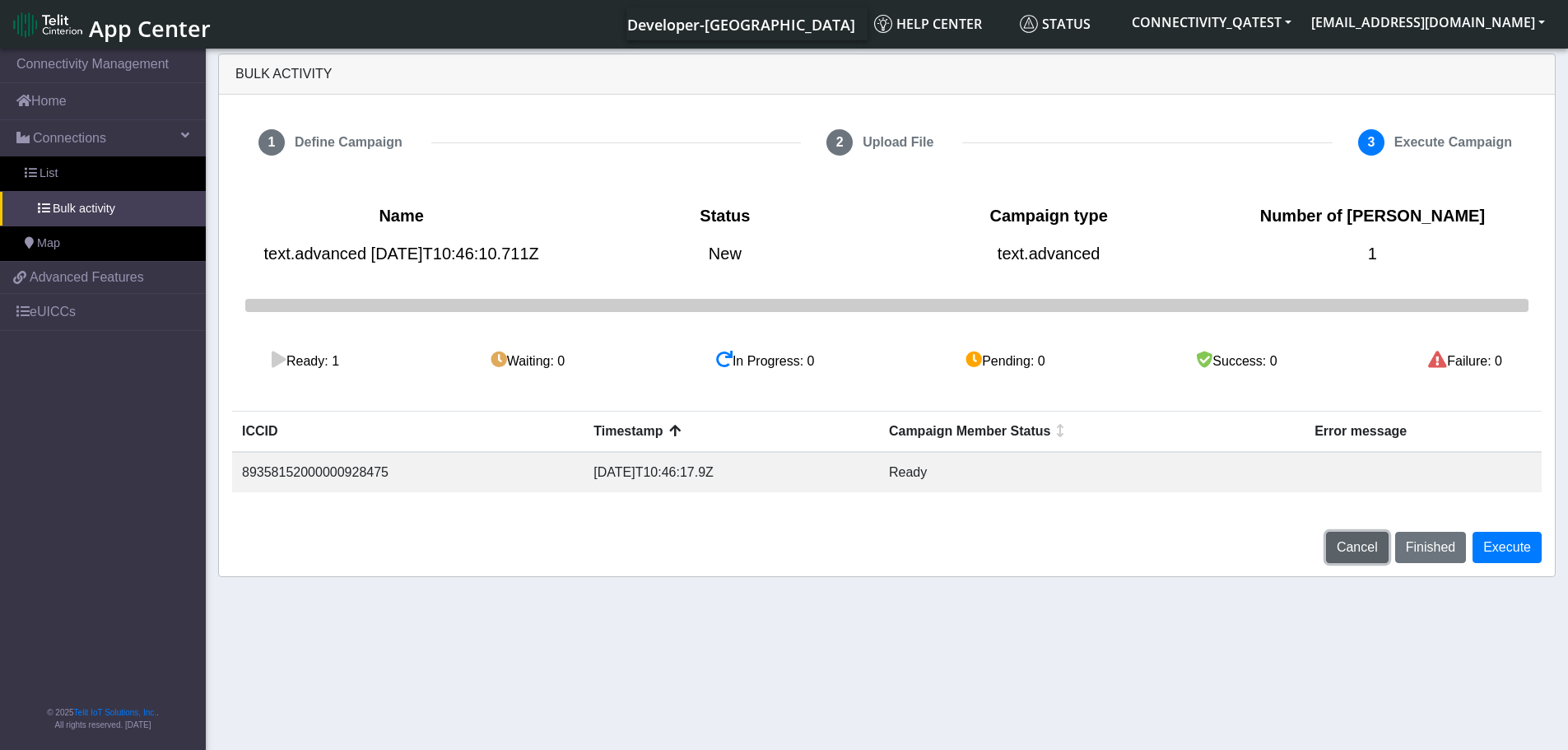
click at [1367, 554] on span "Cancel" at bounding box center [1357, 547] width 41 height 14
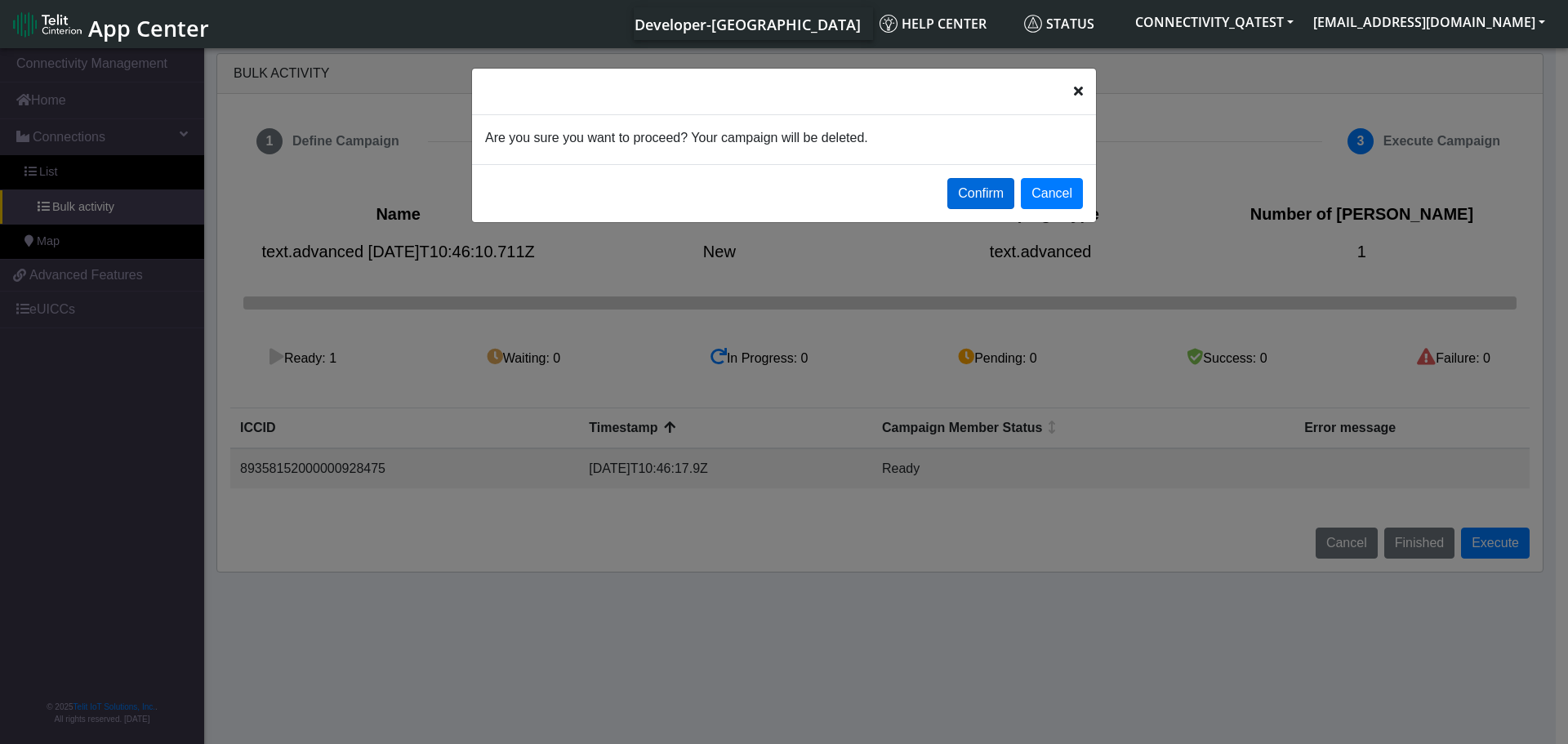
click at [977, 190] on button "Confirm" at bounding box center [981, 193] width 67 height 31
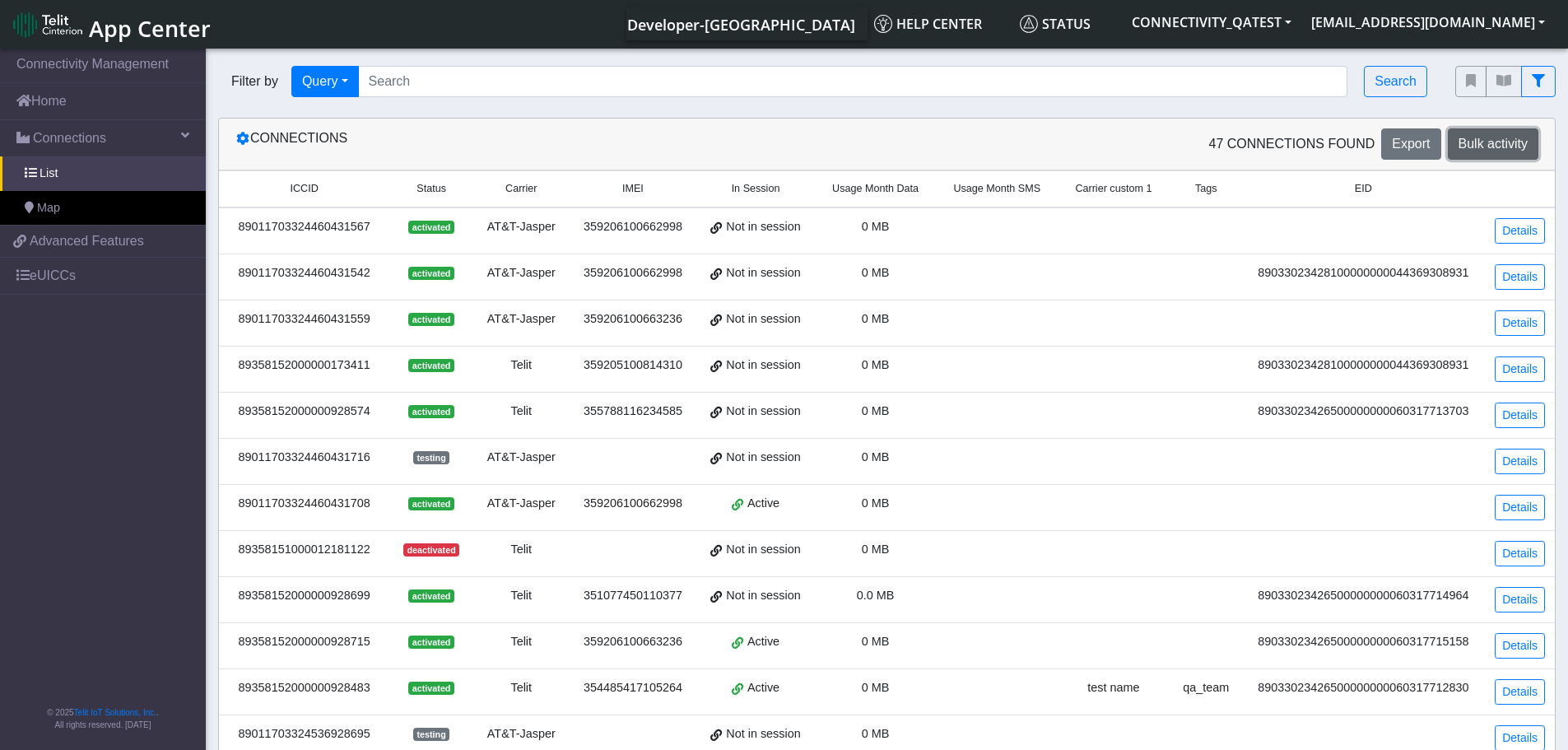
click at [1506, 148] on span "Bulk activity" at bounding box center [1493, 144] width 69 height 14
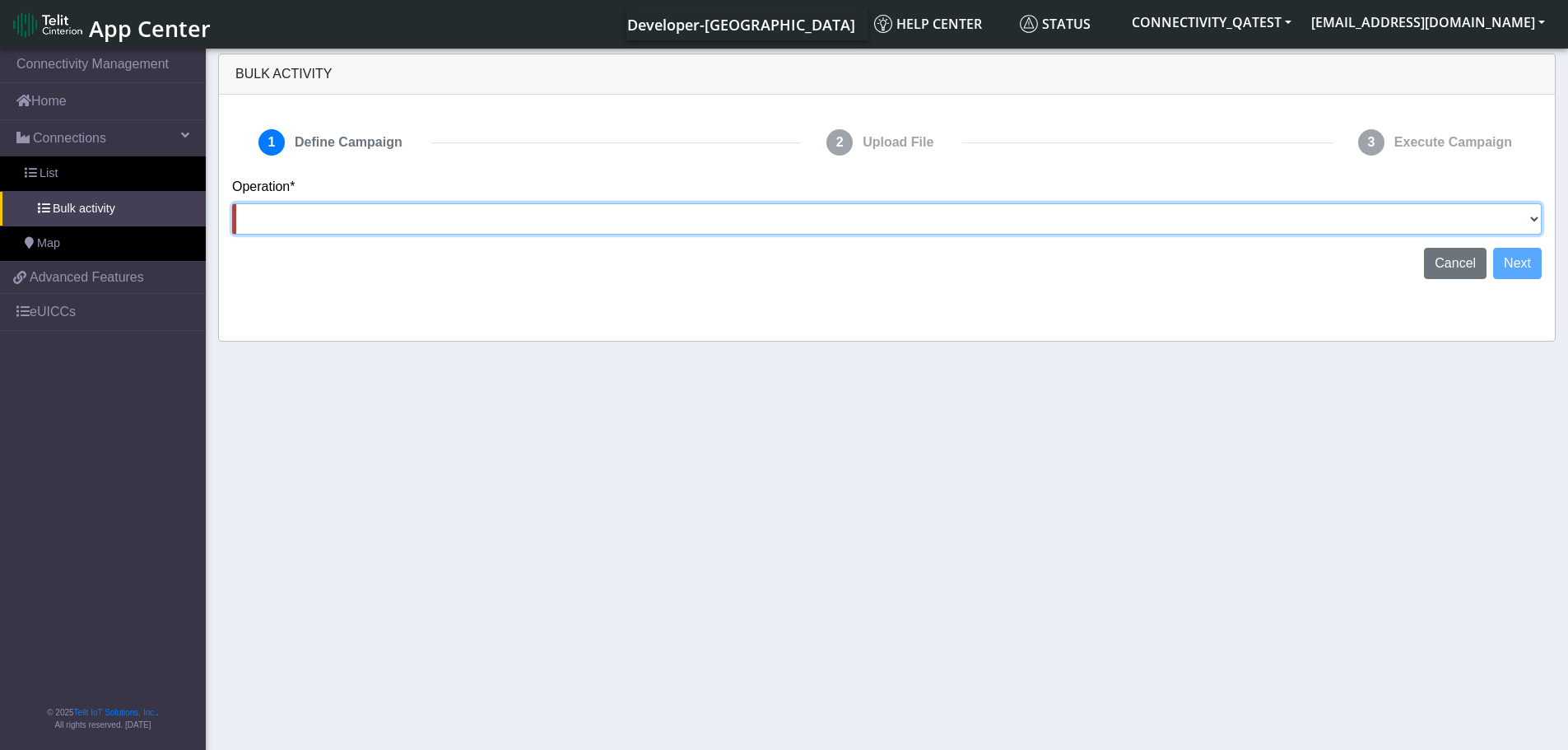
click at [1512, 219] on select "Activate [PERSON_NAME] Deactivate [PERSON_NAME] Add Tags Remove Tags Advanced" at bounding box center [887, 219] width 1310 height 31
select select "text.advanced"
click at [232, 203] on select "Activate [PERSON_NAME] Deactivate [PERSON_NAME] Add Tags Remove Tags Advanced" at bounding box center [887, 219] width 1310 height 31
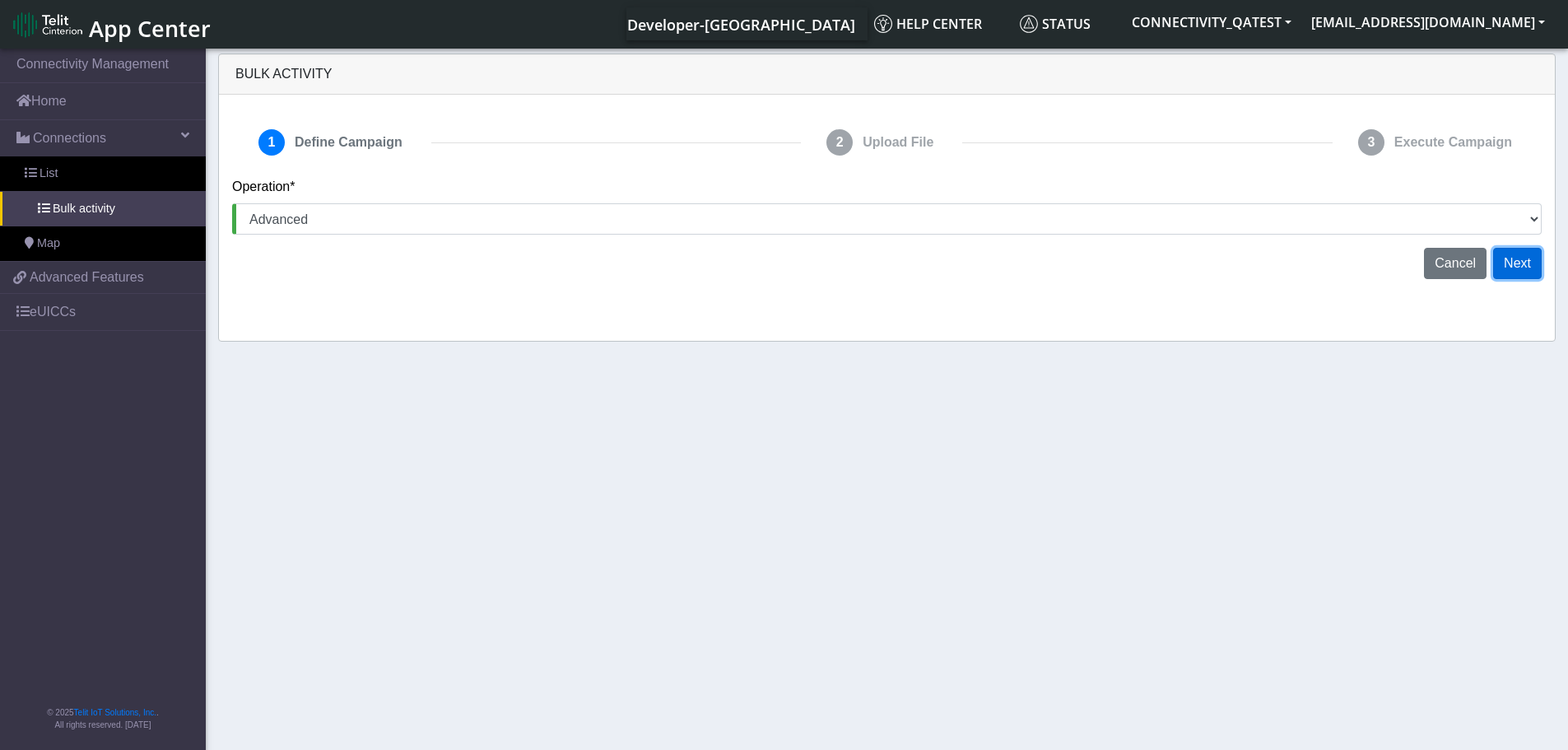
click at [1520, 269] on button "Next" at bounding box center [1518, 263] width 48 height 31
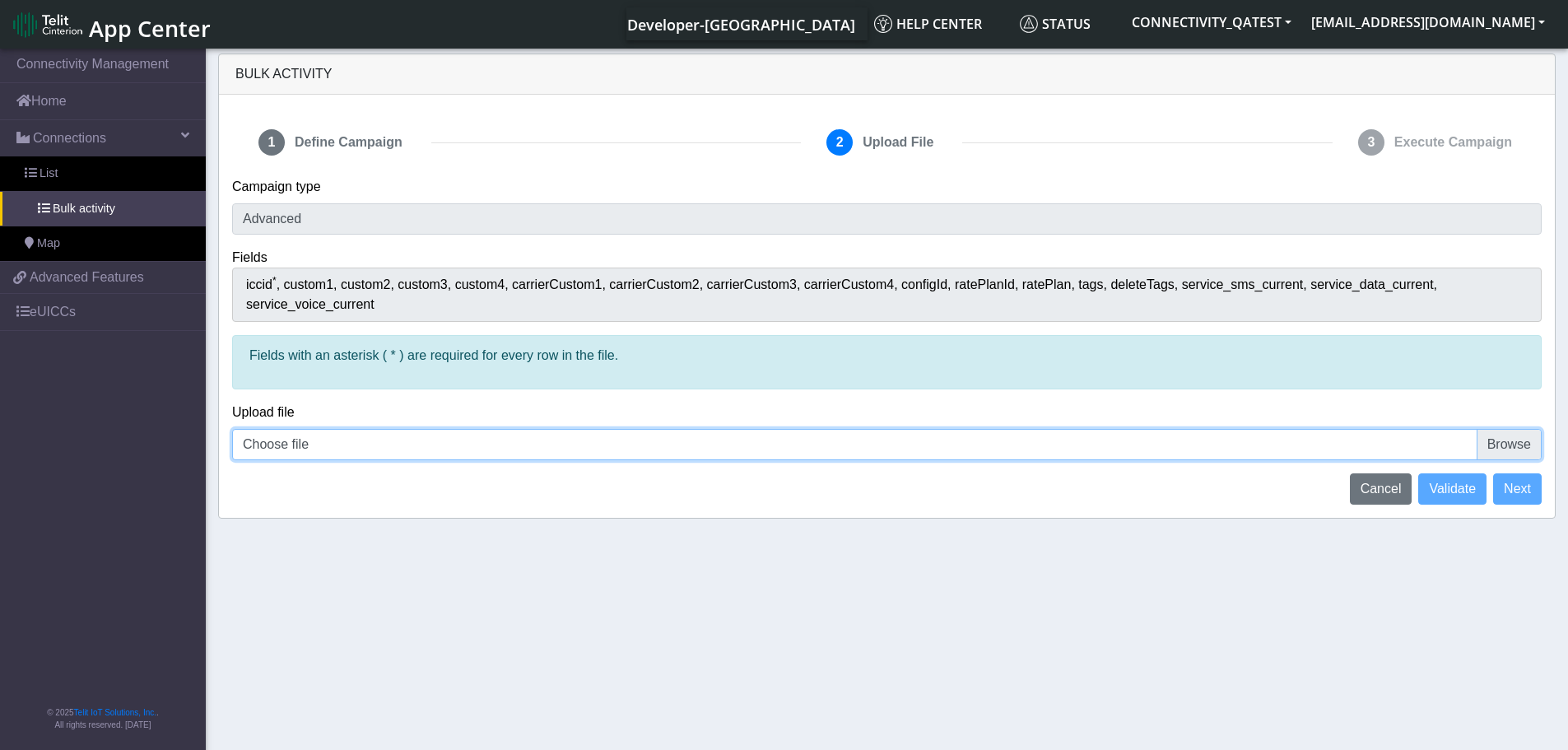
click at [1502, 429] on input "Choose file" at bounding box center [887, 444] width 1310 height 31
type input "C:\fakepath\iccid_89358152000000928475 - 2 lines.csv"
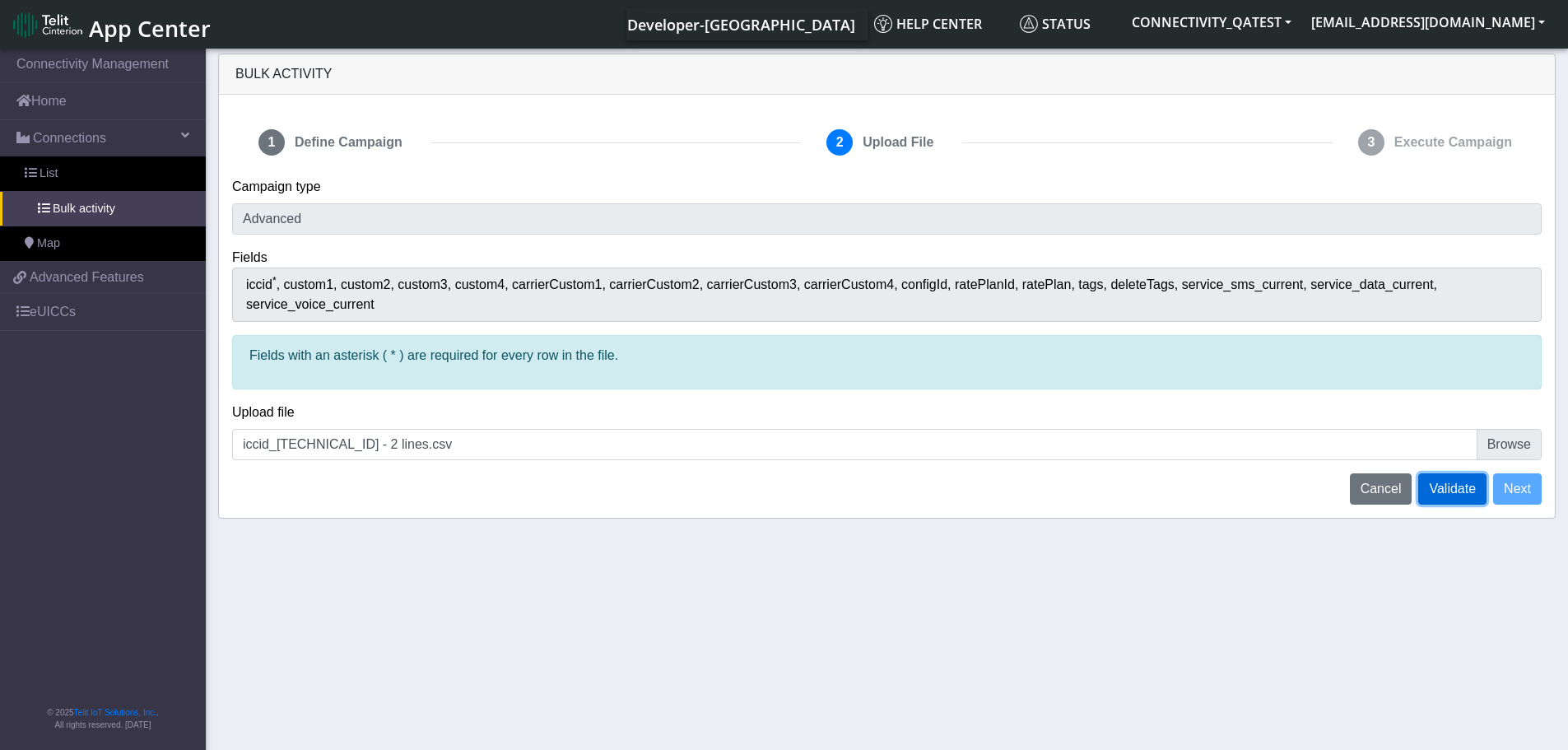
click at [1444, 482] on span "Validate" at bounding box center [1452, 489] width 47 height 14
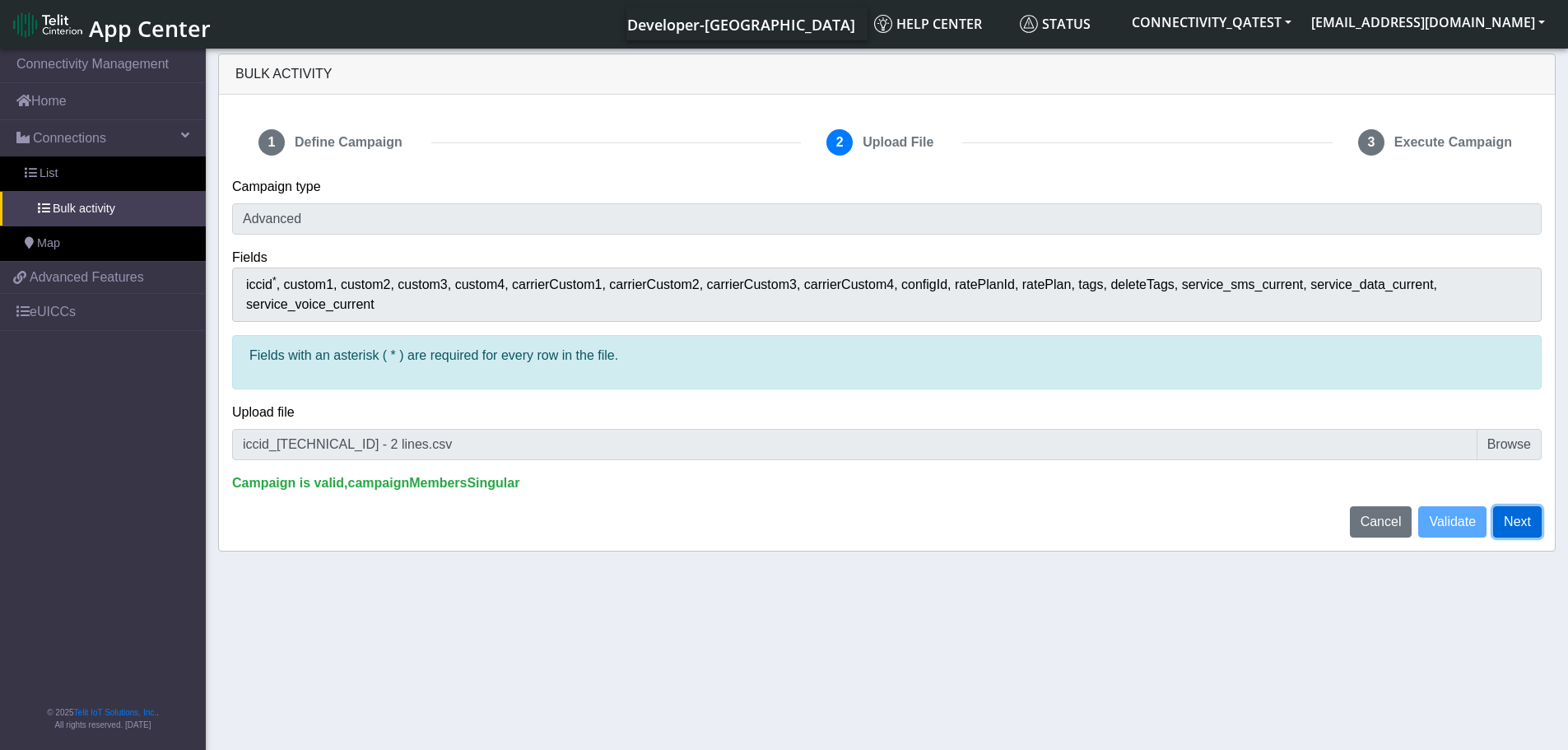
click at [1535, 509] on button "Next" at bounding box center [1518, 522] width 48 height 31
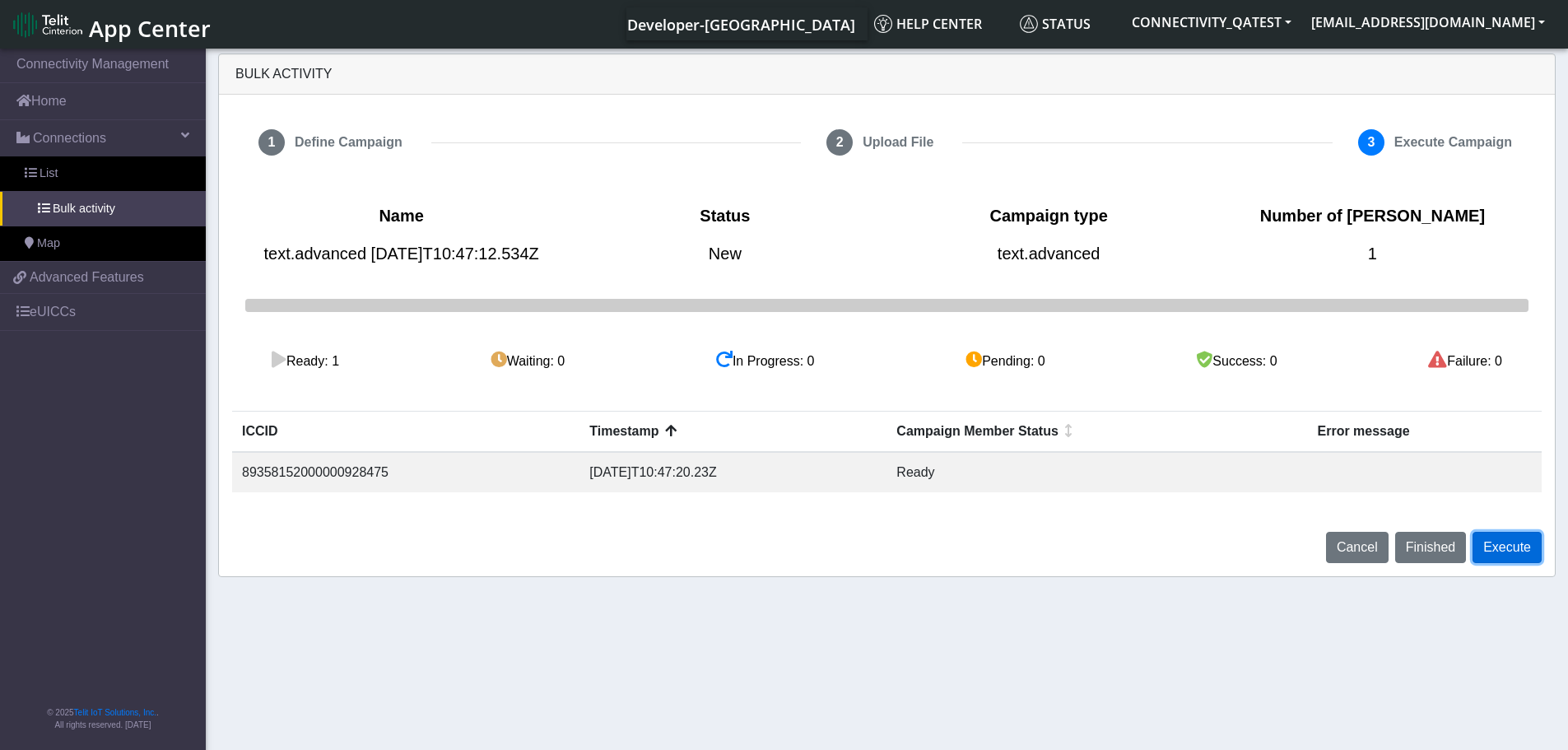
click at [1518, 564] on button "Execute" at bounding box center [1507, 548] width 69 height 31
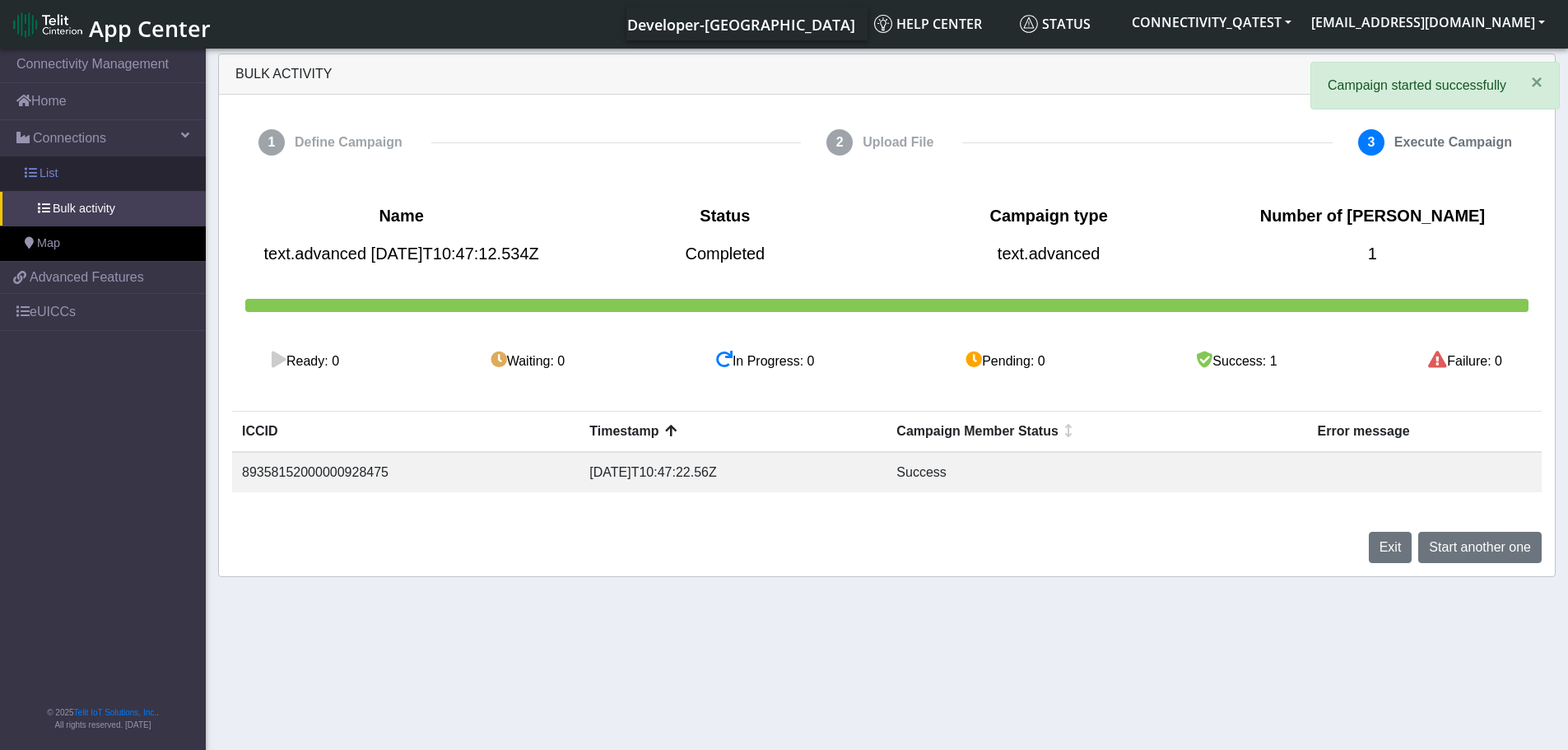
click at [59, 176] on link "List" at bounding box center [103, 174] width 206 height 34
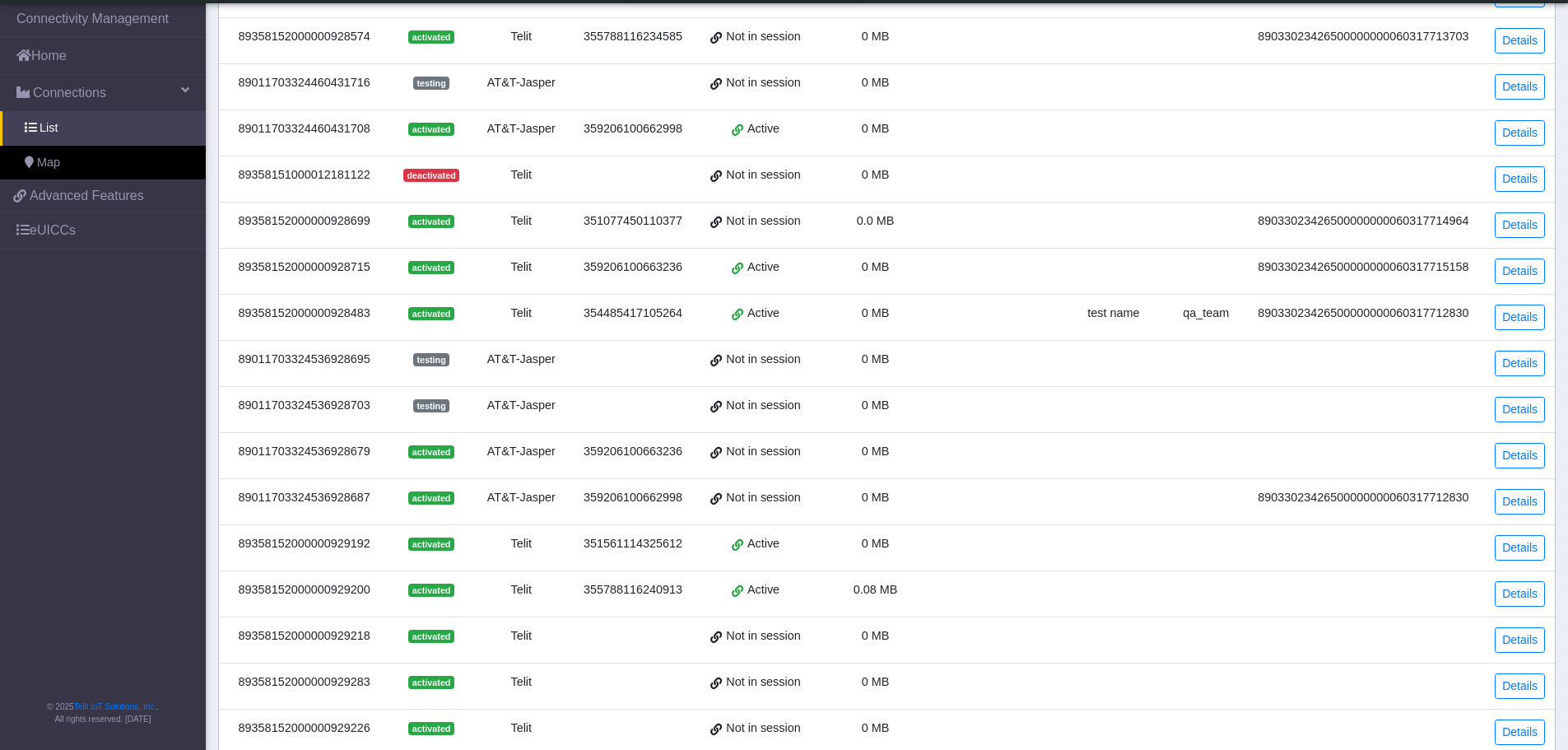
scroll to position [419, 0]
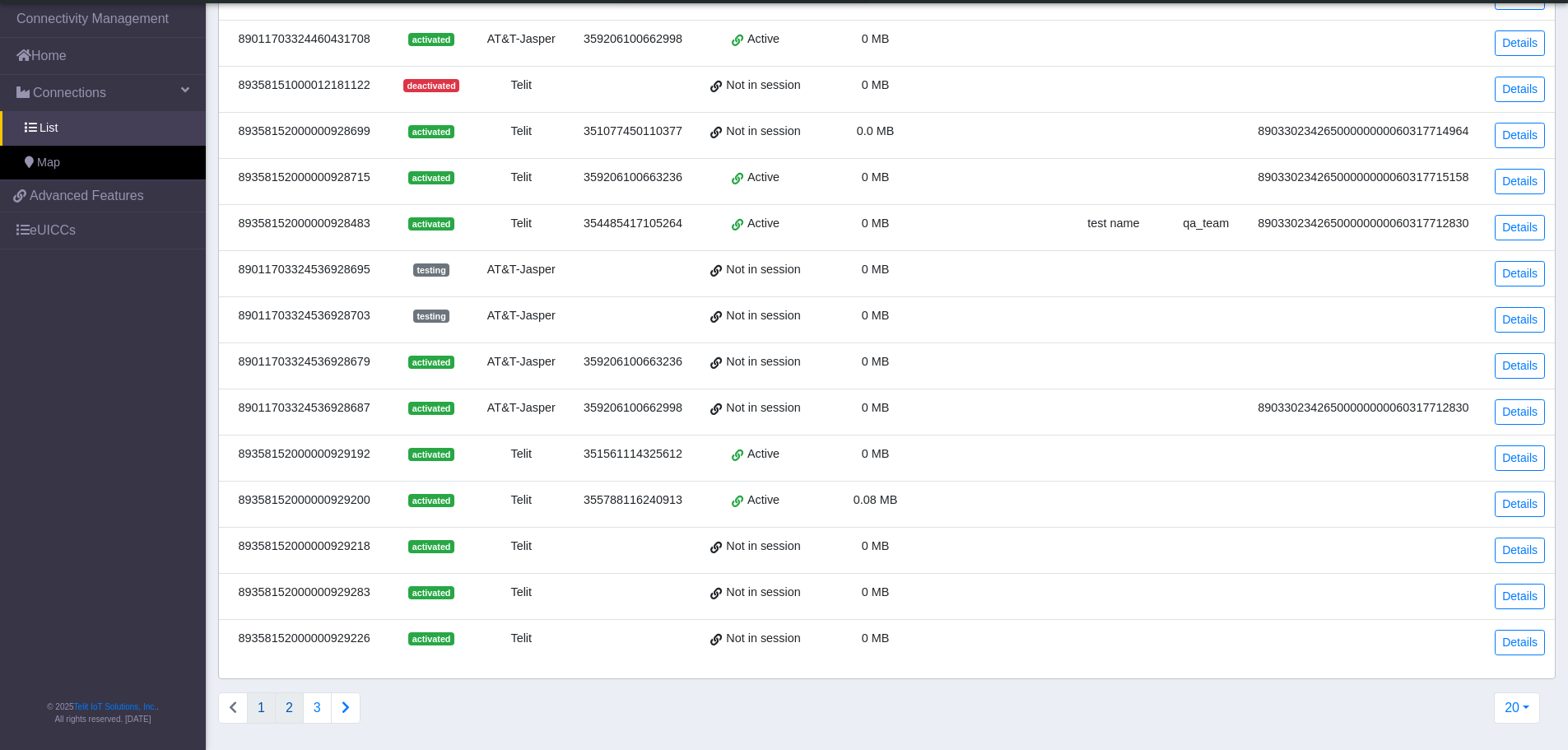
click at [294, 715] on button "2" at bounding box center [289, 708] width 29 height 31
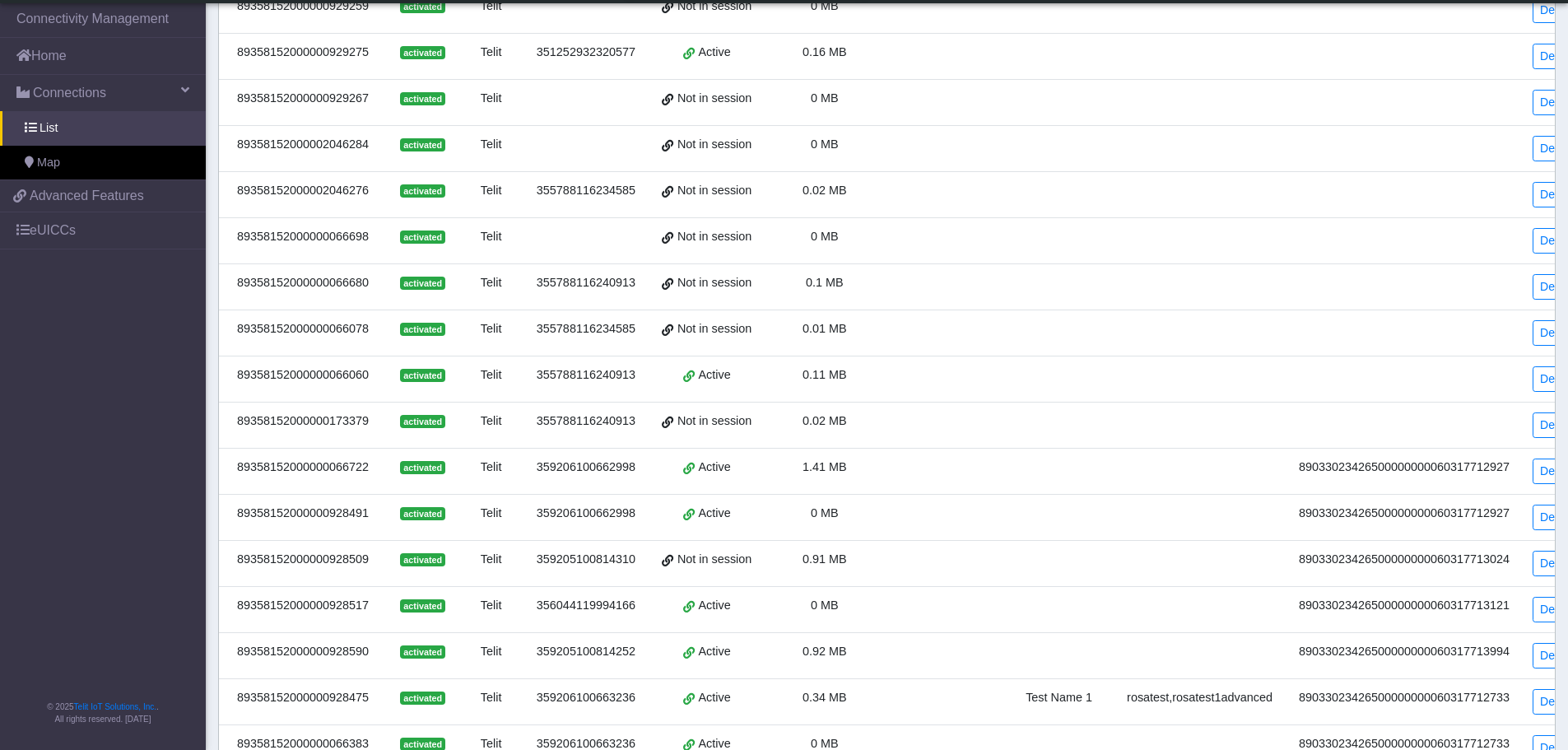
scroll to position [412, 0]
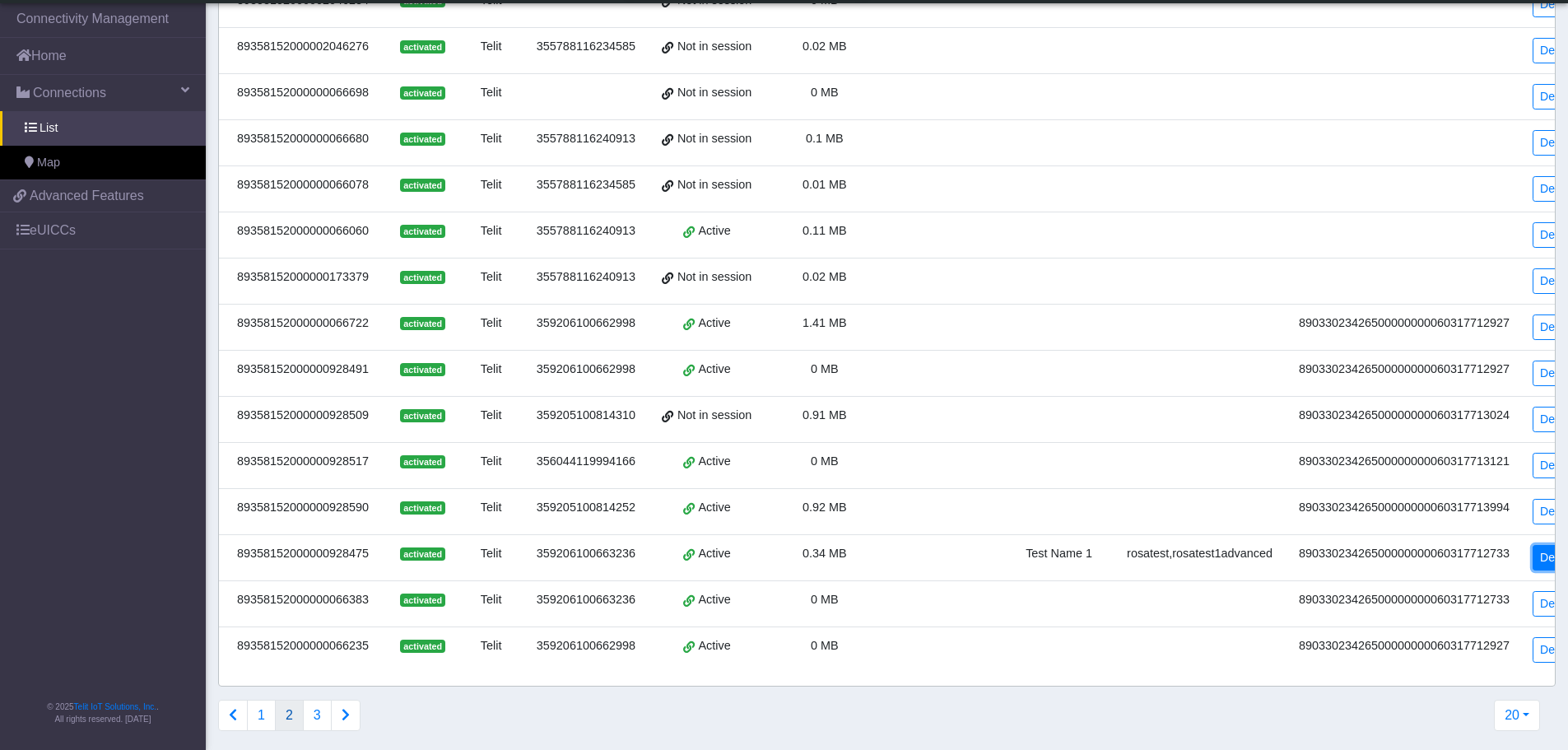
click at [1533, 560] on link "Details" at bounding box center [1558, 558] width 50 height 26
